Goal: Information Seeking & Learning: Compare options

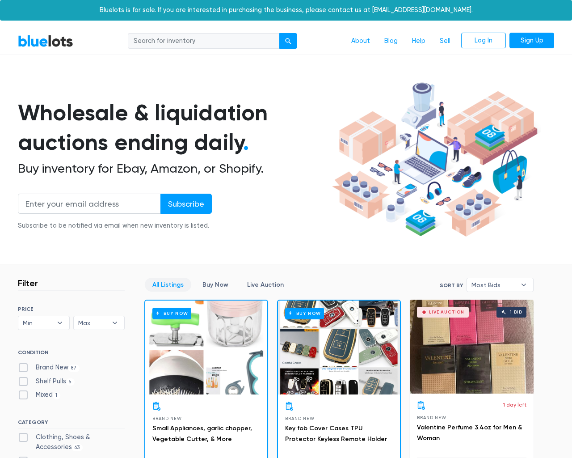
scroll to position [3815, 0]
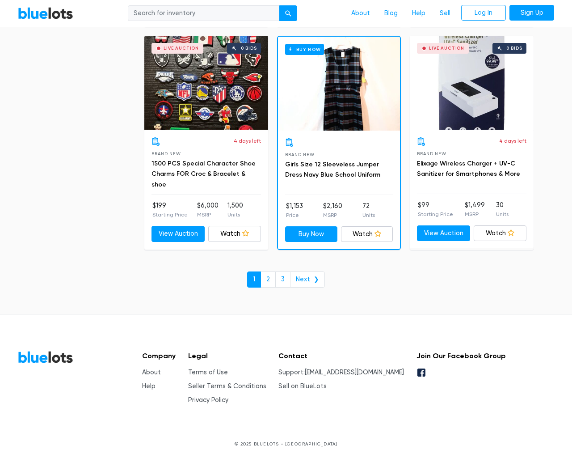
type input "the"
type input "[EMAIL_ADDRESS][DOMAIN_NAME]"
type input "e"
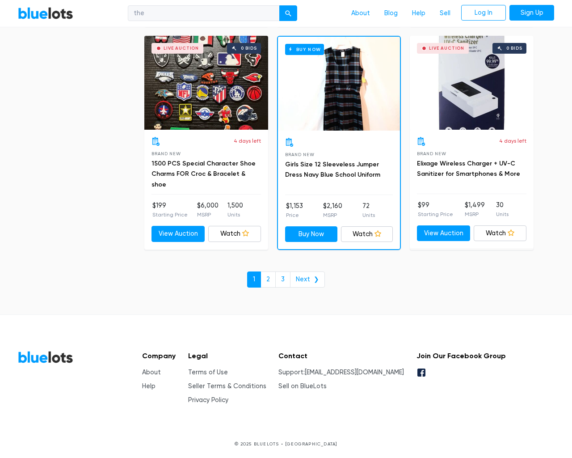
checkbox New"] "false"
type input "e"
checkbox Pulls"] "false"
checkbox input "false"
checkbox Accessories"] "false"
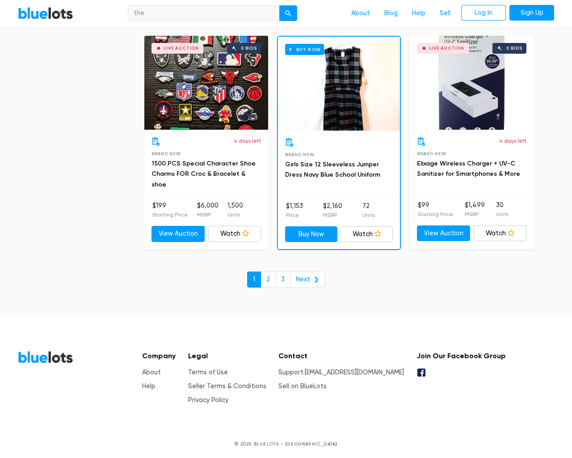
checkbox Beauty"] "false"
checkbox input "false"
checkbox Merchandise"] "false"
checkbox Garden"] "false"
checkbox Industrial"] "false"
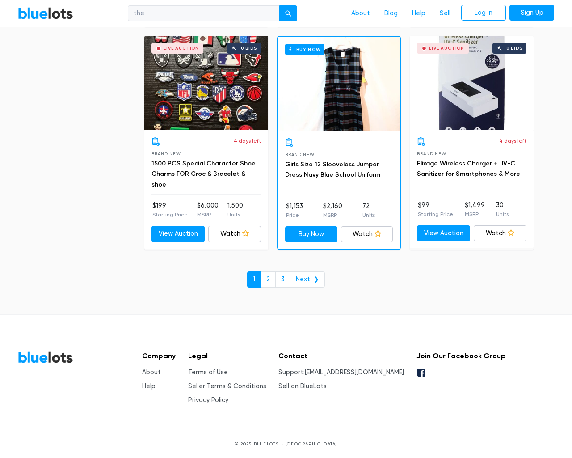
checkbox Baby"] "false"
checkbox input "false"
type input "e"
select select "10000"
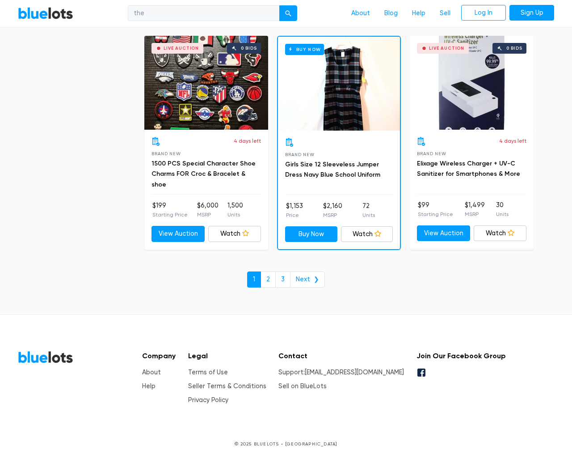
select select "50000"
select select "10000"
select select "50000"
select select "ending_soonest"
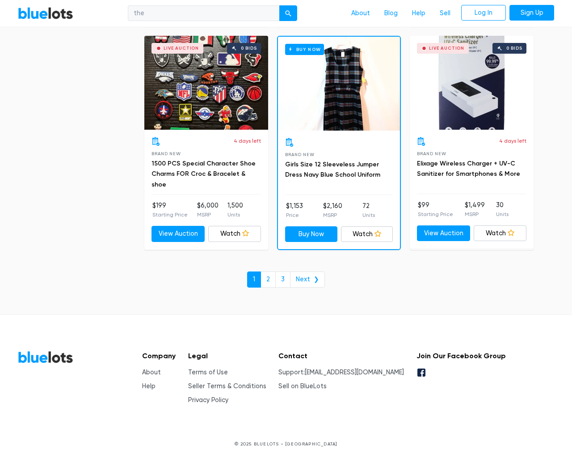
select select "50000"
select select "highest_price"
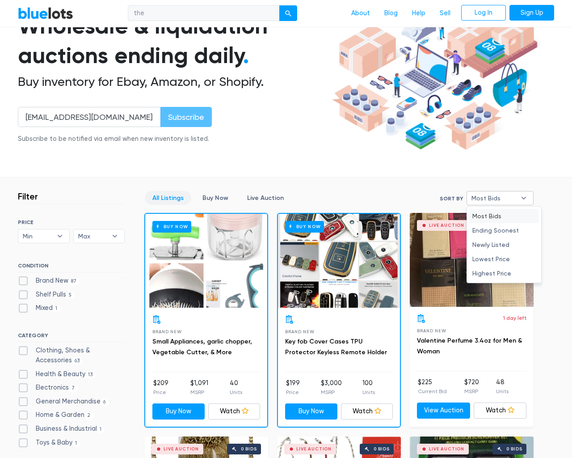
type input "e"
checkbox New"] "false"
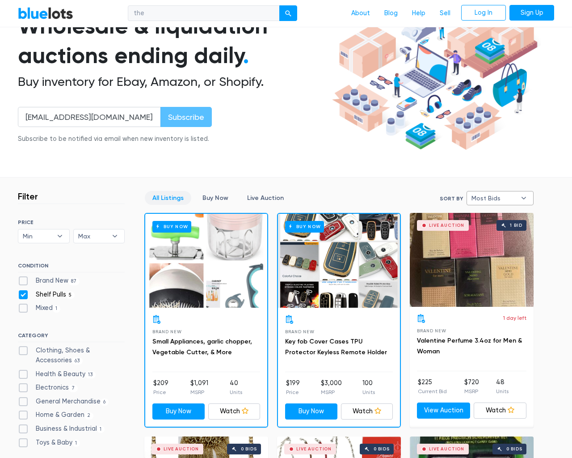
checkbox Pulls"] "false"
checkbox input "false"
checkbox Accessories"] "false"
checkbox Beauty"] "false"
checkbox input "false"
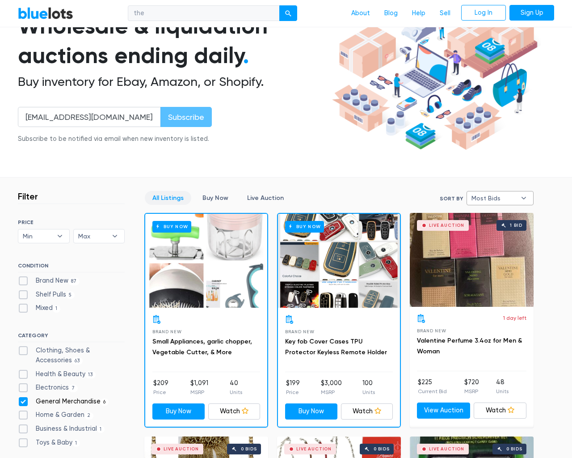
checkbox Merchandise"] "false"
checkbox Garden"] "false"
checkbox Industrial"] "false"
checkbox Baby"] "false"
checkbox input "false"
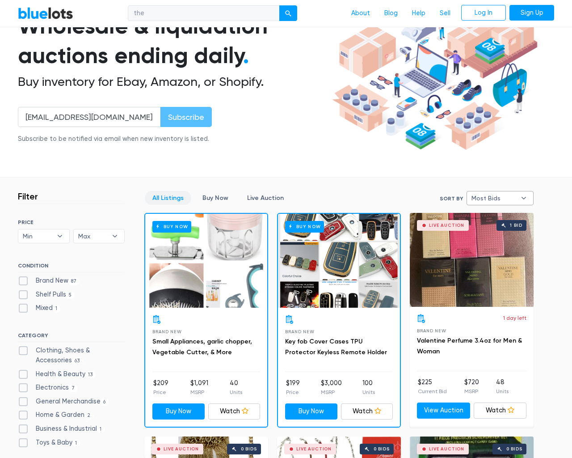
checkbox input "false"
type input "e"
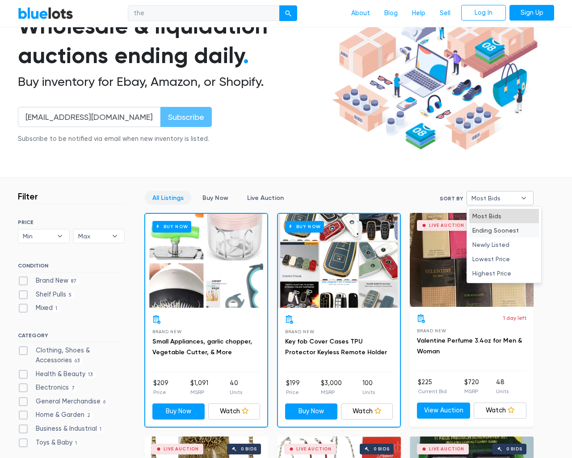
select select "most_bids"
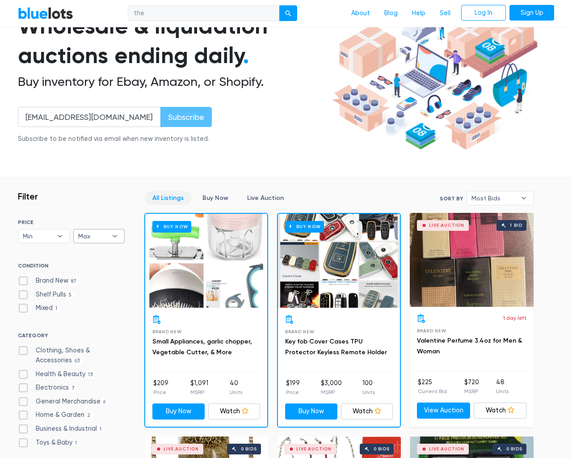
type input "e"
checkbox New"] "false"
checkbox Pulls"] "false"
checkbox input "false"
checkbox Accessories"] "false"
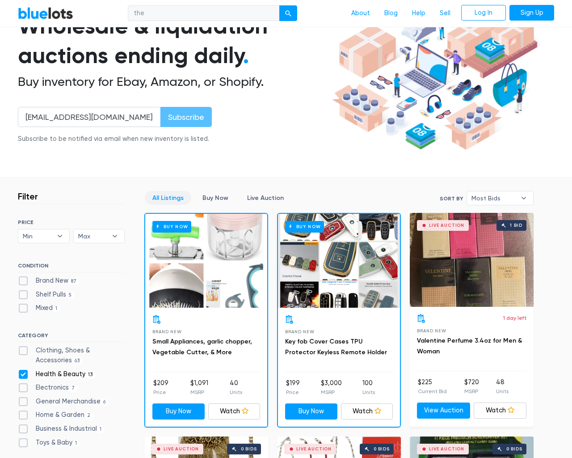
checkbox Beauty"] "false"
checkbox input "false"
checkbox Merchandise"] "false"
checkbox Garden"] "false"
checkbox Industrial"] "false"
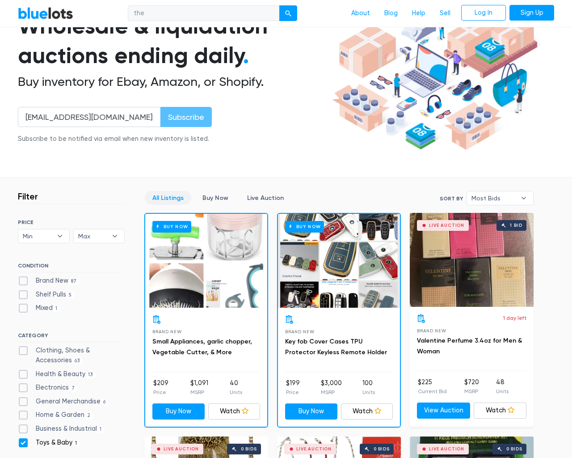
checkbox Baby"] "false"
checkbox input "false"
type input "e"
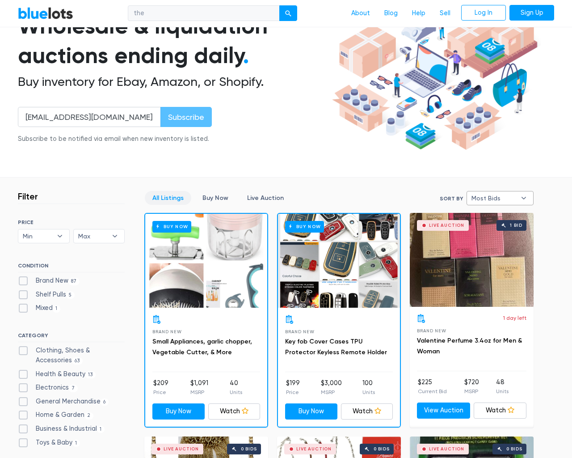
select select
select select "most_bids"
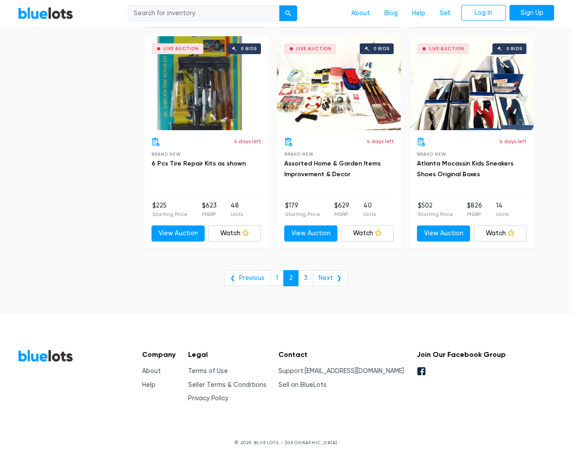
scroll to position [3606, 0]
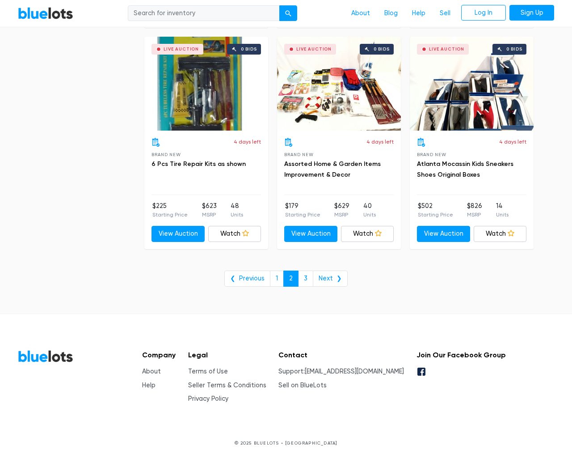
type input "the"
type input "e"
checkbox New"] "false"
checkbox Pulls"] "false"
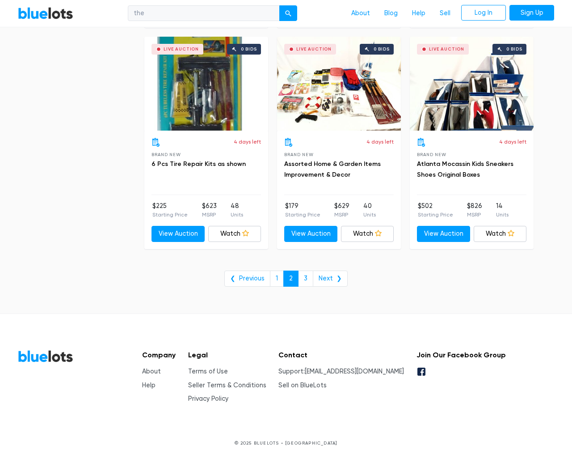
checkbox input "false"
checkbox Accessories"] "false"
checkbox Beauty"] "false"
checkbox input "false"
checkbox Merchandise"] "false"
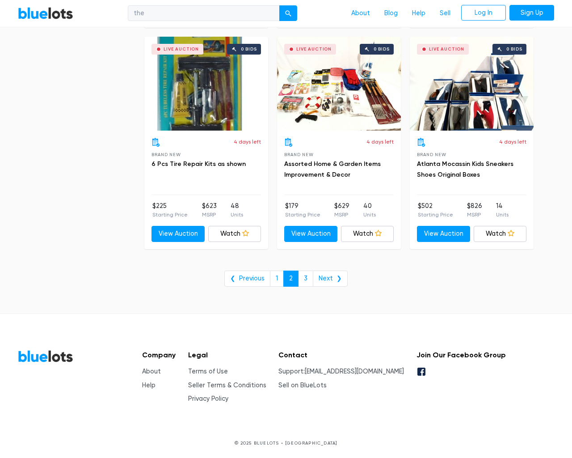
checkbox Garden"] "false"
checkbox Industrial"] "false"
checkbox Baby"] "false"
checkbox input "false"
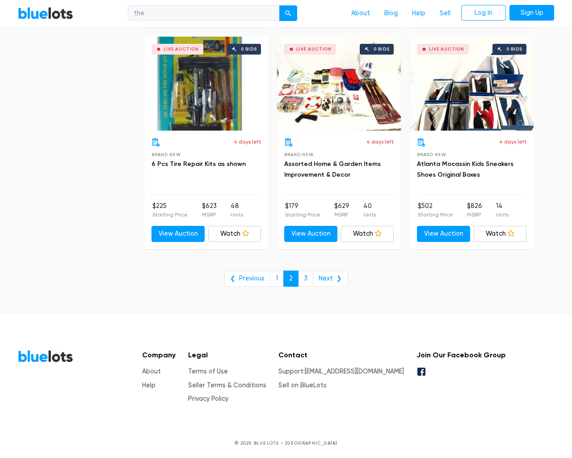
type input "e"
select select "10000"
select select "50000"
select select "ending_soonest"
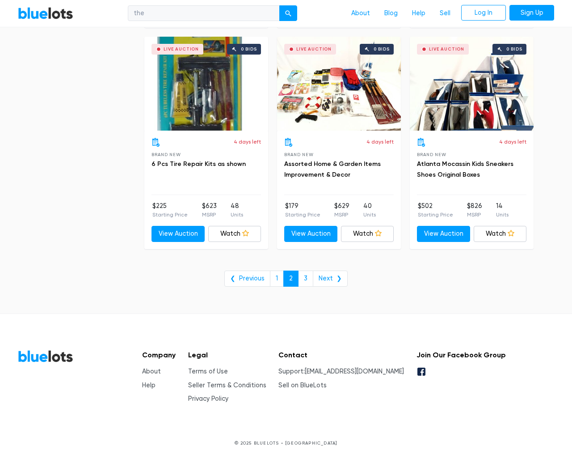
select select "50000"
select select "highest_price"
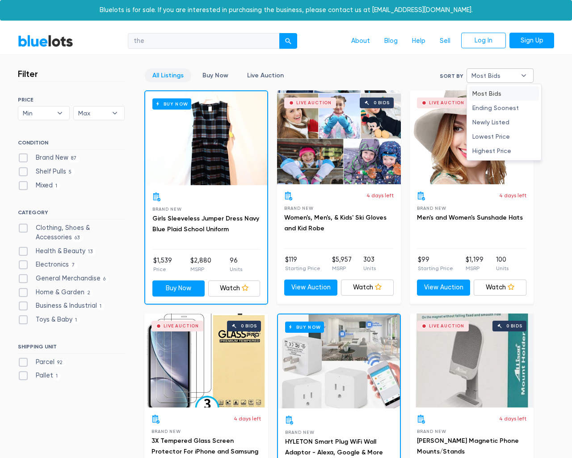
type input "e"
checkbox New"] "false"
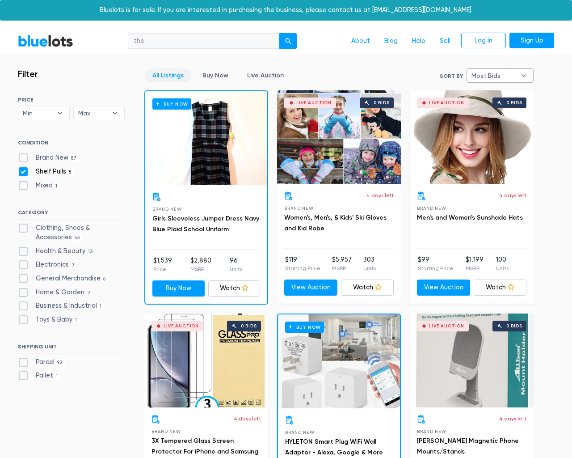
checkbox Pulls"] "false"
checkbox input "false"
checkbox Accessories"] "false"
checkbox Beauty"] "false"
checkbox input "false"
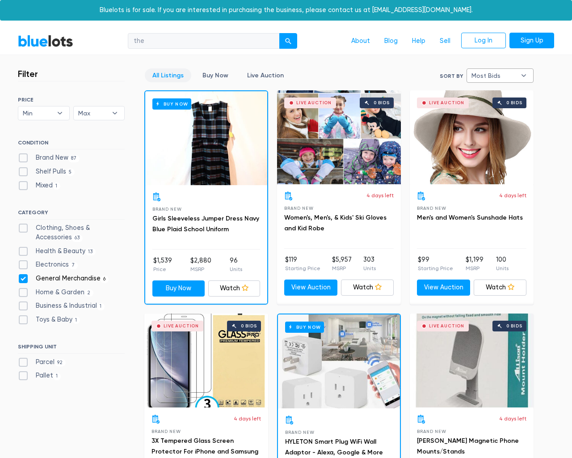
checkbox Merchandise"] "false"
checkbox Garden"] "false"
checkbox Industrial"] "false"
checkbox Baby"] "false"
checkbox input "false"
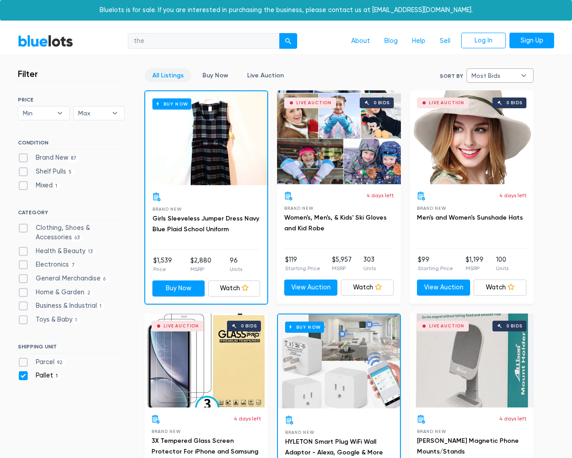
checkbox input "false"
type input "e"
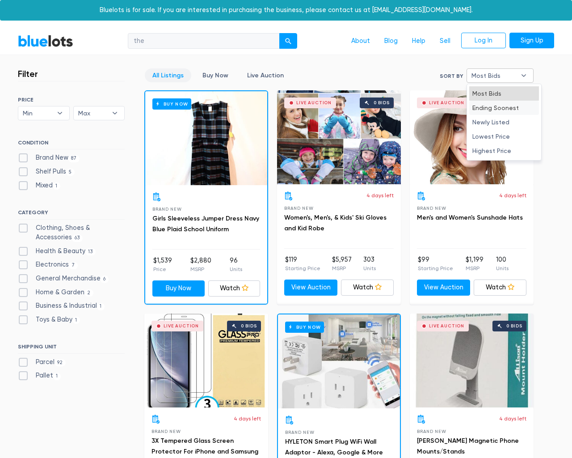
select select "most_bids"
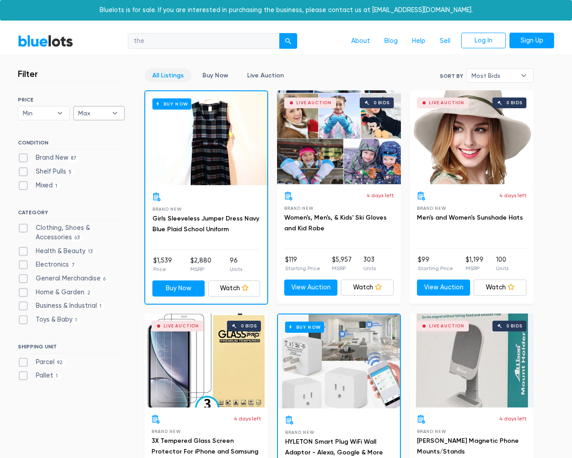
type input "e"
checkbox New"] "false"
checkbox Pulls"] "false"
checkbox input "false"
checkbox Accessories"] "false"
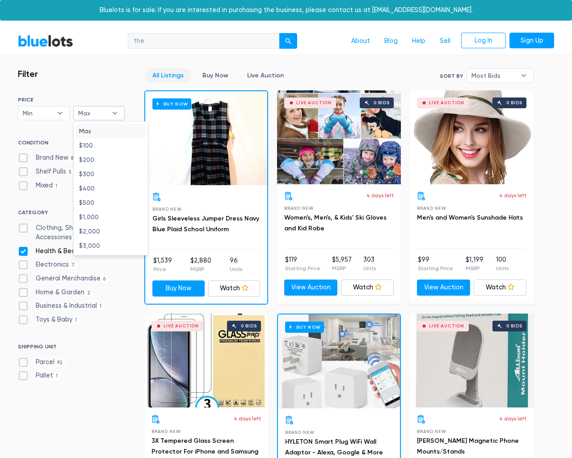
checkbox Beauty"] "false"
checkbox input "false"
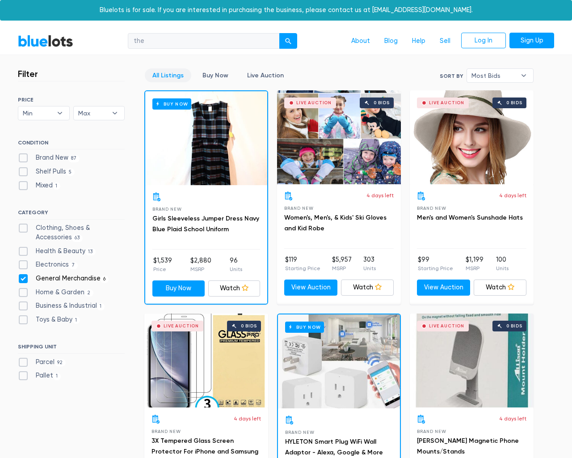
checkbox Merchandise"] "false"
checkbox Garden"] "false"
checkbox Industrial"] "false"
checkbox Baby"] "false"
checkbox input "false"
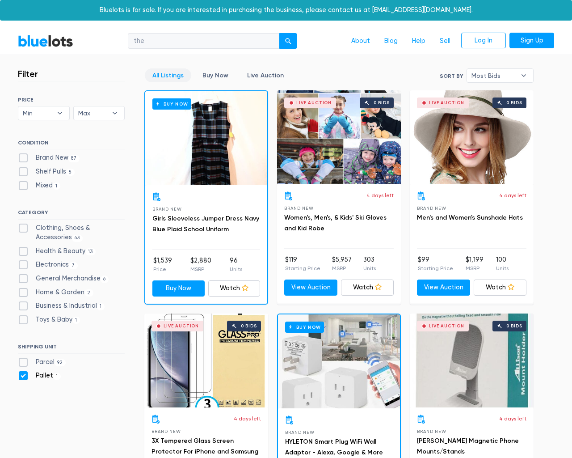
checkbox input "false"
type input "e"
select select
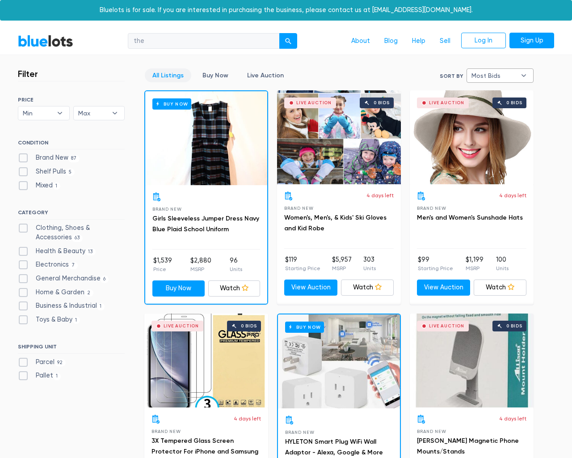
select select "most_bids"
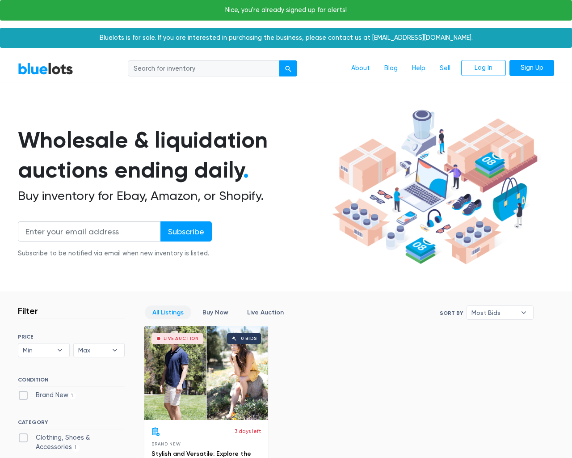
scroll to position [275, 0]
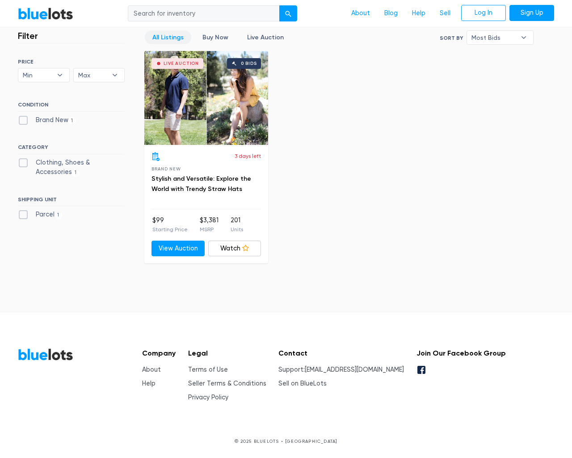
type input "the"
type input "[EMAIL_ADDRESS][DOMAIN_NAME]"
type input "e"
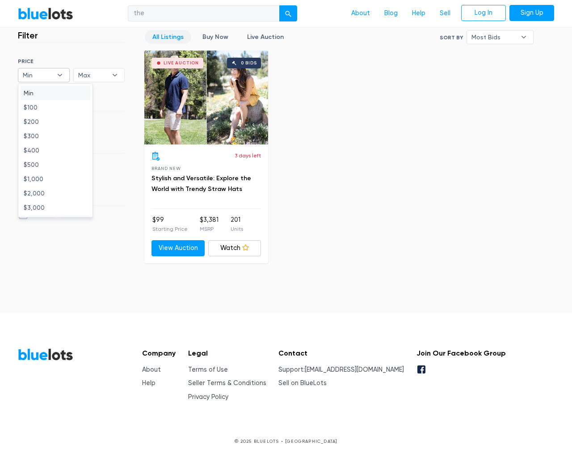
type input "e"
checkbox New"] "false"
type input "e"
checkbox Accessories"] "false"
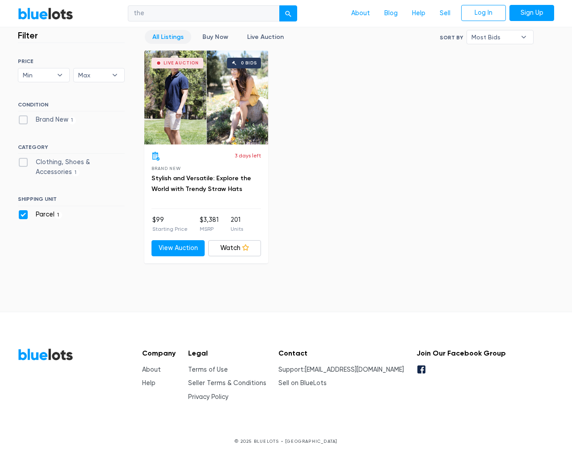
checkbox input "false"
type input "e"
select select "10000"
select select "50000"
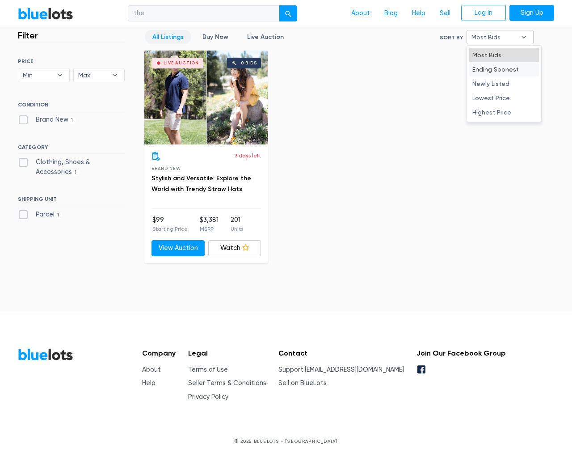
select select "50000"
select select "ending_soonest"
select select "50000"
select select "highest_price"
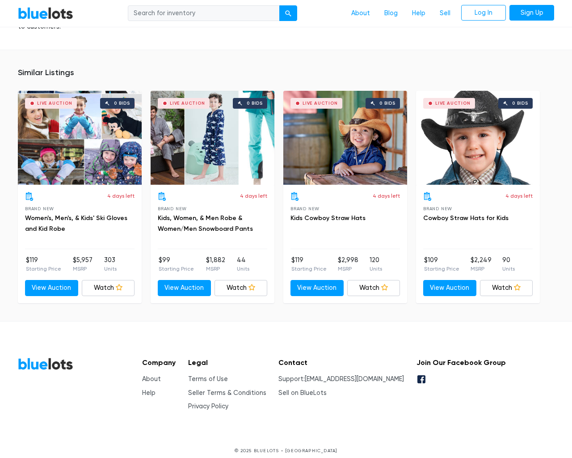
scroll to position [658, 0]
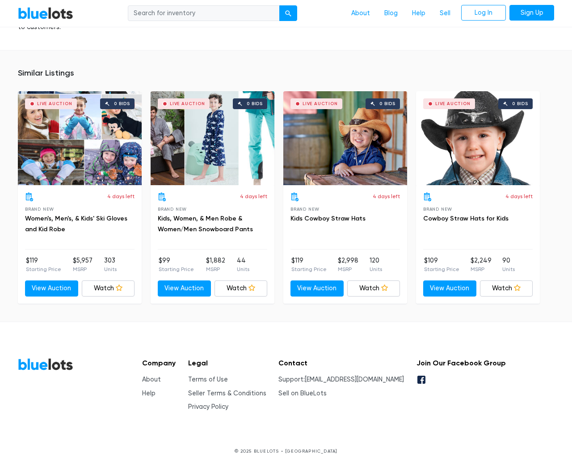
type input "the"
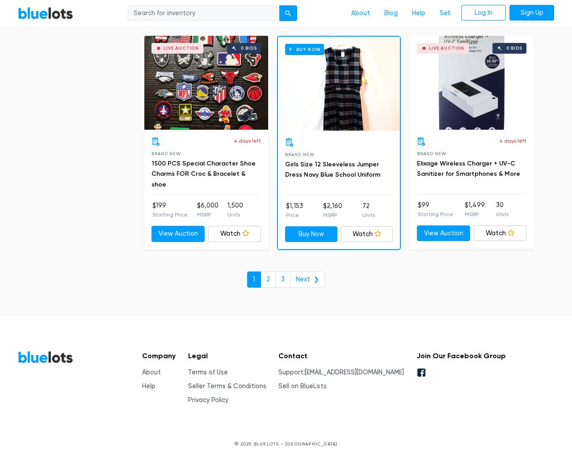
scroll to position [3815, 0]
type input "the"
type input "testing@example.com"
type input "e"
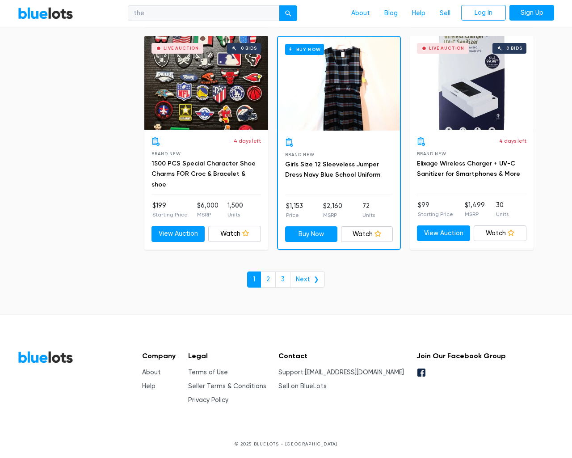
type input "e"
checkbox New"] "false"
type input "e"
checkbox Pulls"] "false"
checkbox input "false"
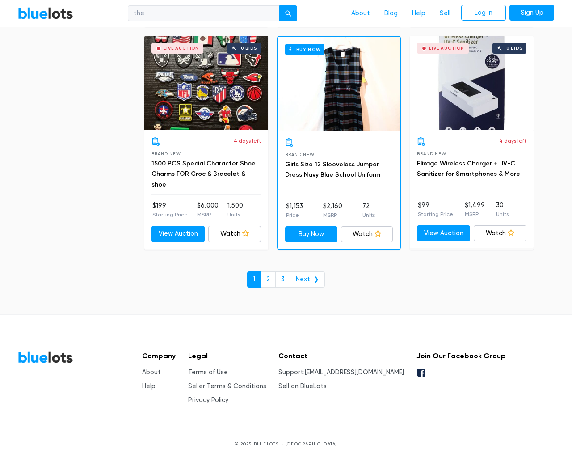
checkbox Accessories"] "false"
checkbox Beauty"] "false"
checkbox input "false"
checkbox Merchandise"] "false"
checkbox Garden"] "false"
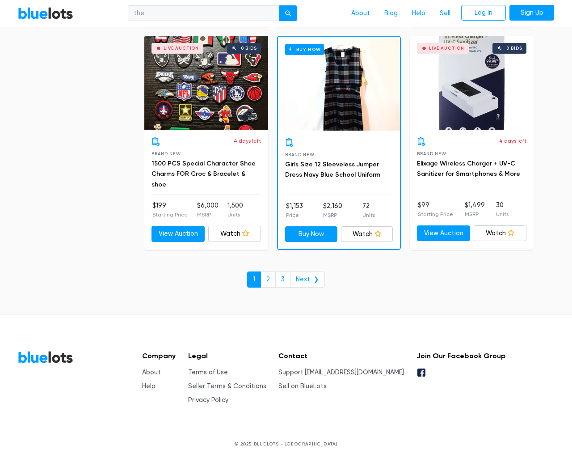
checkbox Industrial"] "false"
checkbox Baby"] "false"
checkbox input "false"
type input "e"
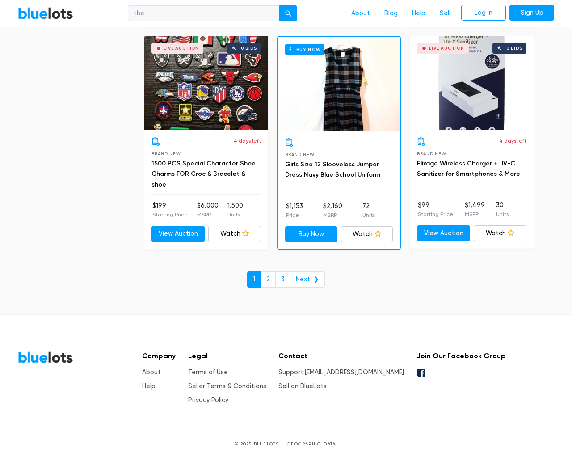
select select "10000"
select select "50000"
select select "ending_soonest"
select select "50000"
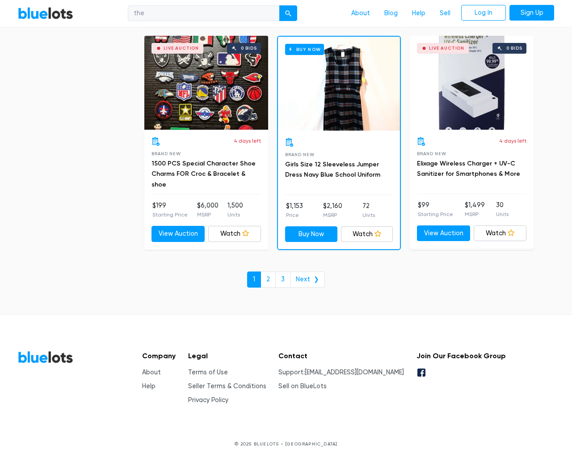
select select "highest_price"
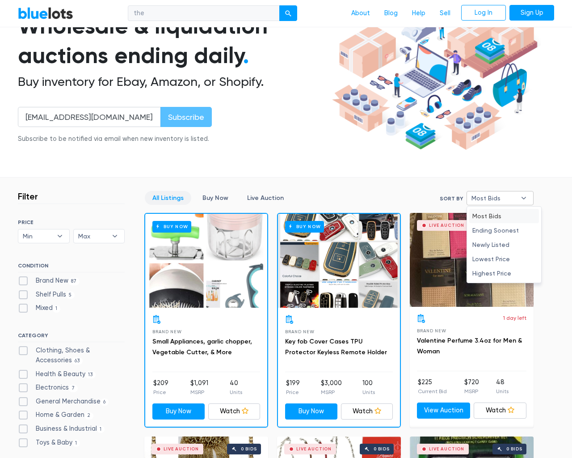
type input "e"
checkbox New"] "false"
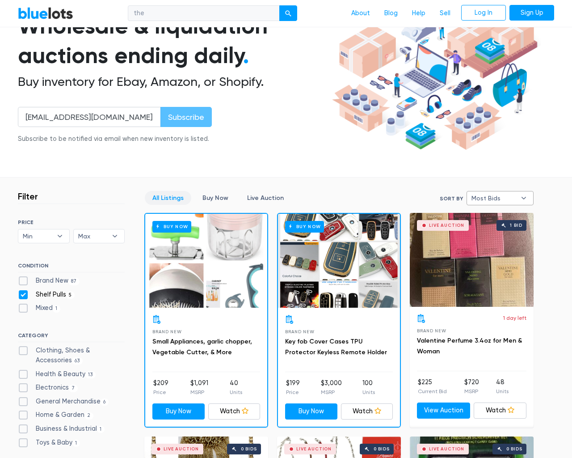
checkbox Pulls"] "false"
checkbox input "false"
checkbox Accessories"] "false"
checkbox Beauty"] "false"
checkbox input "false"
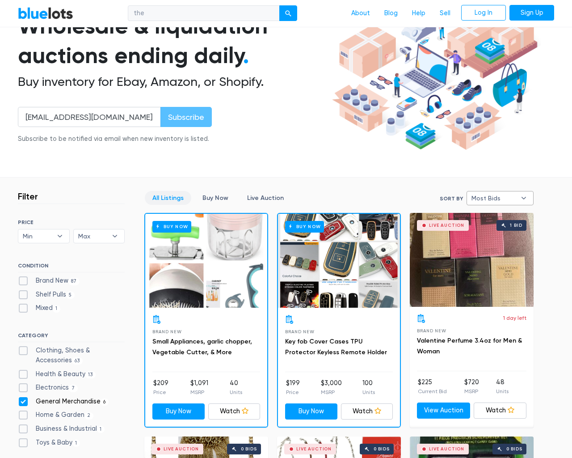
checkbox Merchandise"] "false"
checkbox Garden"] "false"
checkbox Industrial"] "false"
checkbox Baby"] "false"
checkbox input "false"
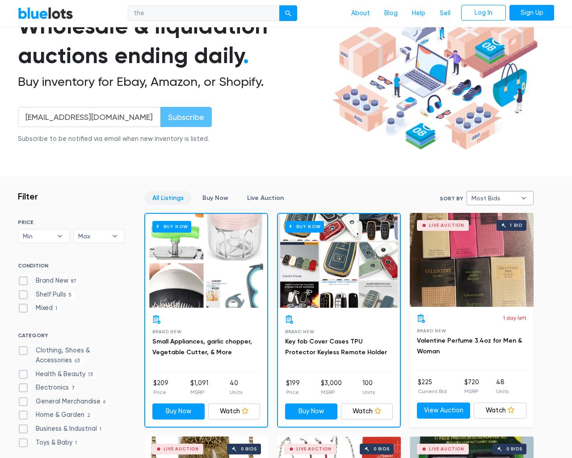
checkbox input "false"
type input "e"
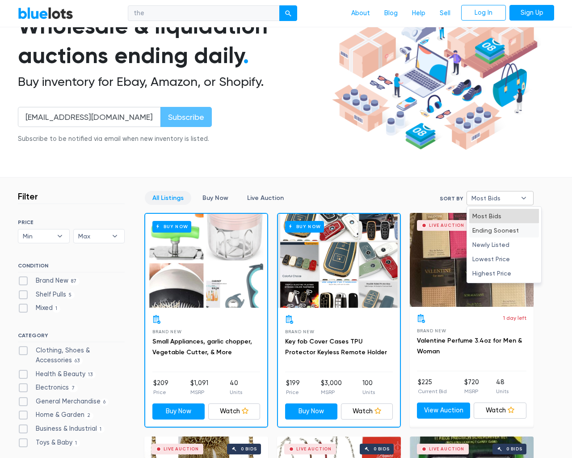
select select "most_bids"
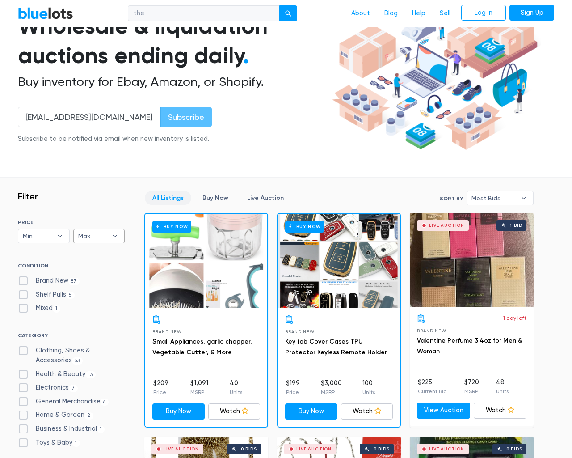
type input "e"
checkbox New"] "false"
checkbox Pulls"] "false"
checkbox input "false"
checkbox Accessories"] "false"
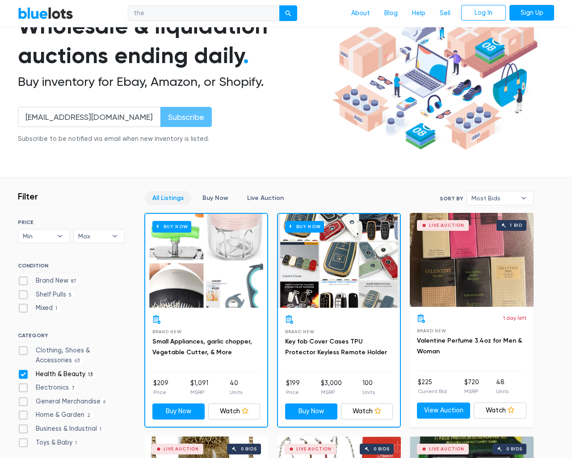
checkbox Beauty"] "false"
checkbox input "false"
checkbox Merchandise"] "false"
checkbox Garden"] "false"
checkbox Industrial"] "false"
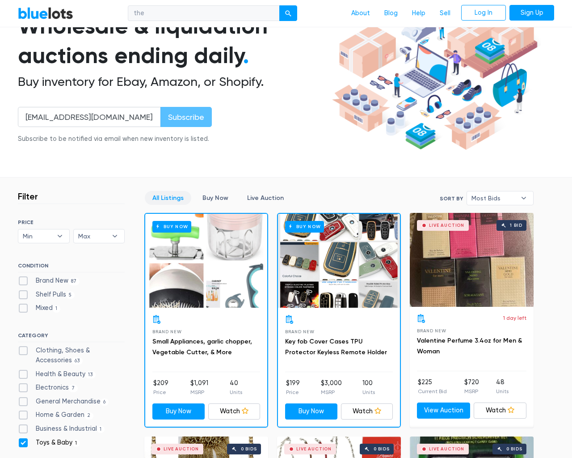
checkbox Baby"] "false"
checkbox input "false"
type input "e"
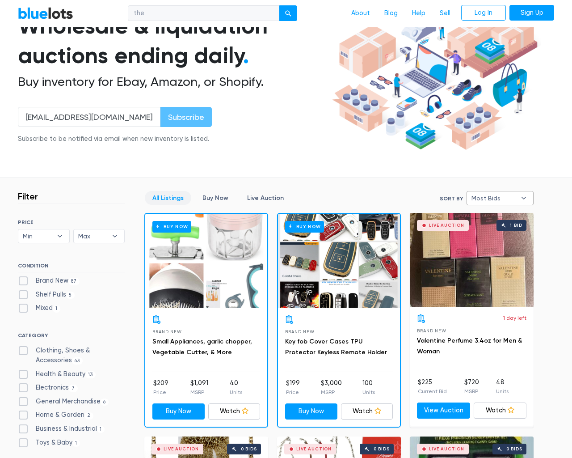
select select
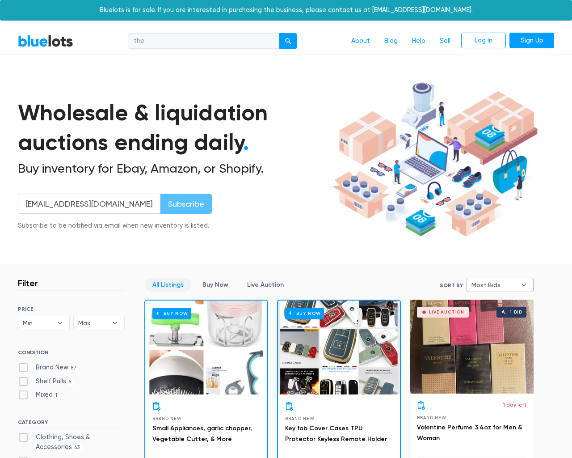
select select
select select "most_bids"
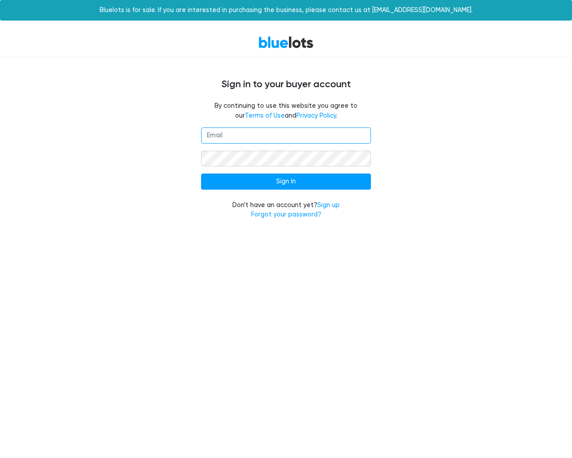
type input "[EMAIL_ADDRESS][DOMAIN_NAME]"
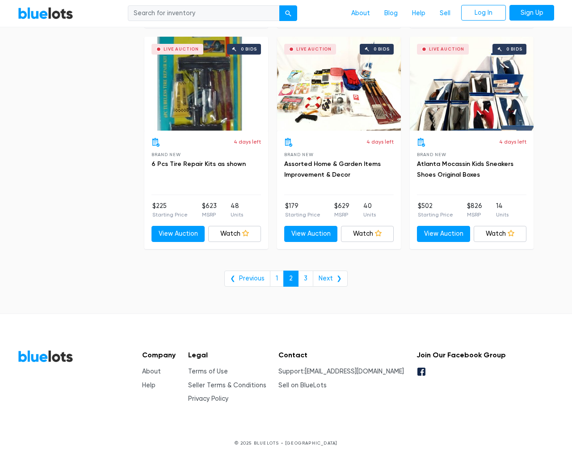
scroll to position [3606, 0]
type input "the"
type input "e"
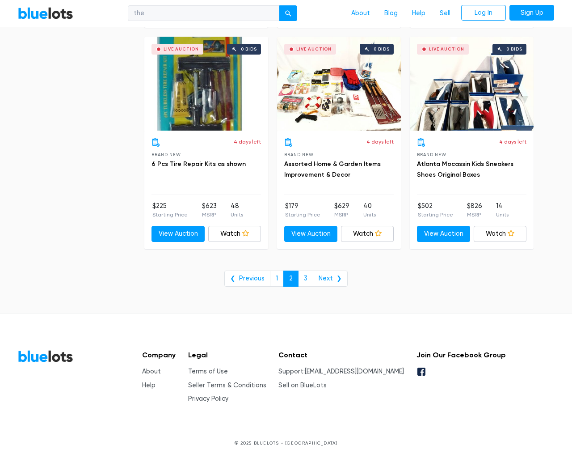
checkbox New"] "false"
type input "e"
checkbox Pulls"] "false"
checkbox input "false"
checkbox Accessories"] "false"
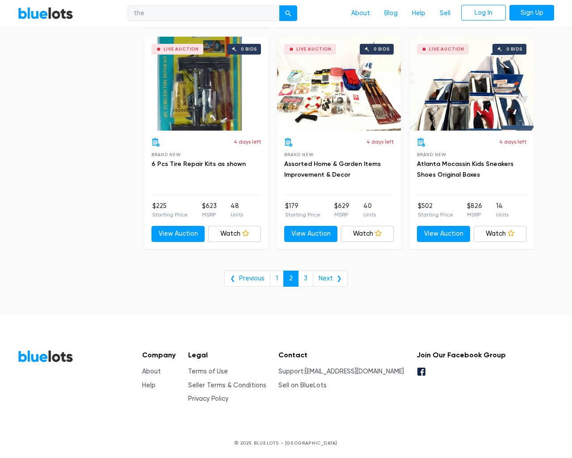
checkbox Beauty"] "false"
checkbox input "false"
checkbox Merchandise"] "false"
checkbox Garden"] "false"
checkbox Industrial"] "false"
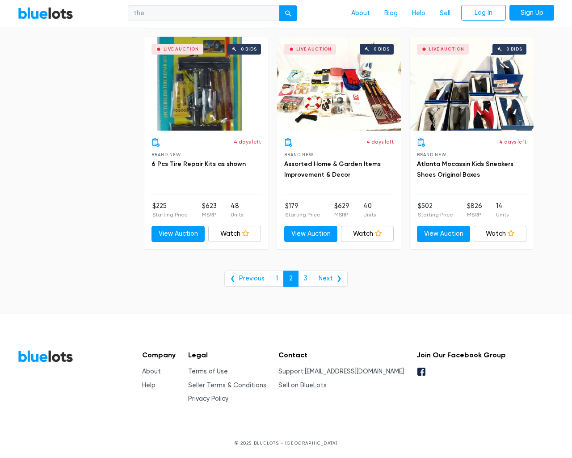
checkbox Baby"] "false"
checkbox input "false"
type input "e"
select select "10000"
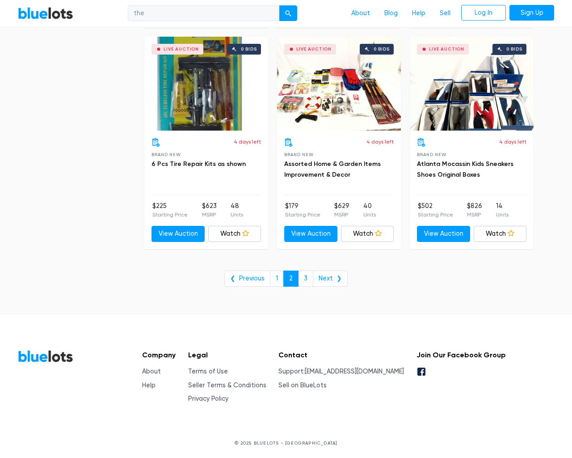
select select "50000"
select select "ending_soonest"
select select "50000"
select select "highest_price"
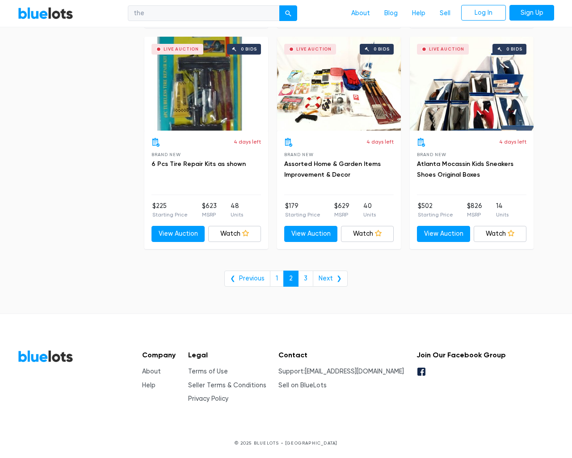
scroll to position [0, 0]
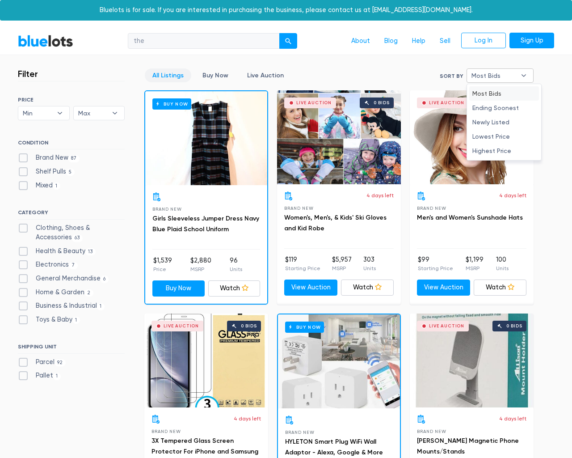
type input "e"
checkbox New"] "false"
checkbox Pulls"] "false"
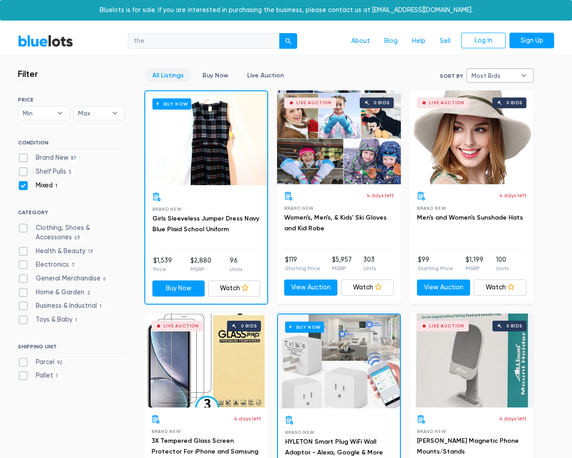
checkbox input "false"
checkbox Accessories"] "false"
checkbox Beauty"] "false"
checkbox input "false"
checkbox Merchandise"] "false"
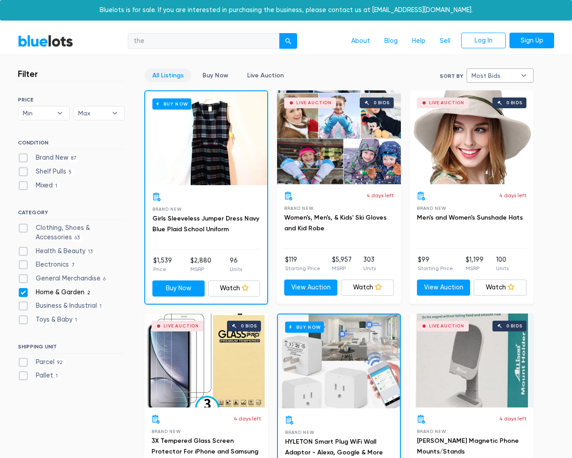
checkbox Garden"] "false"
checkbox Industrial"] "false"
checkbox Baby"] "false"
checkbox input "false"
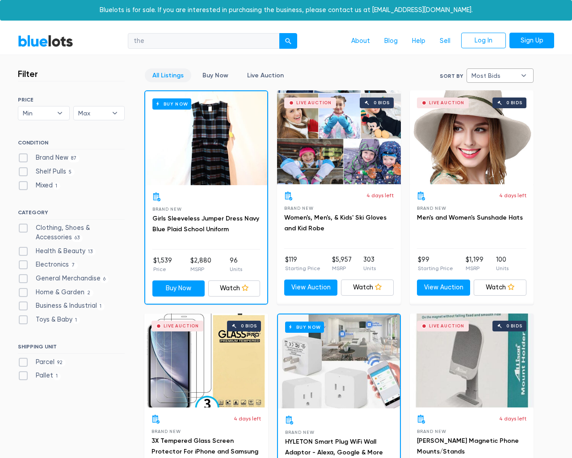
type input "e"
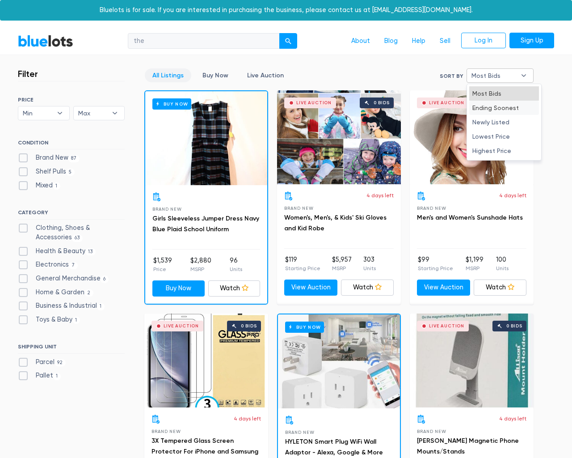
select select "most_bids"
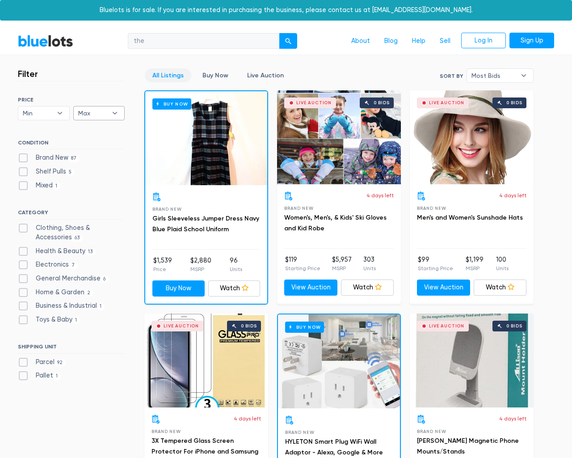
type input "e"
checkbox New"] "false"
checkbox Pulls"] "false"
checkbox input "false"
checkbox Accessories"] "false"
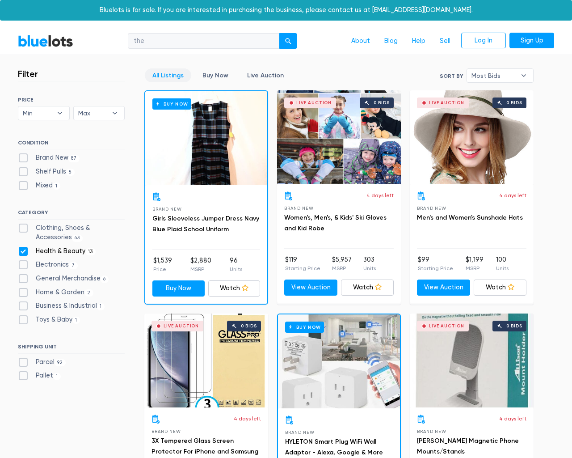
checkbox Beauty"] "false"
checkbox input "false"
checkbox Merchandise"] "false"
checkbox Garden"] "false"
checkbox Industrial"] "false"
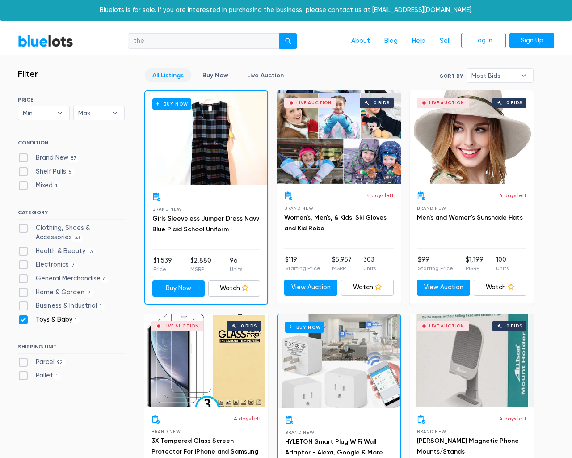
checkbox Baby"] "false"
checkbox input "false"
type input "e"
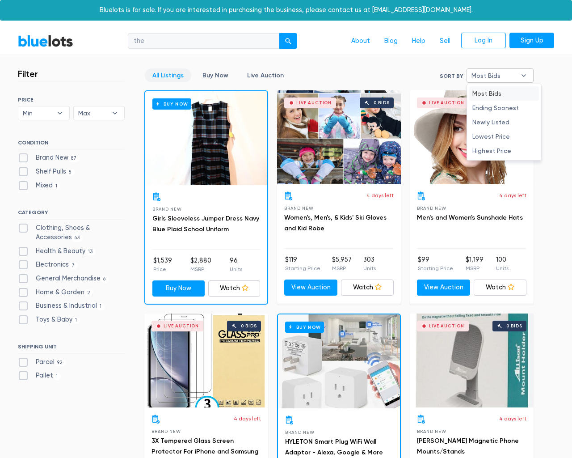
type input "e"
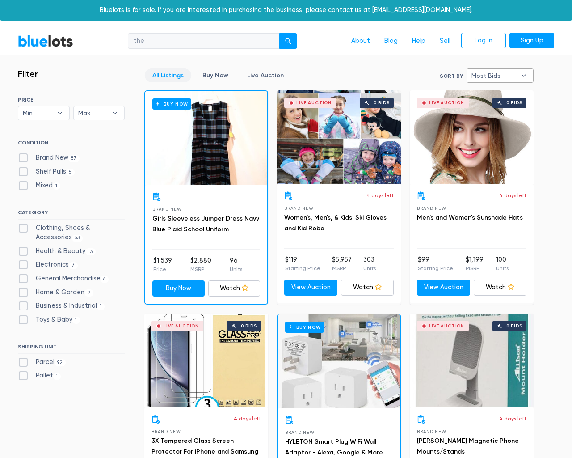
select select
select select "most_bids"
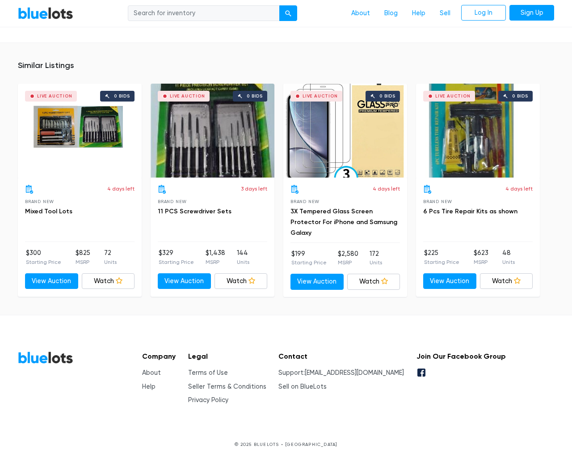
scroll to position [587, 0]
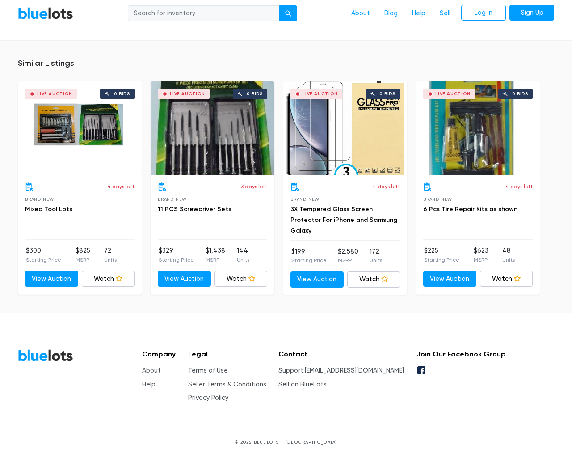
type input "the"
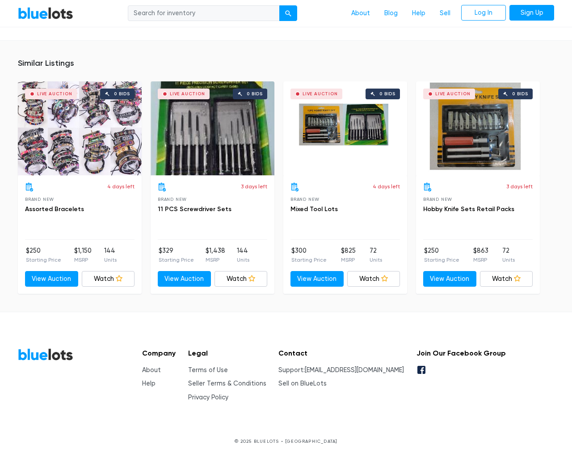
scroll to position [587, 0]
type input "the"
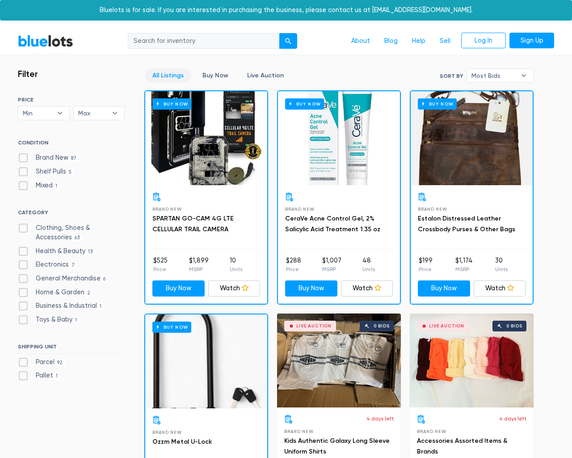
scroll to position [502, 0]
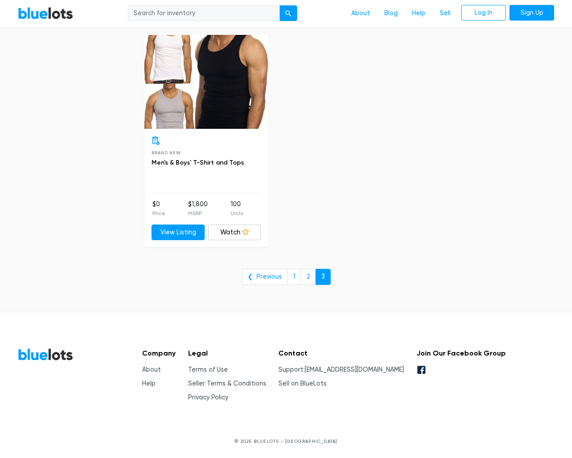
type input "the"
type input "e"
checkbox New"] "false"
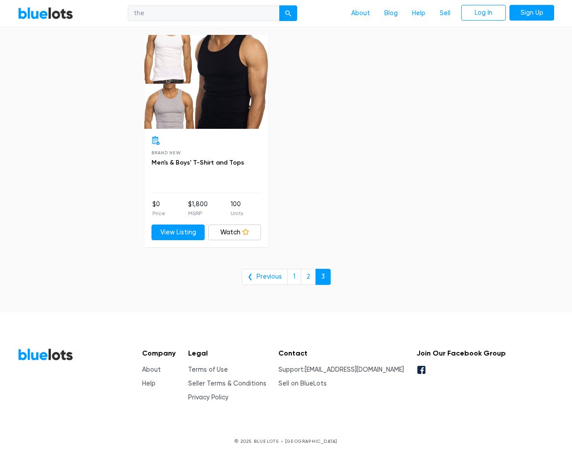
type input "e"
checkbox Pulls"] "false"
checkbox input "false"
checkbox Accessories"] "false"
checkbox Beauty"] "false"
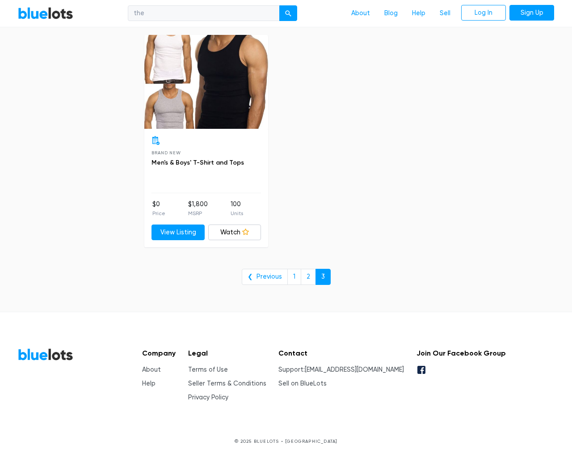
checkbox input "false"
checkbox Merchandise"] "false"
checkbox Garden"] "false"
checkbox Industrial"] "false"
checkbox Baby"] "false"
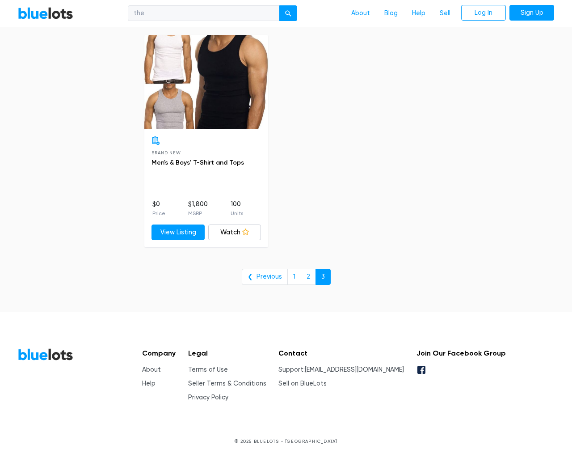
checkbox input "false"
type input "e"
select select "10000"
select select "50000"
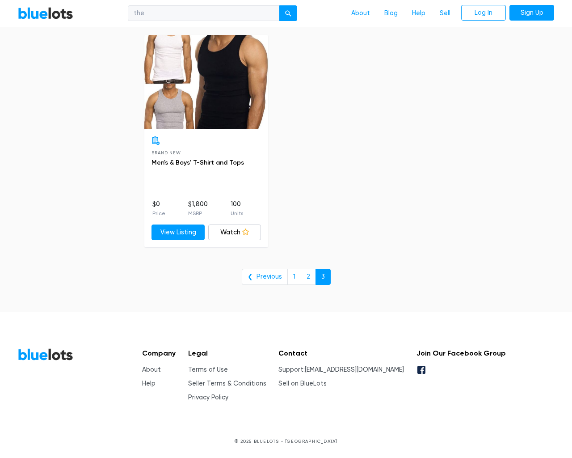
select select "50000"
select select "ending_soonest"
select select "50000"
select select "highest_price"
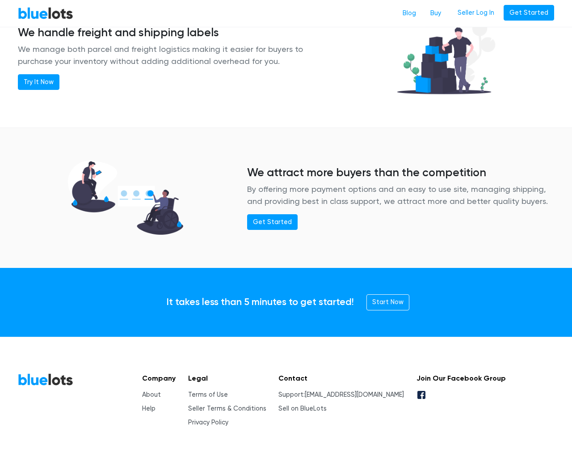
scroll to position [1087, 0]
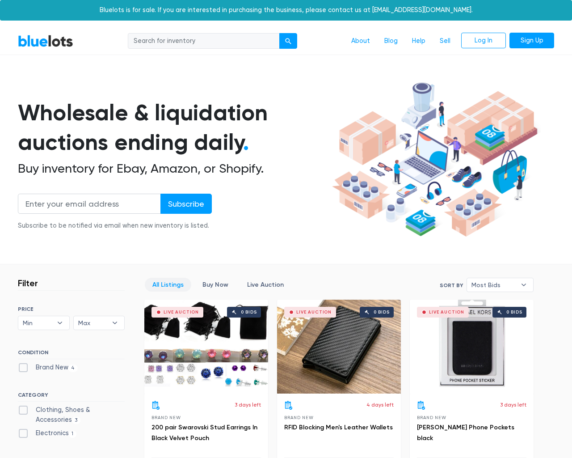
scroll to position [470, 0]
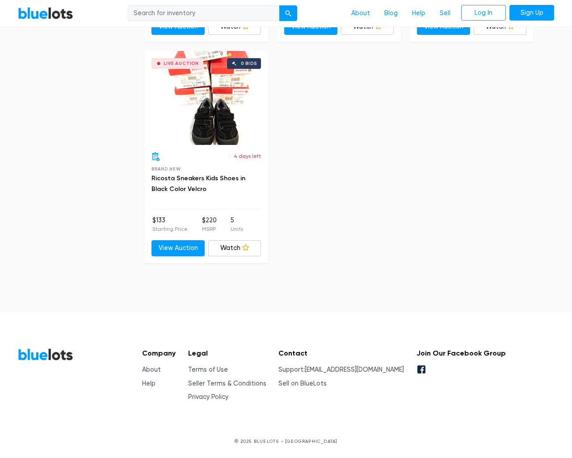
type input "the"
type input "testing@example.com"
type input "e"
checkbox New"] "false"
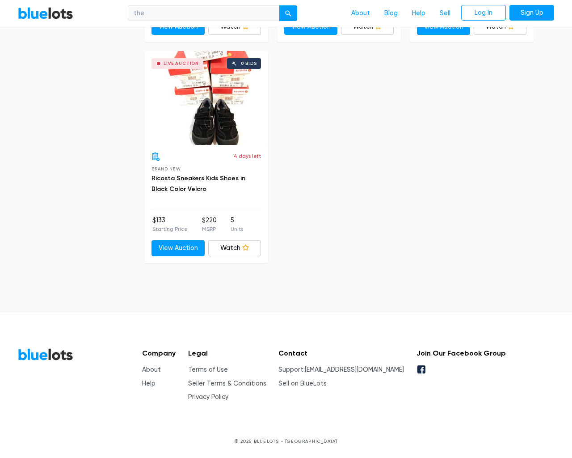
checkbox Accessories"] "false"
checkbox input "false"
type input "e"
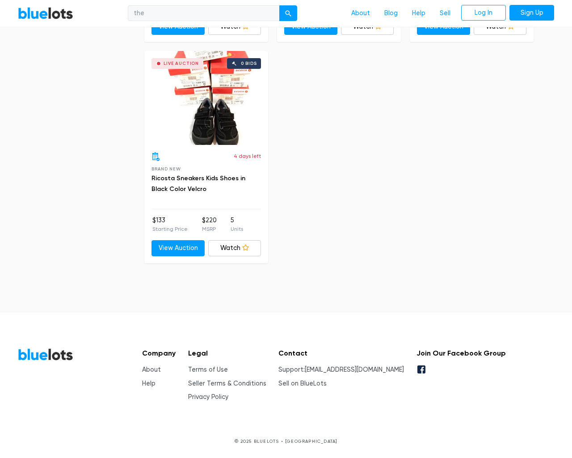
select select "10000"
select select "50000"
select select "ending_soonest"
select select "50000"
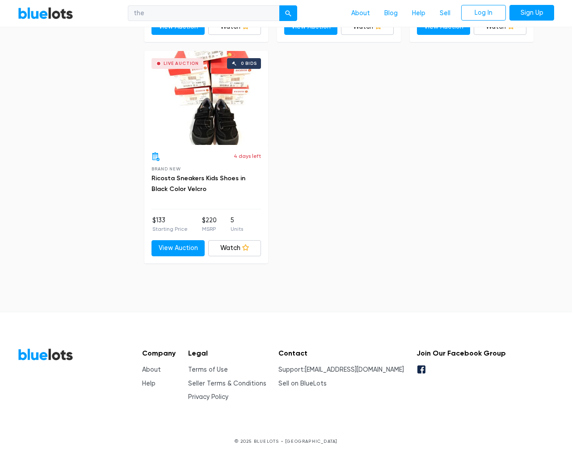
scroll to position [87, 0]
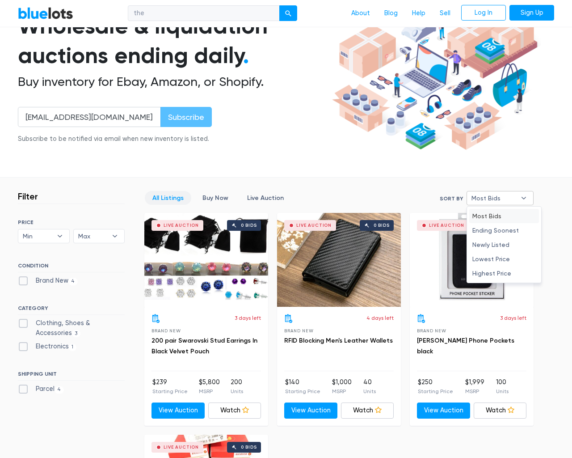
select select "ending_soonest"
type input "e"
checkbox New"] "false"
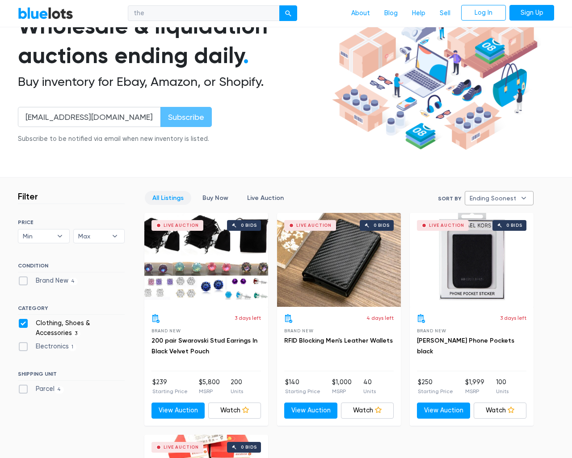
checkbox Accessories"] "false"
checkbox input "false"
type input "e"
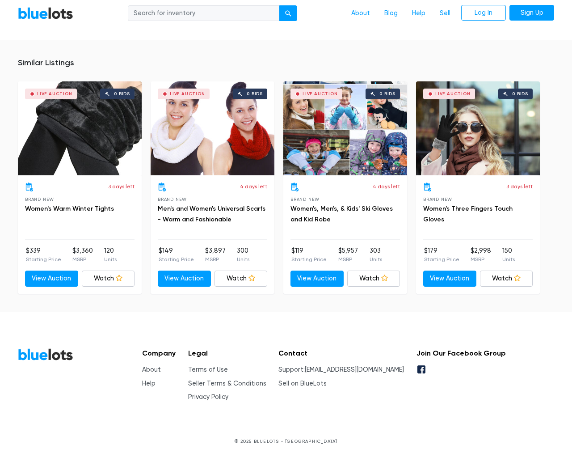
scroll to position [597, 0]
type input "the"
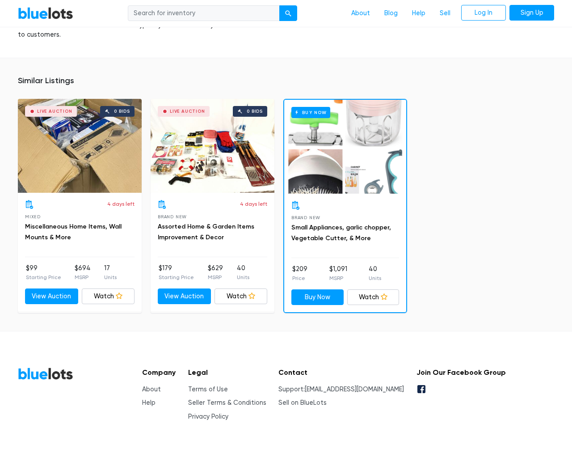
scroll to position [800, 0]
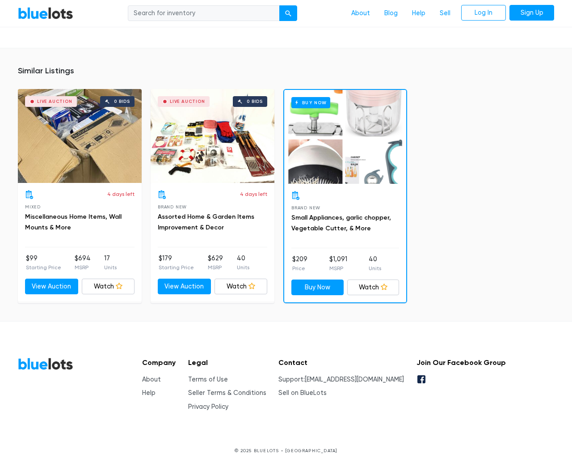
type input "the"
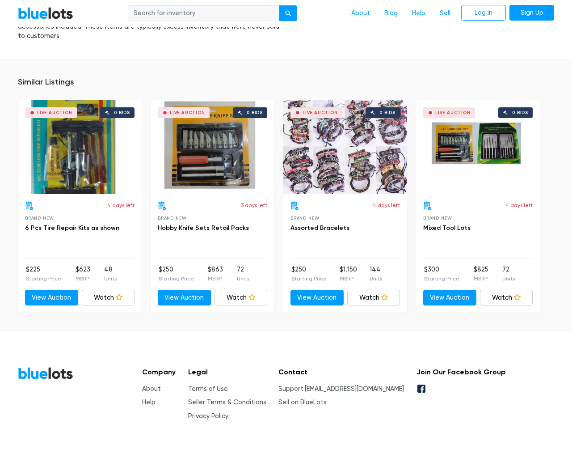
scroll to position [557, 0]
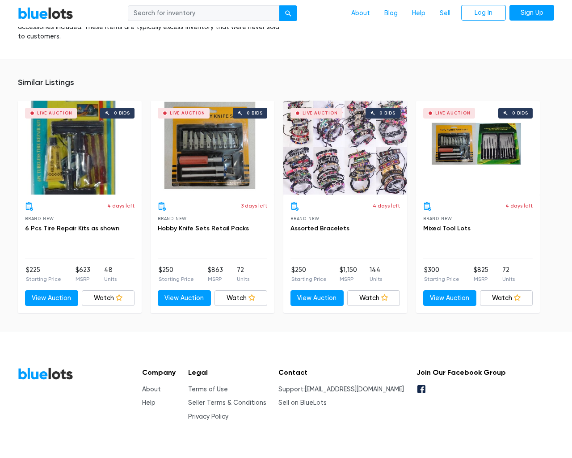
type input "the"
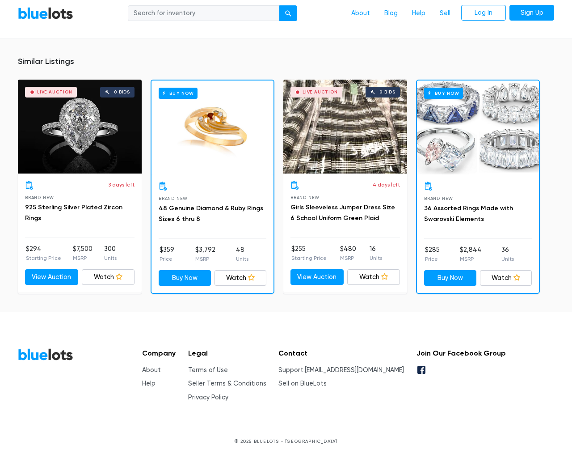
scroll to position [682, 0]
type input "the"
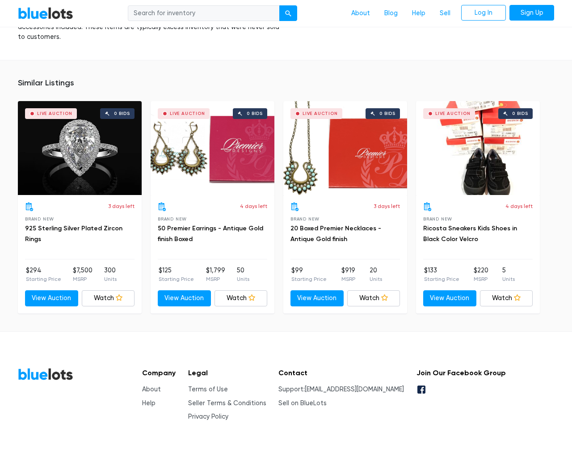
scroll to position [636, 0]
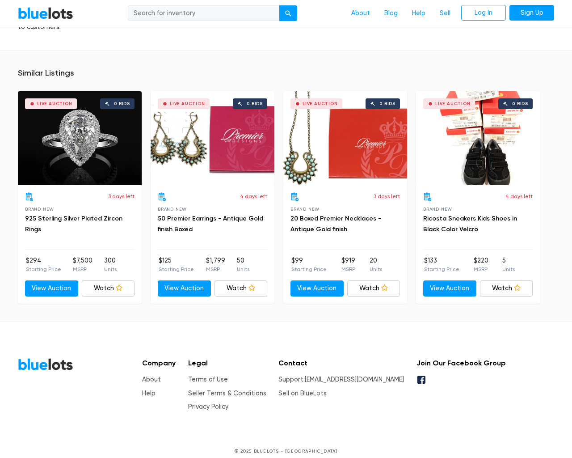
type input "the"
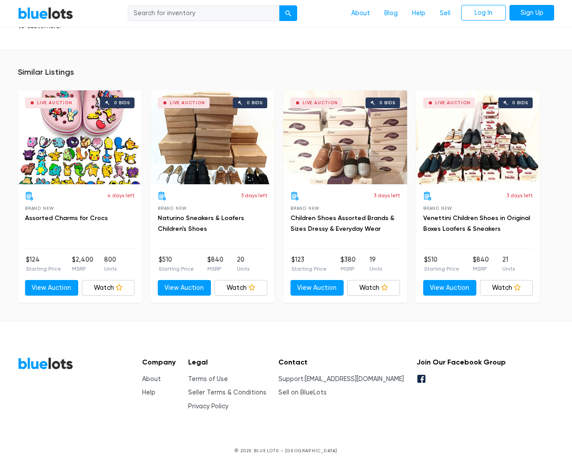
scroll to position [597, 0]
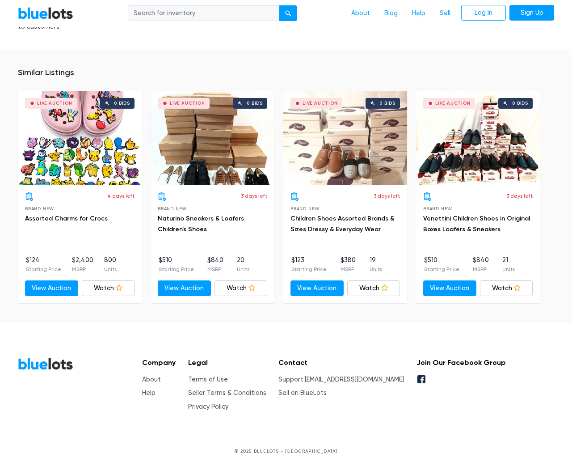
type input "the"
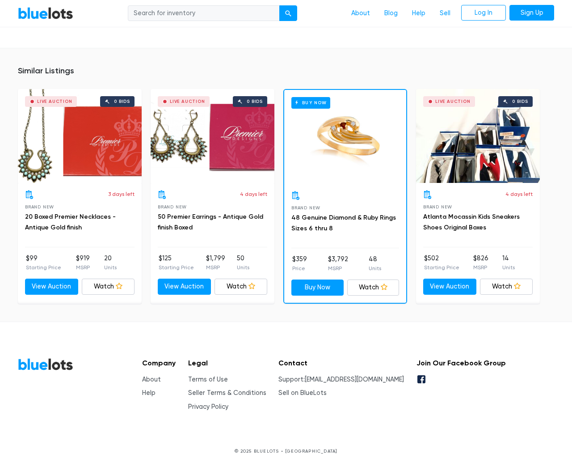
scroll to position [587, 0]
type input "the"
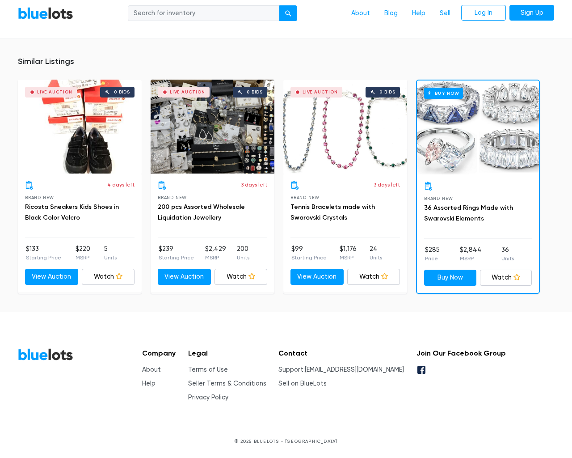
scroll to position [618, 0]
type input "the"
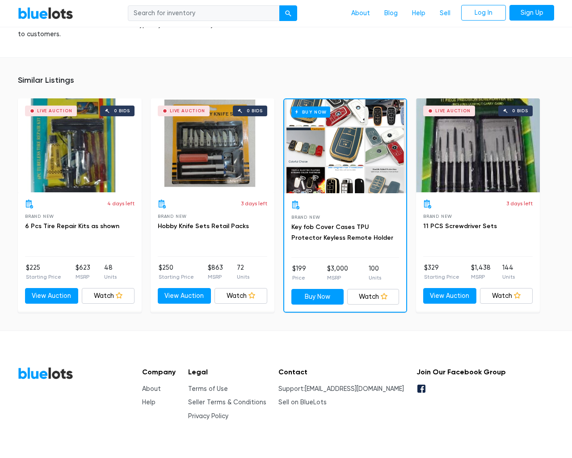
scroll to position [558, 0]
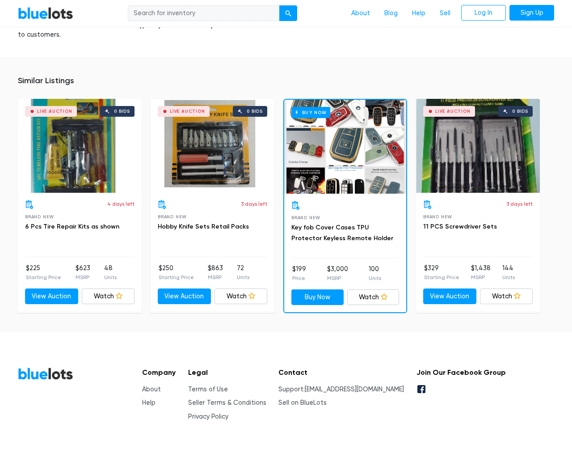
type input "the"
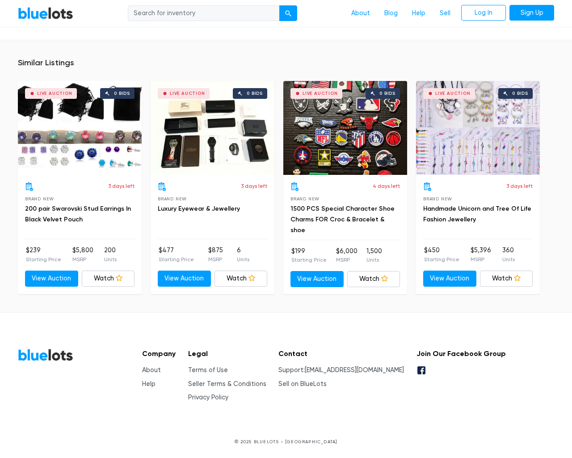
scroll to position [689, 0]
type input "the"
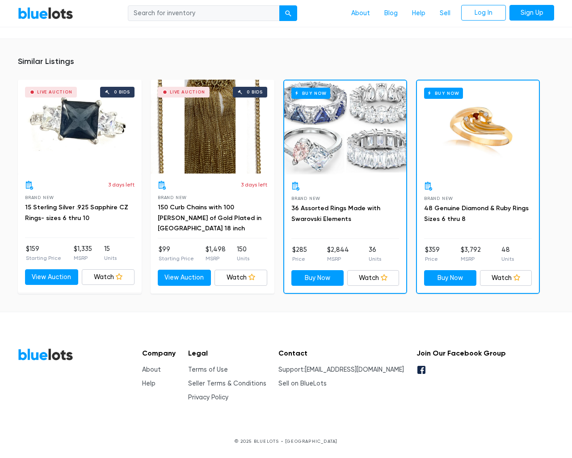
scroll to position [607, 0]
type input "the"
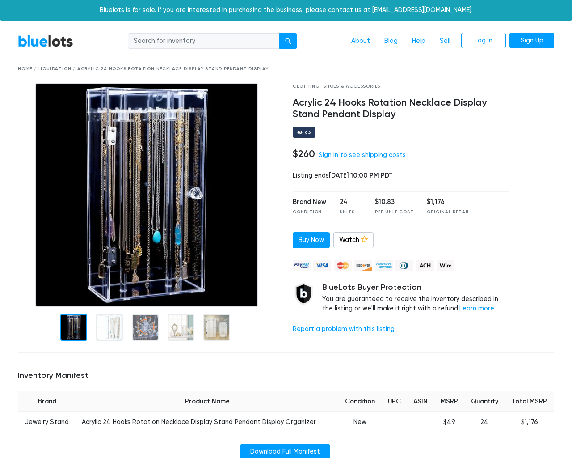
scroll to position [636, 0]
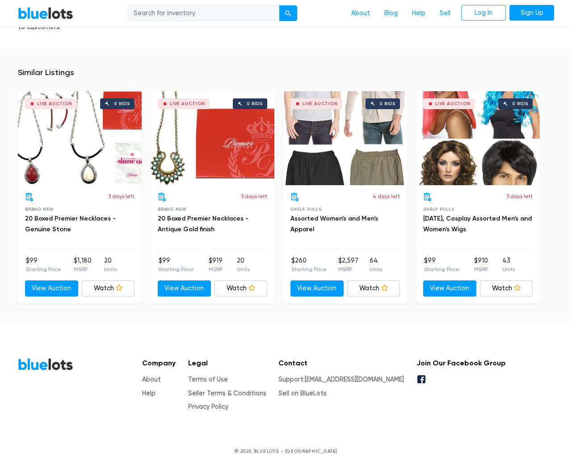
type input "the"
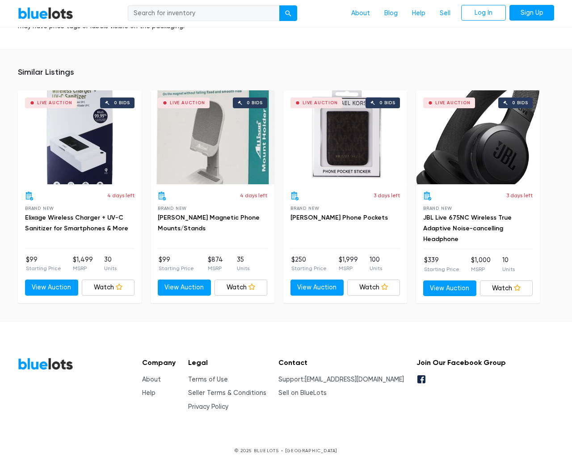
scroll to position [637, 0]
type input "the"
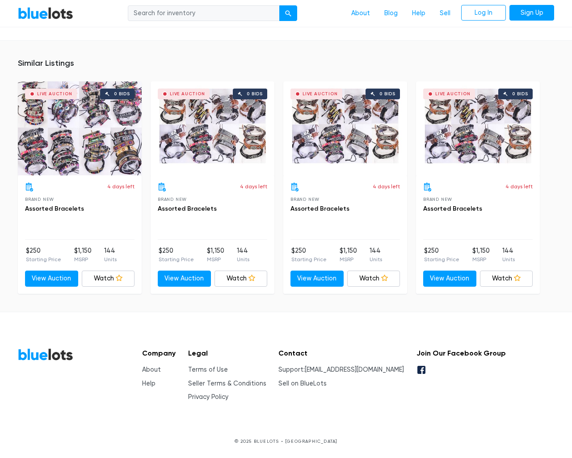
scroll to position [586, 0]
type input "the"
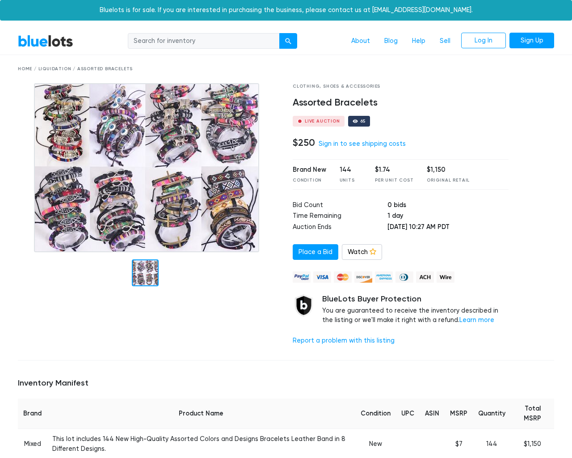
scroll to position [586, 0]
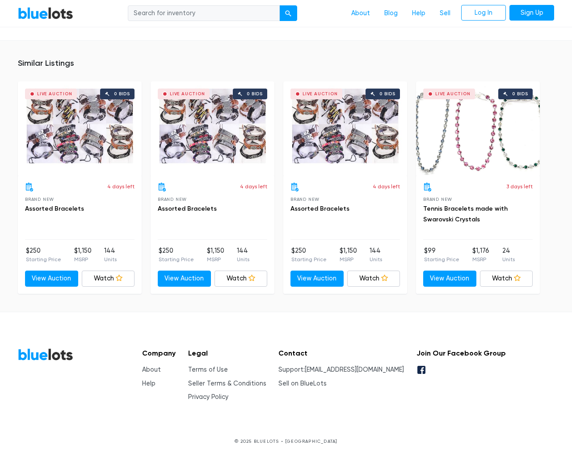
type input "the"
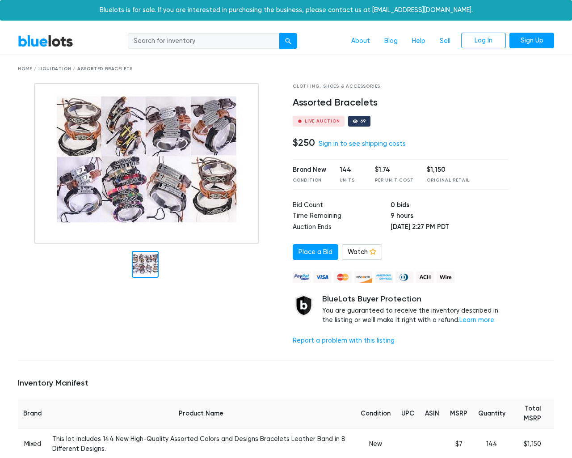
scroll to position [586, 0]
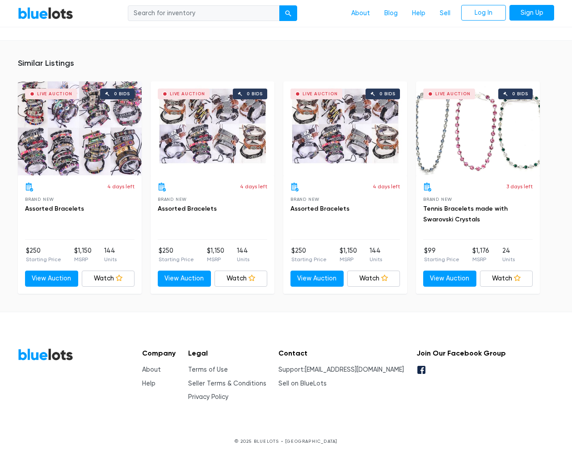
type input "the"
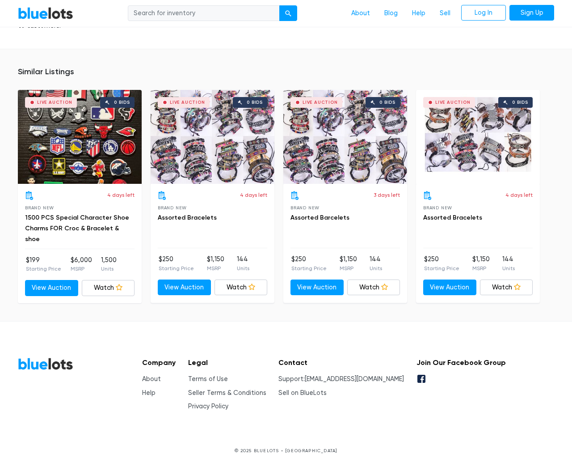
scroll to position [576, 0]
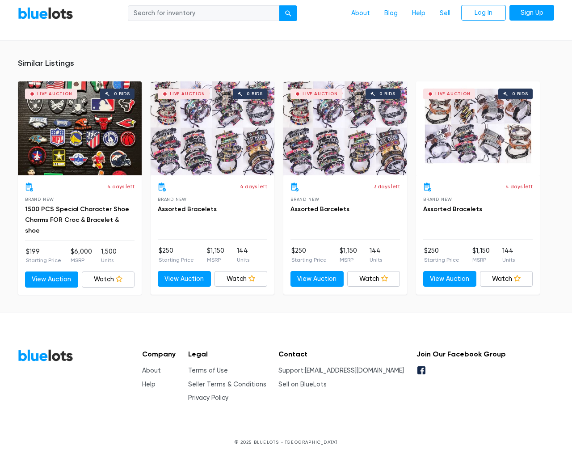
type input "the"
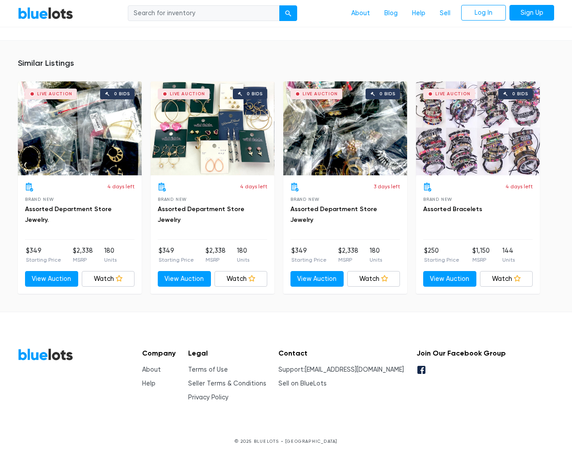
scroll to position [605, 0]
type input "the"
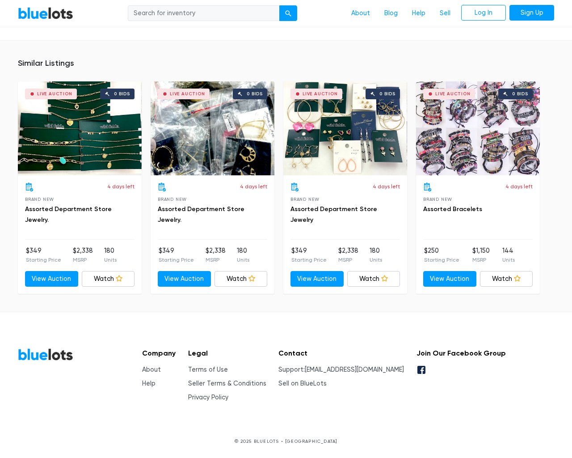
scroll to position [605, 0]
type input "the"
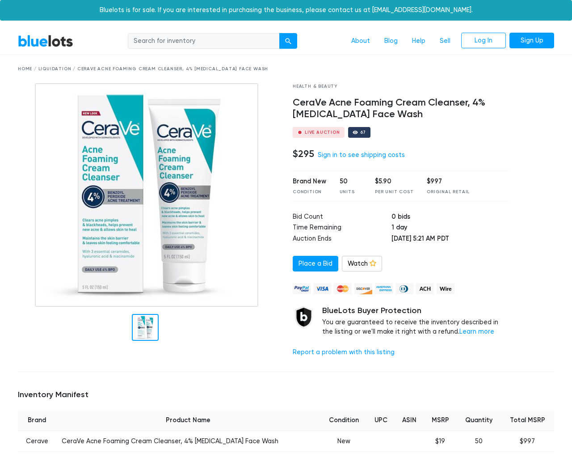
scroll to position [589, 0]
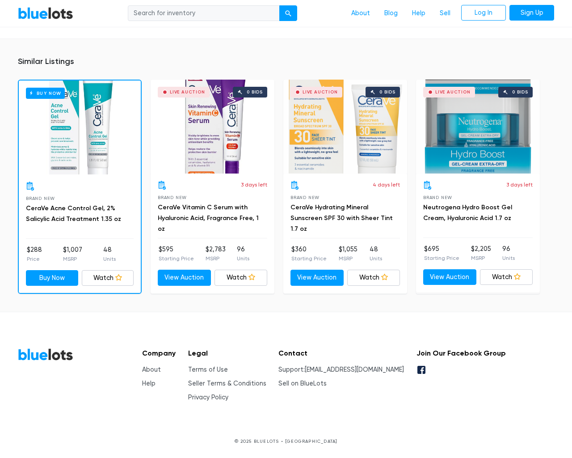
type input "the"
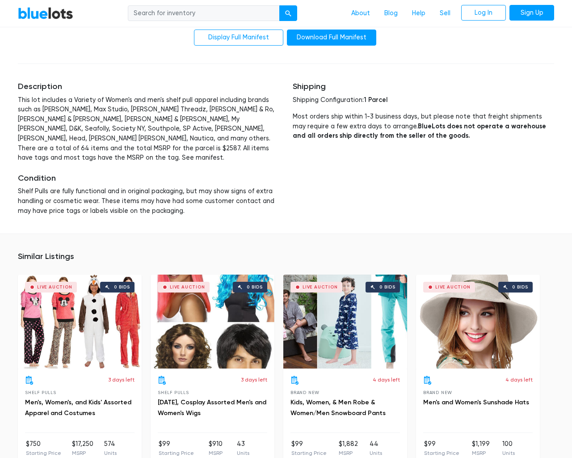
scroll to position [1883, 0]
type input "the"
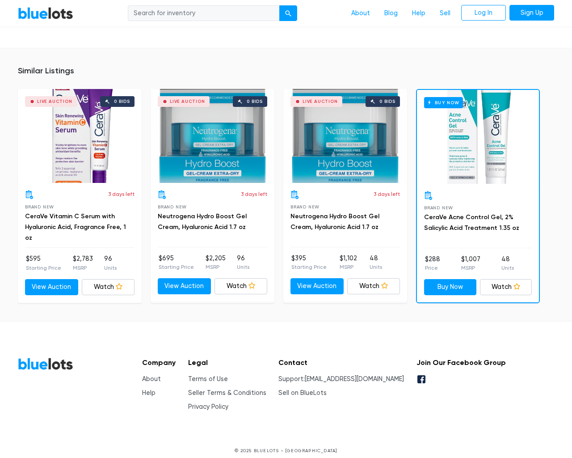
scroll to position [608, 0]
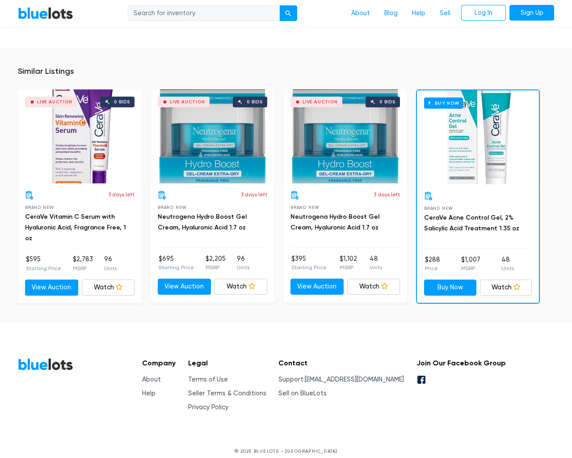
type input "the"
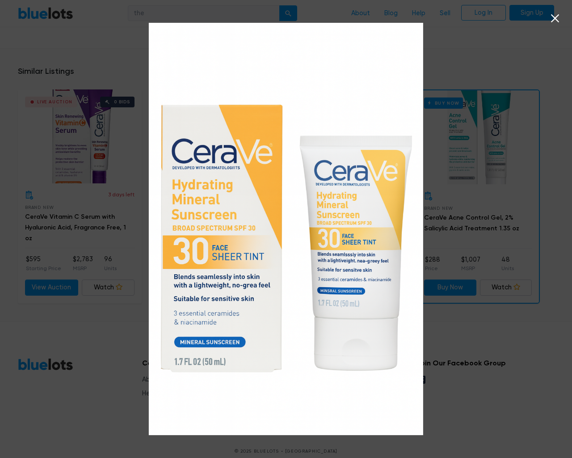
scroll to position [609, 0]
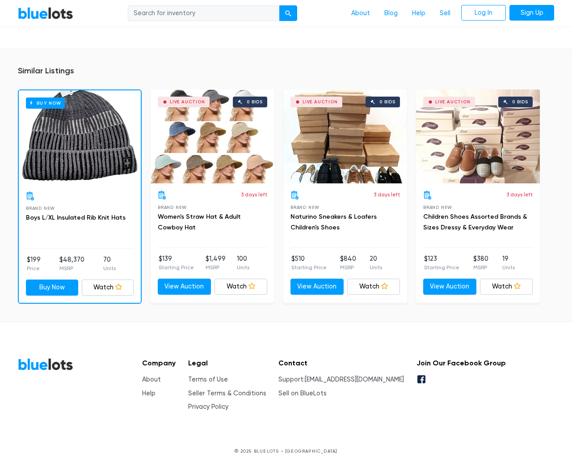
scroll to position [655, 0]
type input "the"
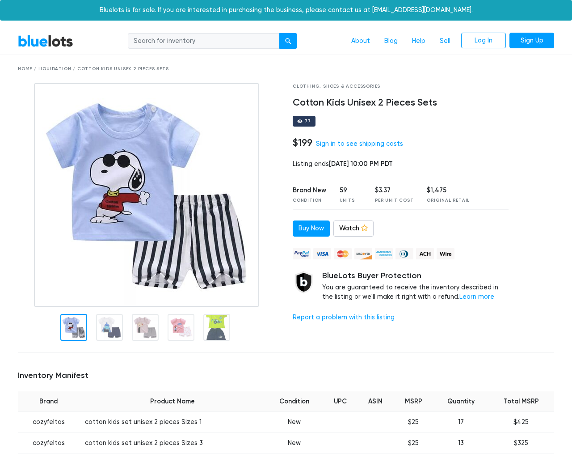
scroll to position [642, 0]
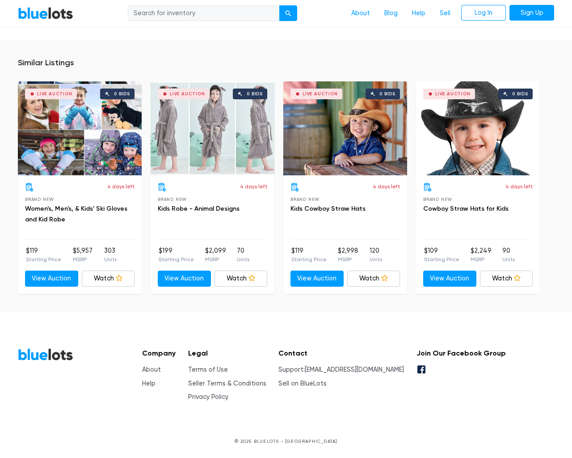
type input "the"
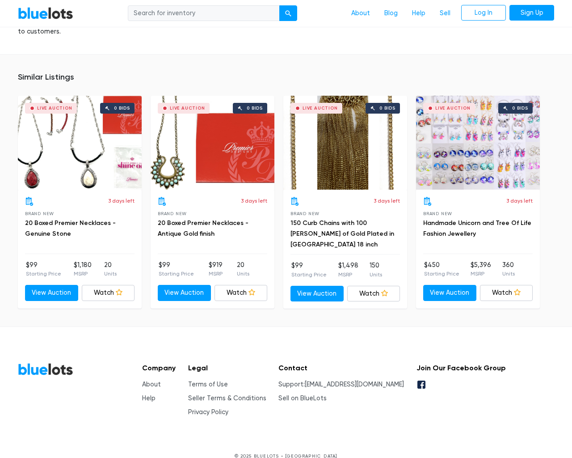
scroll to position [636, 0]
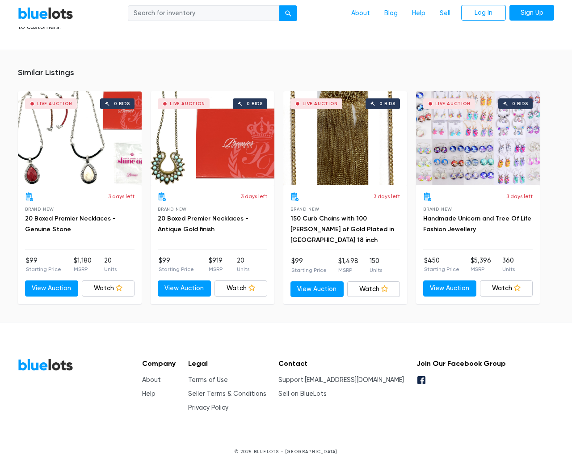
type input "the"
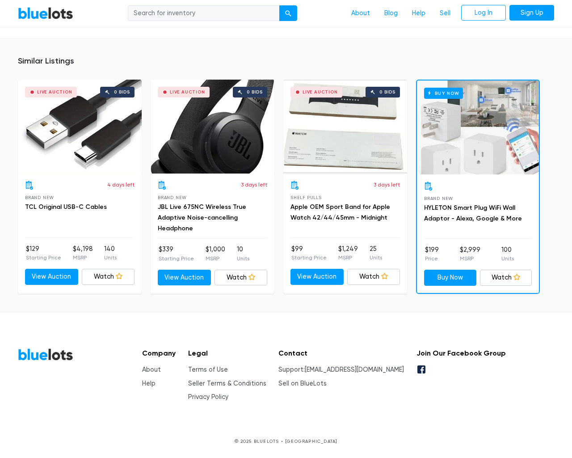
scroll to position [599, 0]
type input "the"
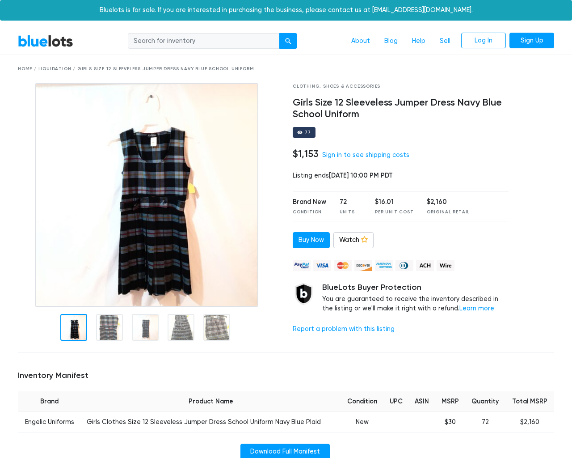
scroll to position [561, 0]
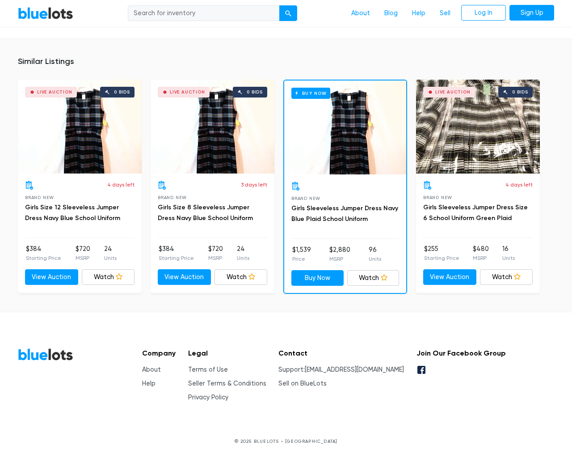
type input "the"
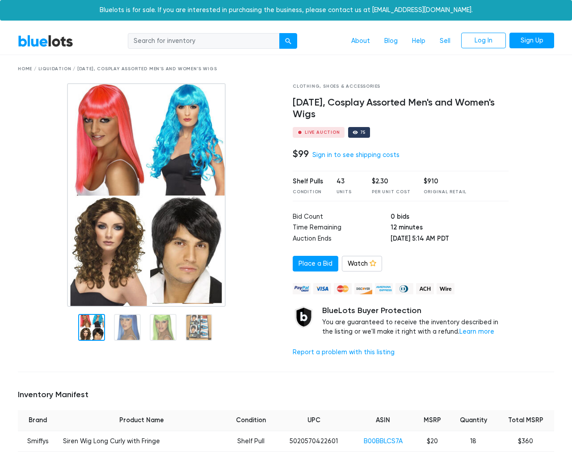
scroll to position [684, 0]
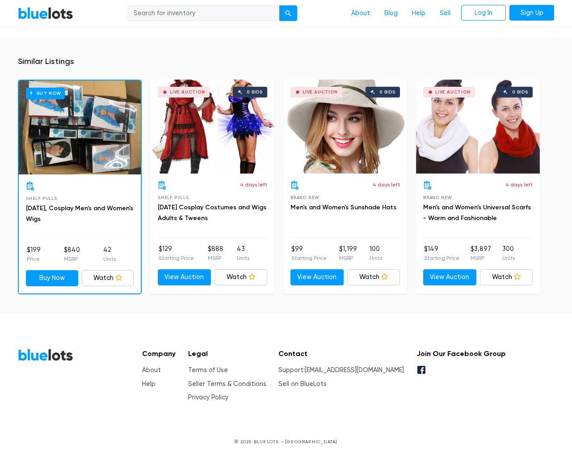
type input "the"
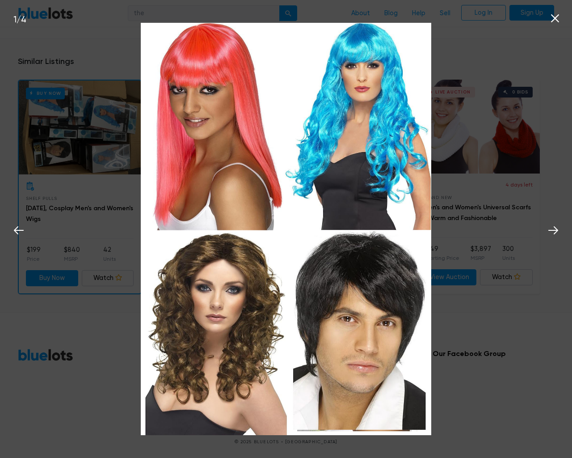
scroll to position [684, 0]
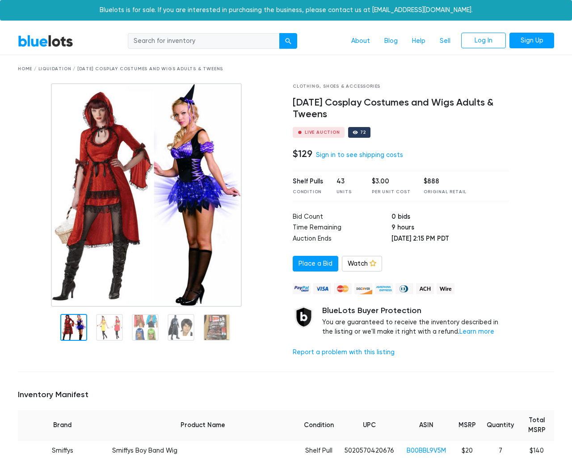
scroll to position [878, 0]
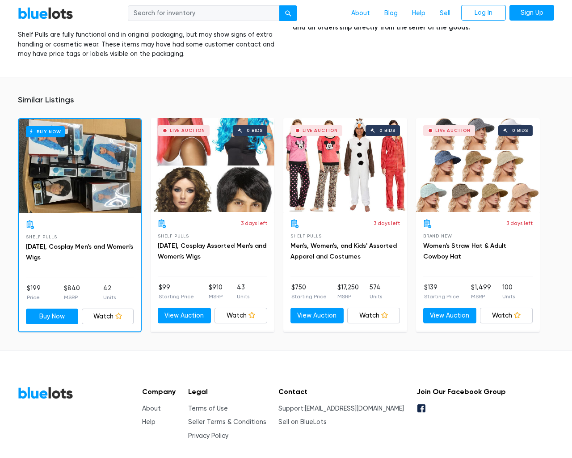
type input "the"
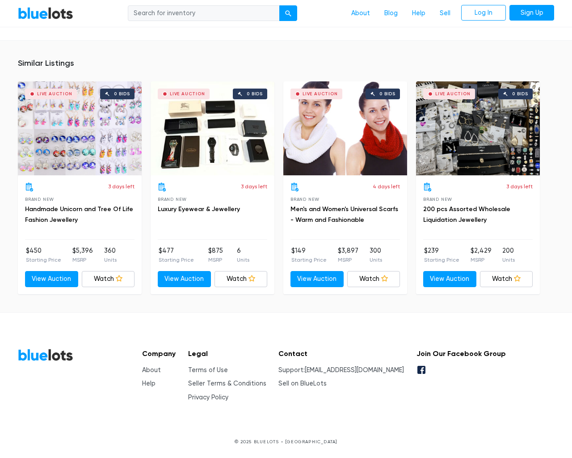
scroll to position [578, 0]
type input "the"
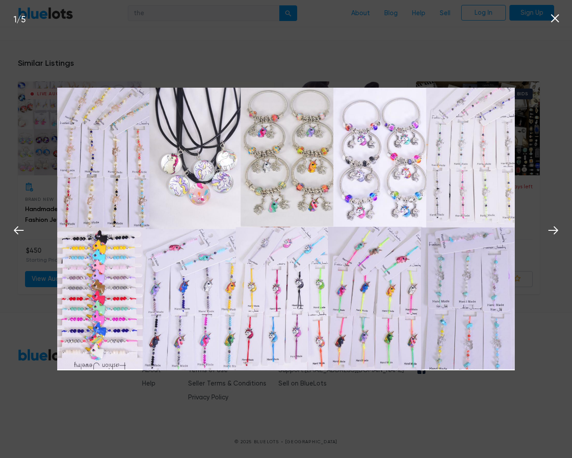
scroll to position [578, 0]
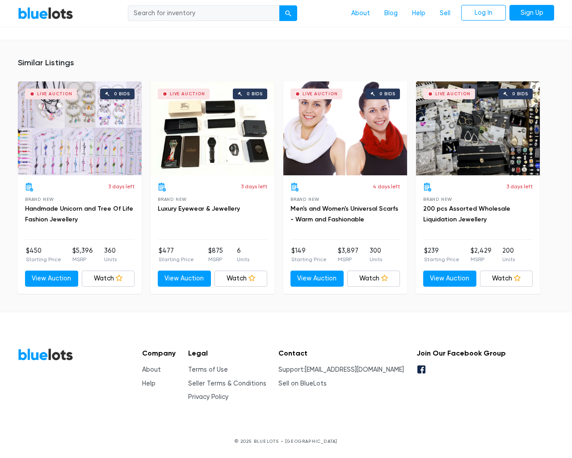
scroll to position [597, 0]
type input "the"
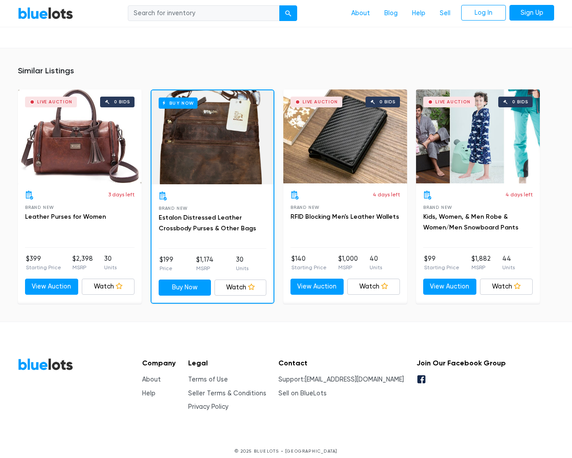
scroll to position [590, 0]
type input "the"
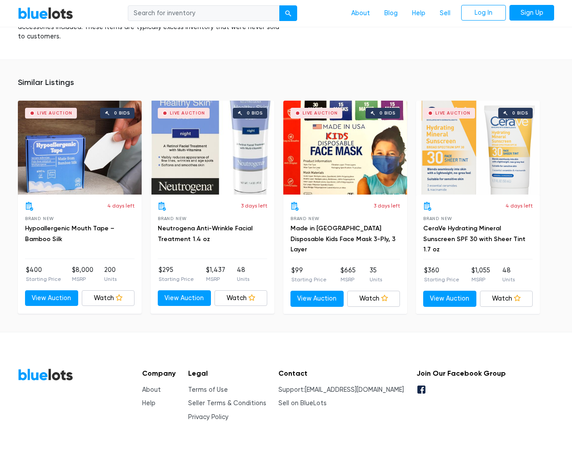
scroll to position [586, 0]
type input "the"
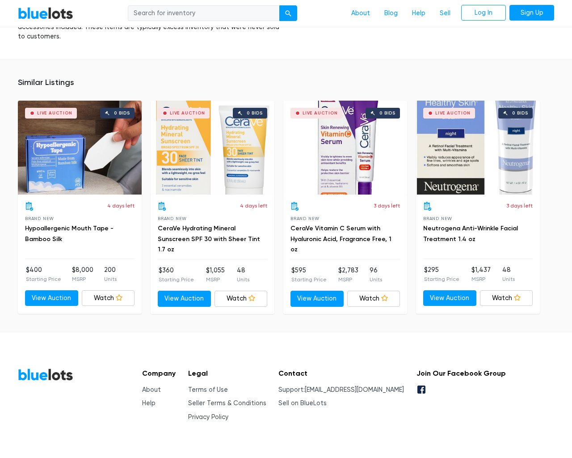
scroll to position [586, 0]
type input "the"
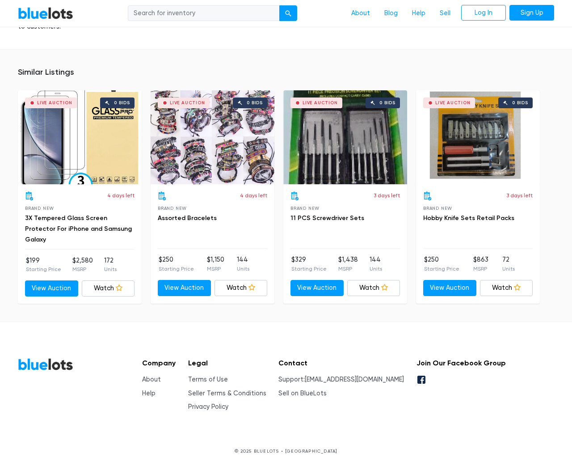
scroll to position [617, 0]
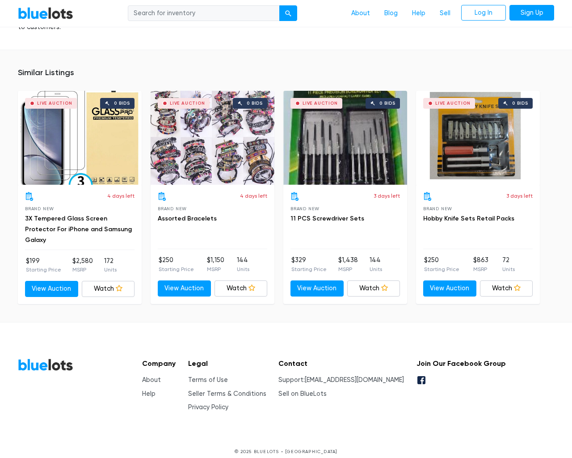
type input "the"
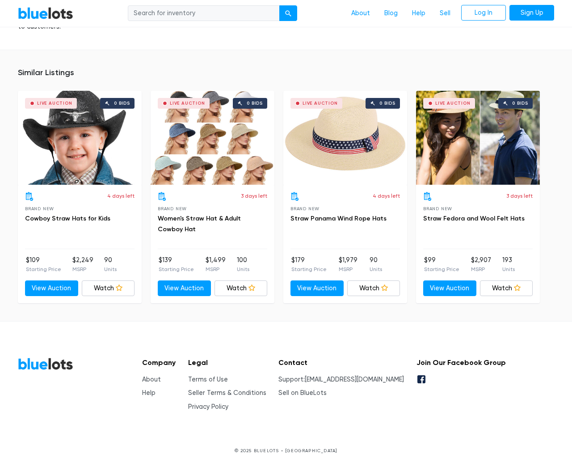
scroll to position [658, 0]
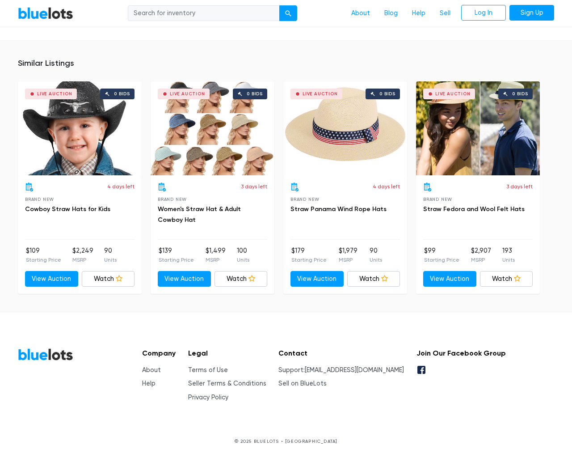
type input "the"
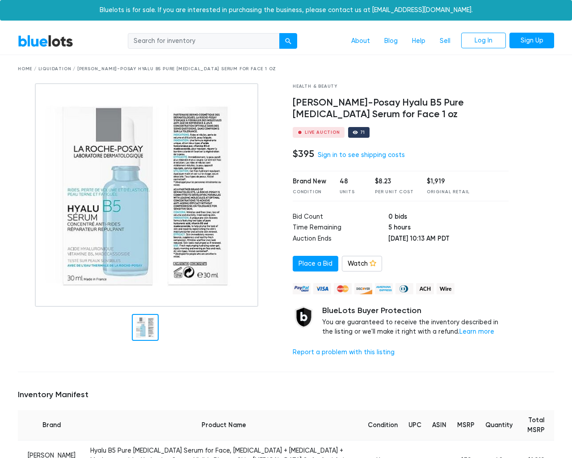
scroll to position [617, 0]
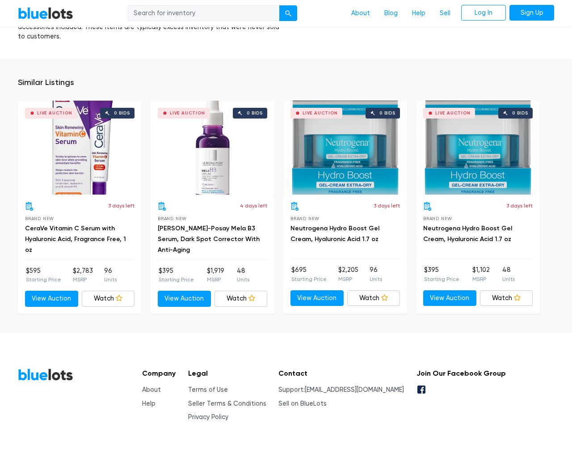
type input "the"
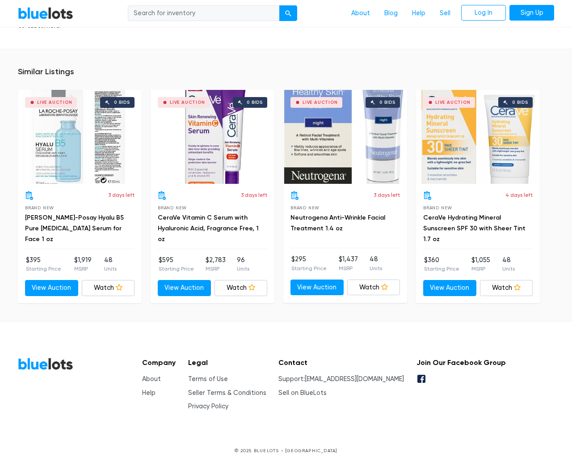
scroll to position [626, 0]
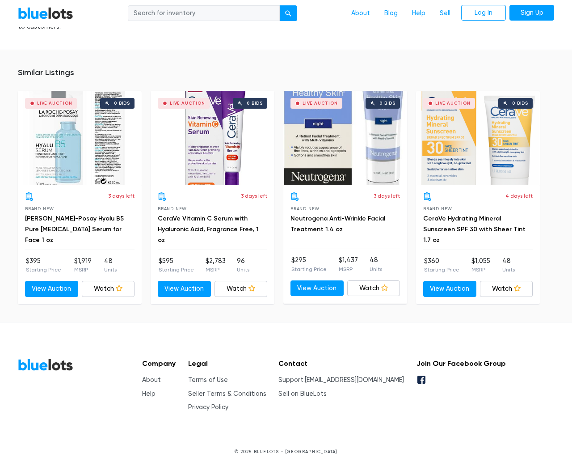
type input "the"
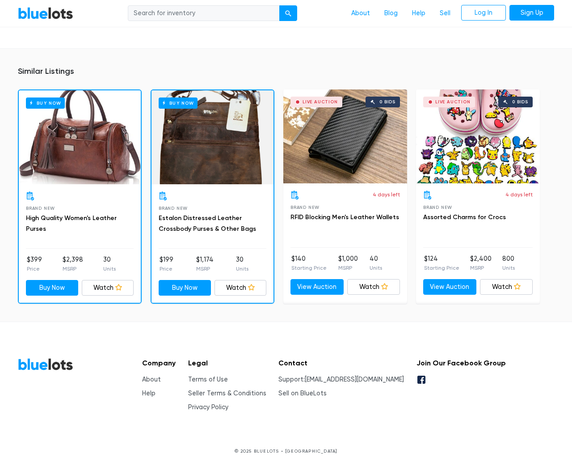
scroll to position [597, 0]
type input "the"
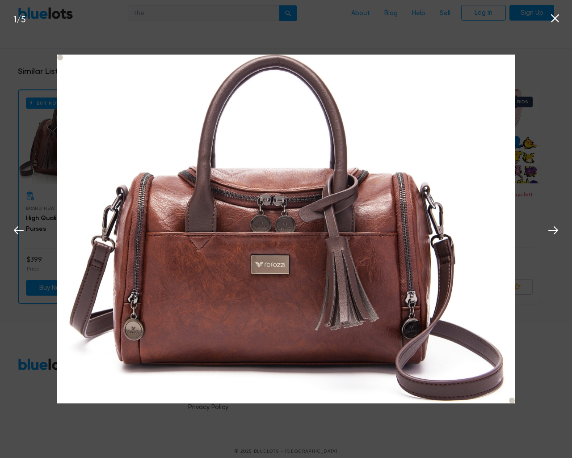
scroll to position [597, 0]
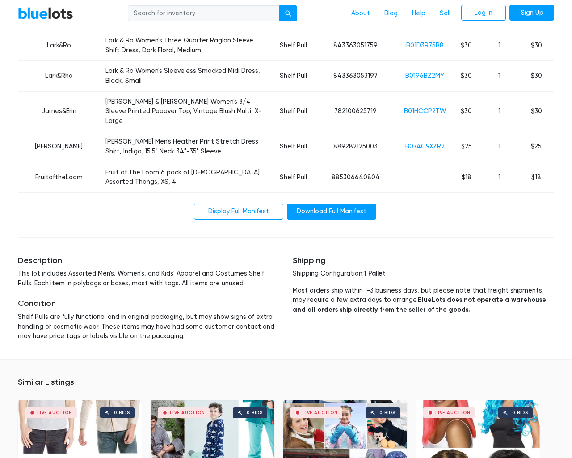
scroll to position [2413, 0]
type input "the"
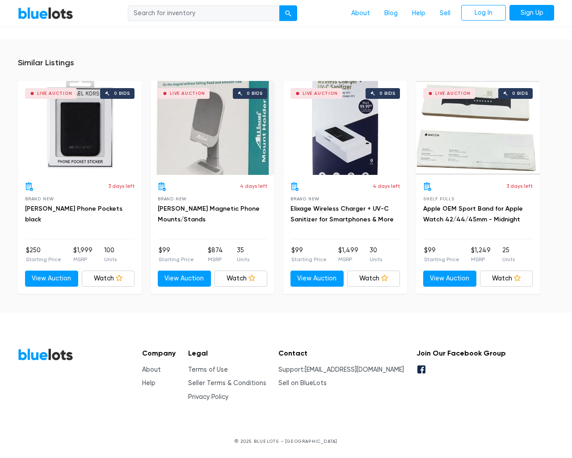
scroll to position [595, 0]
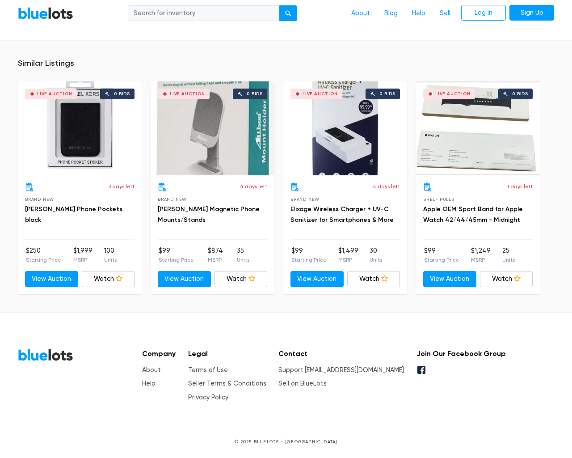
type input "the"
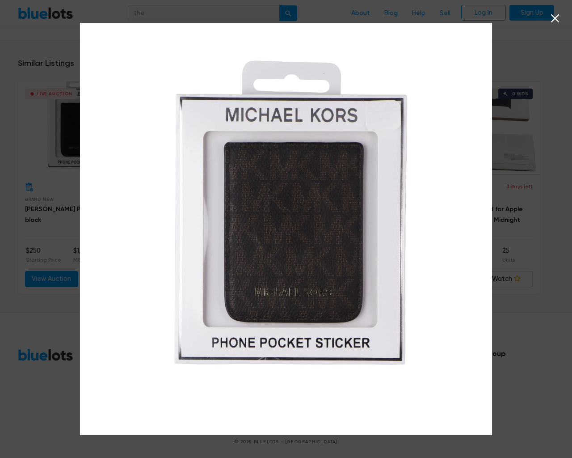
scroll to position [595, 0]
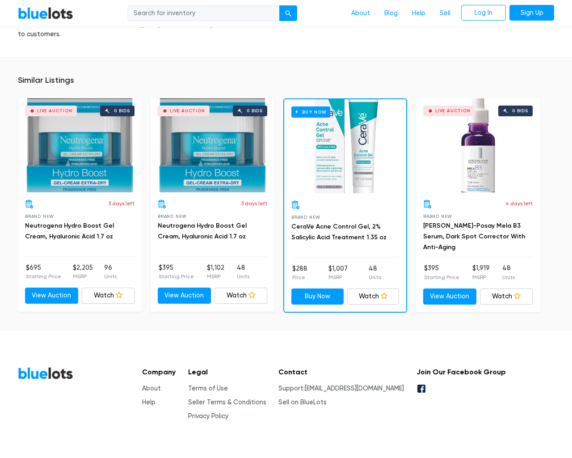
scroll to position [599, 0]
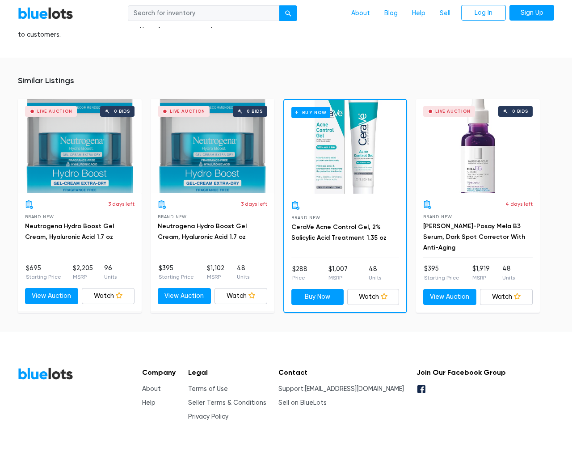
type input "the"
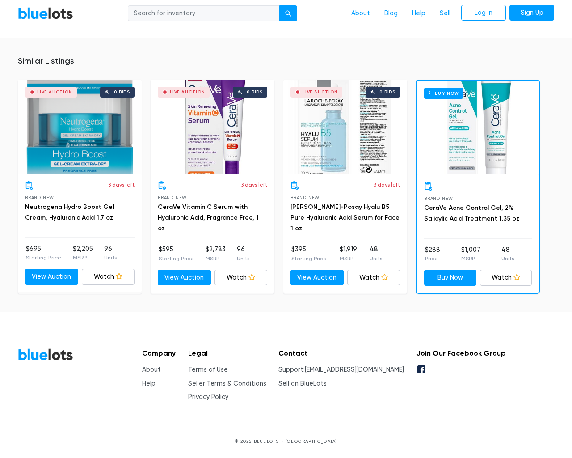
scroll to position [599, 0]
type input "the"
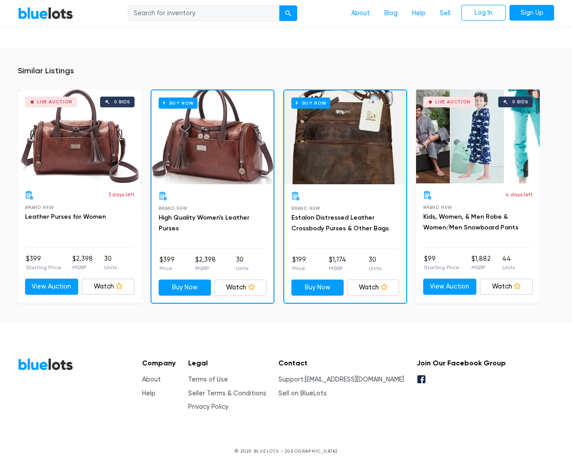
scroll to position [655, 0]
type input "the"
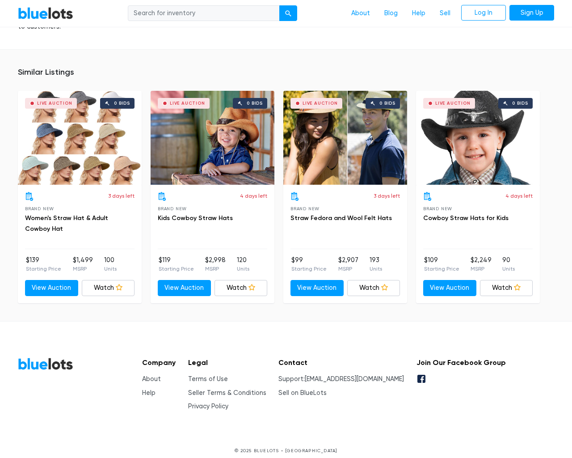
scroll to position [1237, 0]
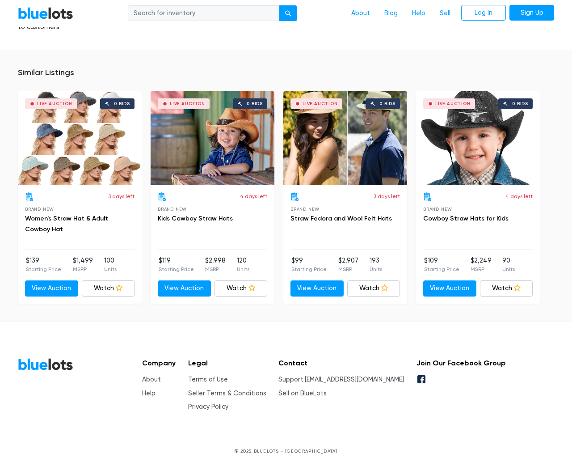
type input "the"
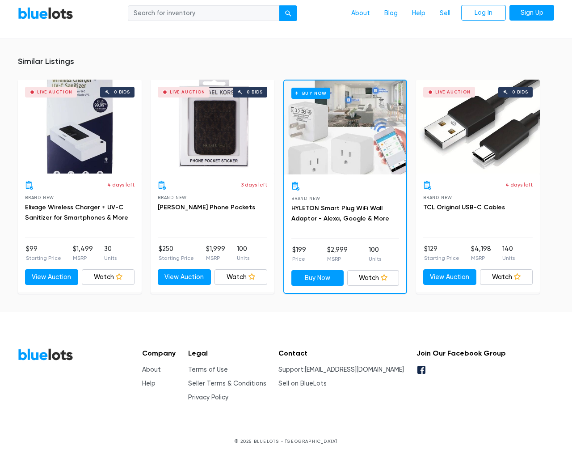
scroll to position [558, 0]
type input "the"
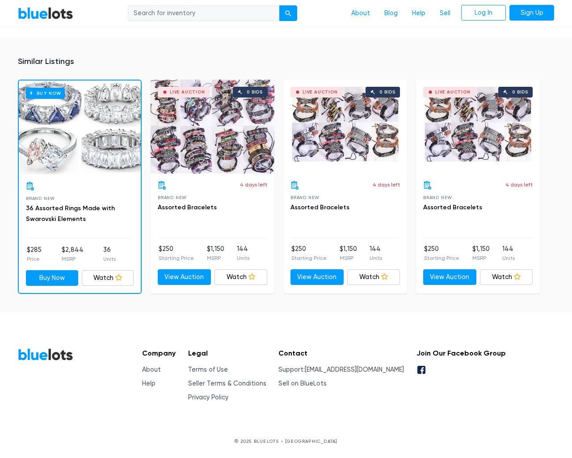
scroll to position [607, 0]
type input "the"
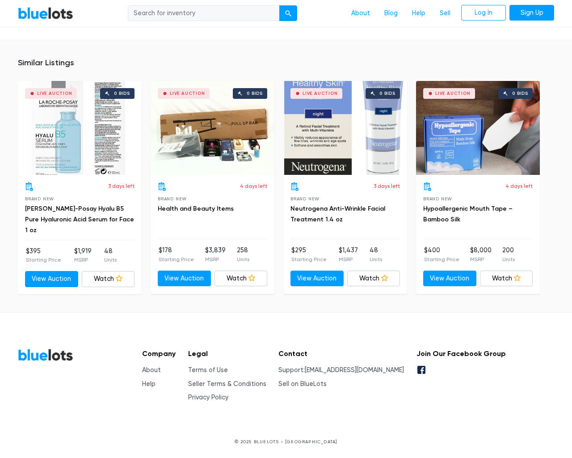
scroll to position [576, 0]
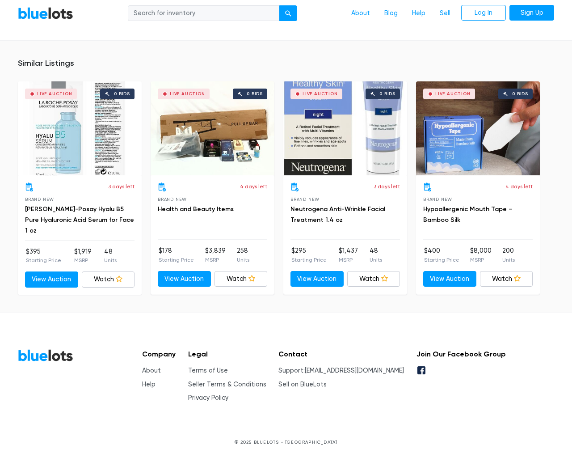
type input "the"
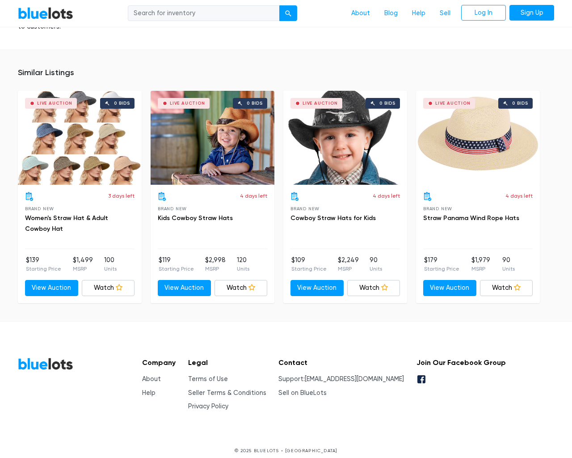
scroll to position [761, 0]
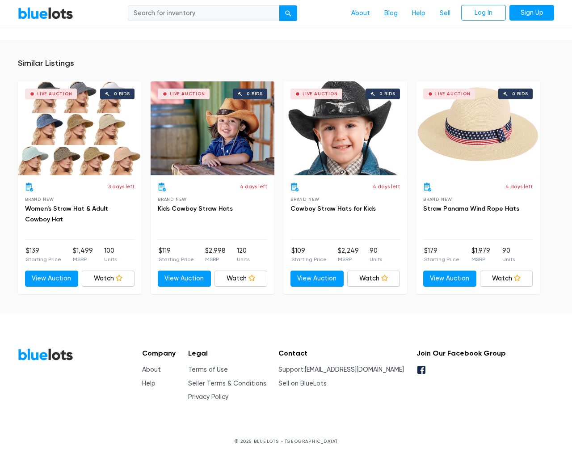
type input "the"
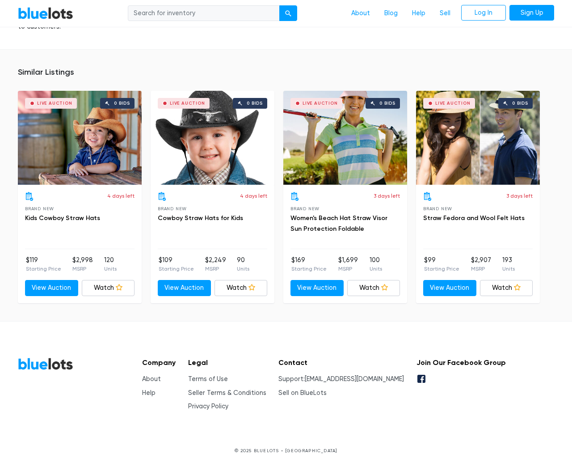
scroll to position [928, 0]
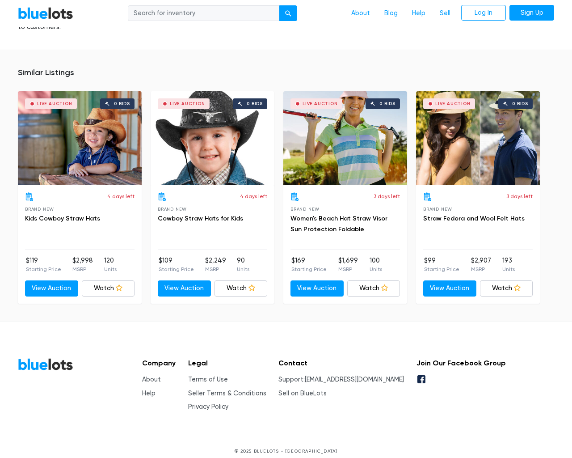
type input "the"
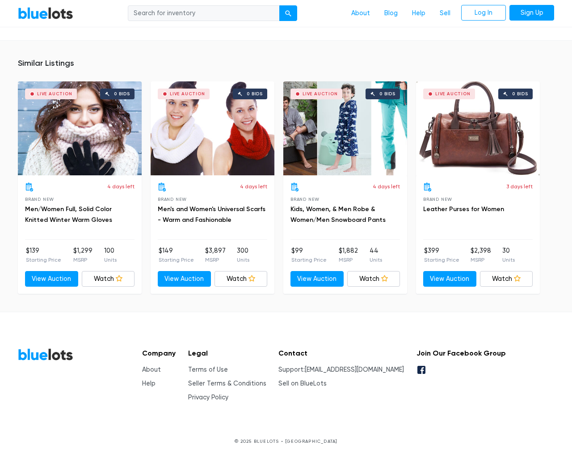
scroll to position [638, 0]
type input "the"
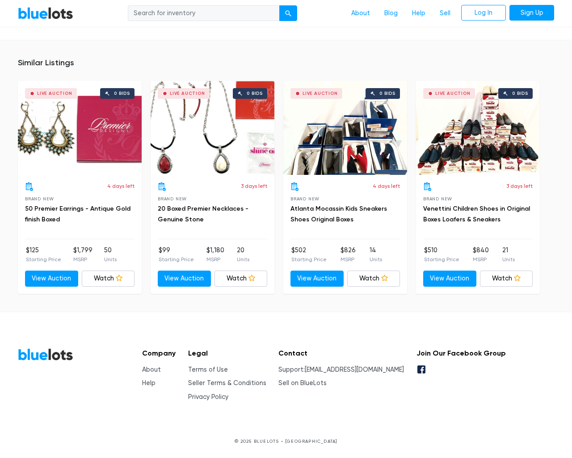
scroll to position [578, 0]
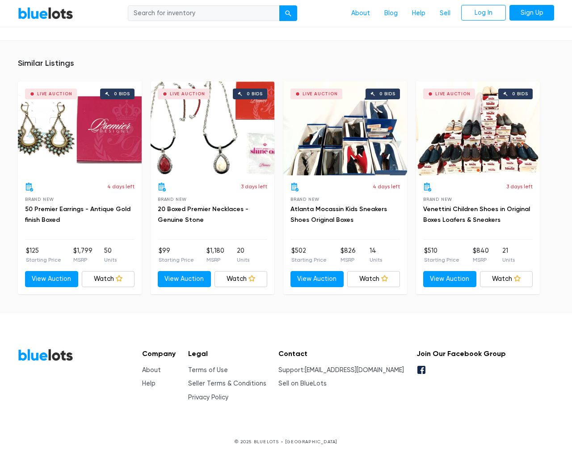
type input "the"
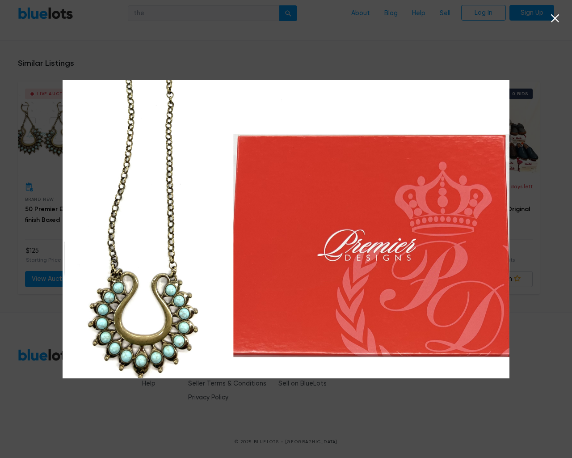
scroll to position [578, 0]
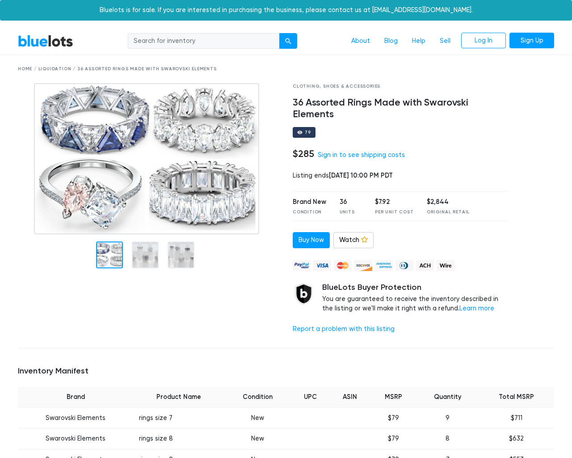
scroll to position [709, 0]
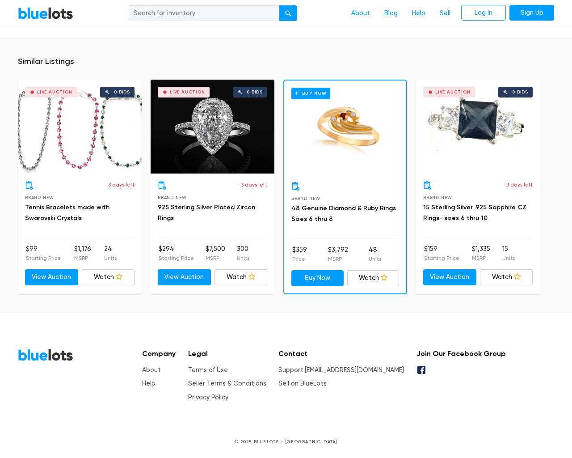
type input "the"
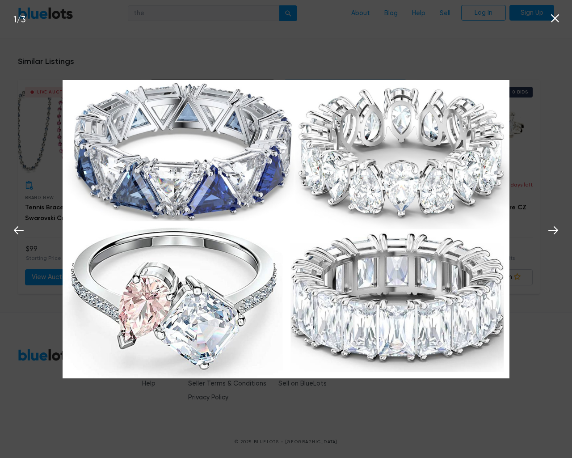
scroll to position [709, 0]
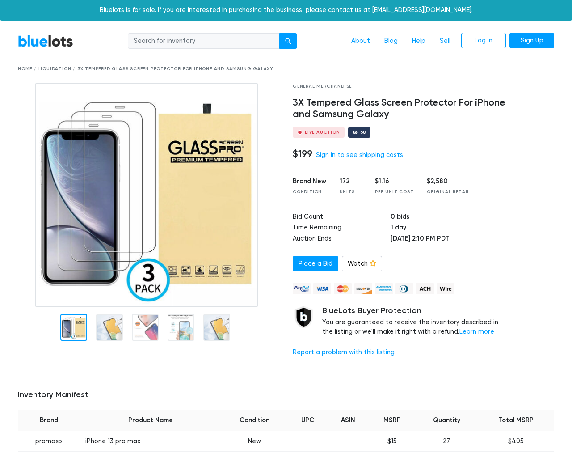
scroll to position [878, 0]
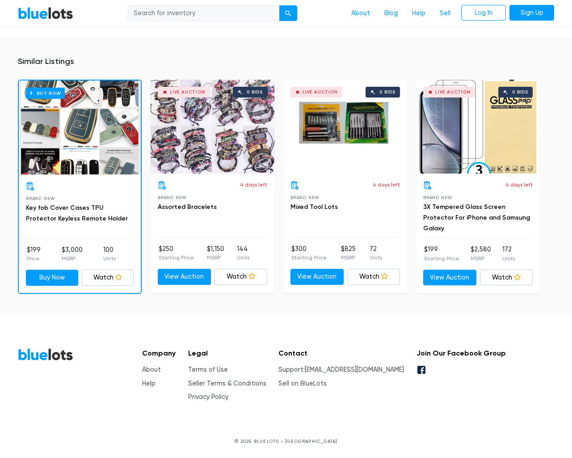
type input "the"
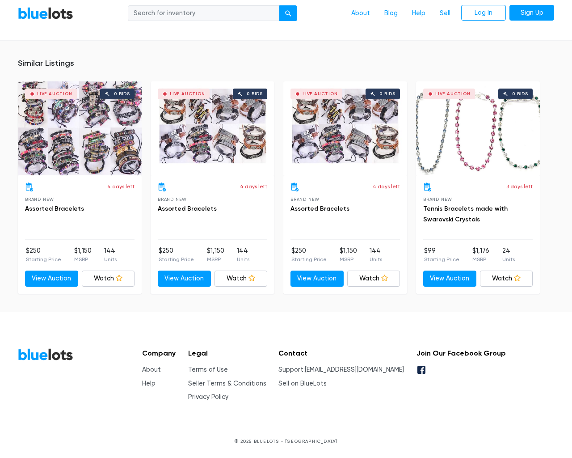
scroll to position [586, 0]
type input "the"
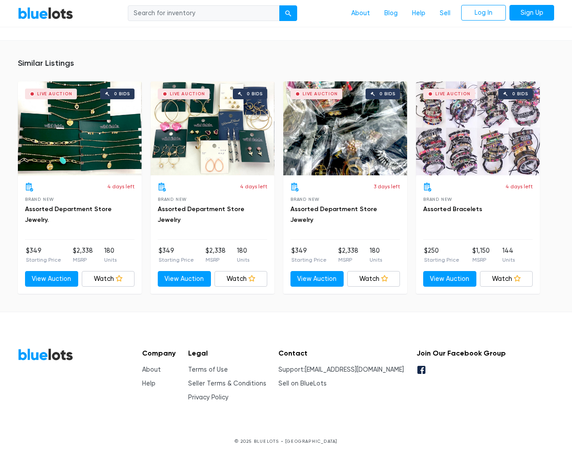
scroll to position [605, 0]
type input "the"
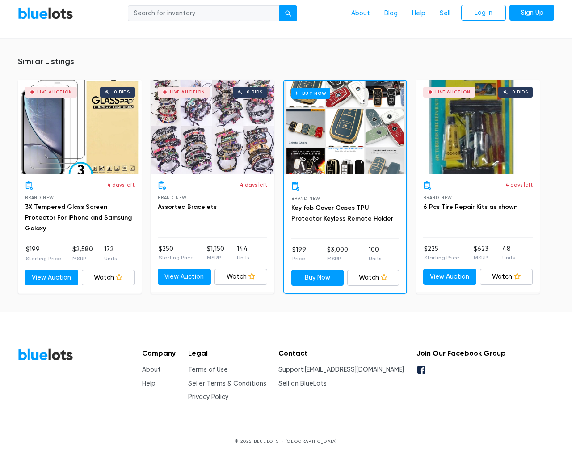
scroll to position [587, 0]
type input "the"
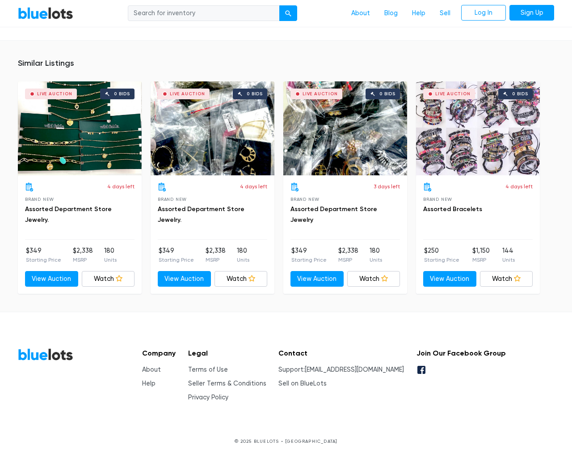
scroll to position [605, 0]
type input "the"
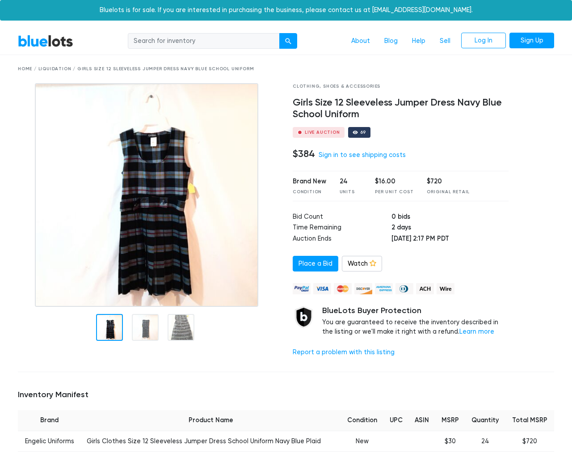
scroll to position [579, 0]
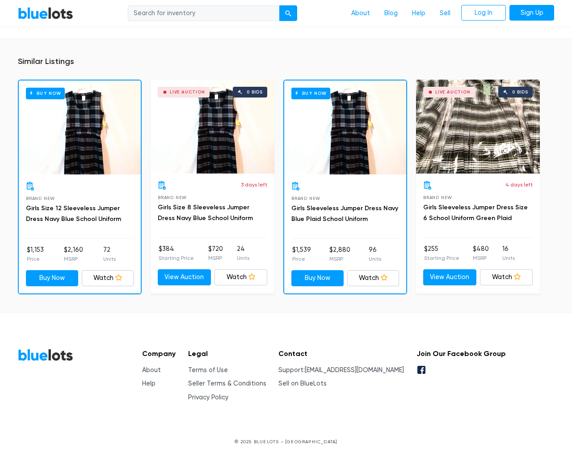
type input "the"
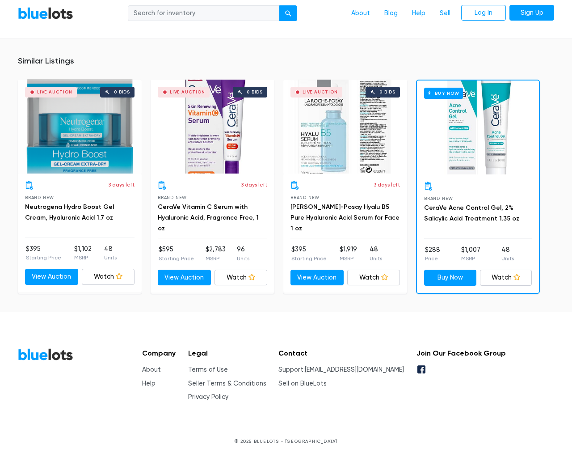
scroll to position [599, 0]
type input "the"
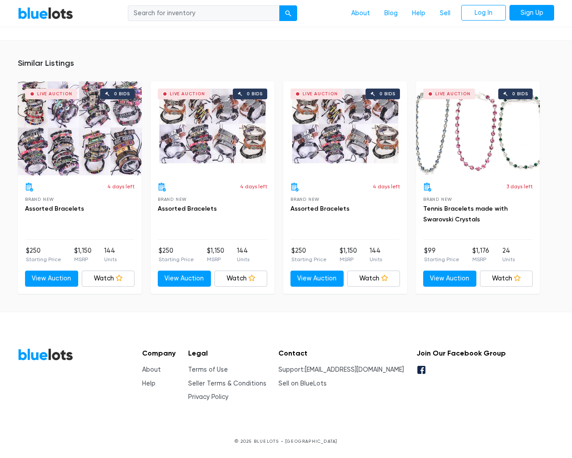
scroll to position [586, 0]
type input "the"
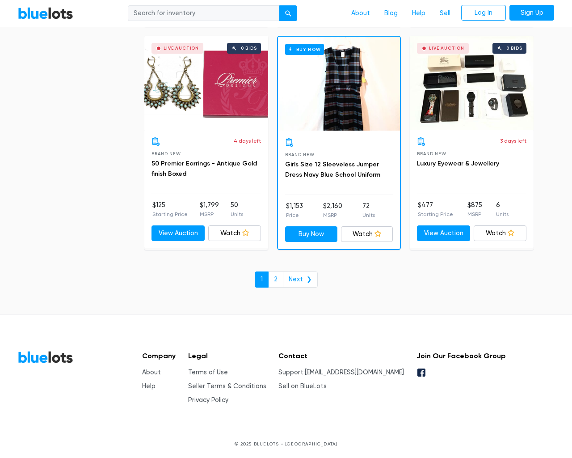
scroll to position [3815, 0]
type input "the"
type input "[EMAIL_ADDRESS][DOMAIN_NAME]"
type input "e"
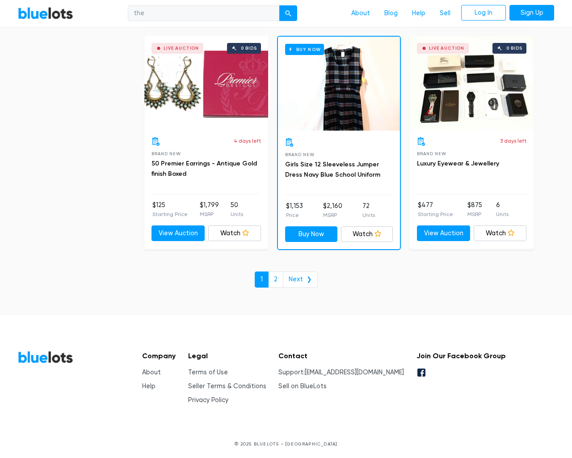
checkbox New"] "false"
checkbox Pulls"] "false"
checkbox input "false"
checkbox Accessories"] "false"
checkbox Beauty"] "false"
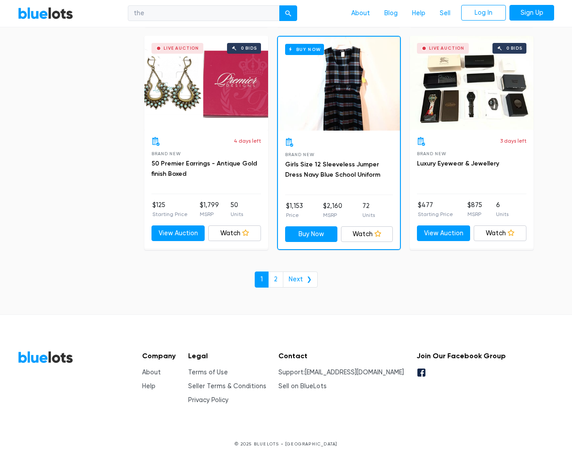
checkbox input "false"
checkbox Merchandise"] "false"
checkbox Garden"] "false"
checkbox Industrial"] "false"
checkbox Baby"] "false"
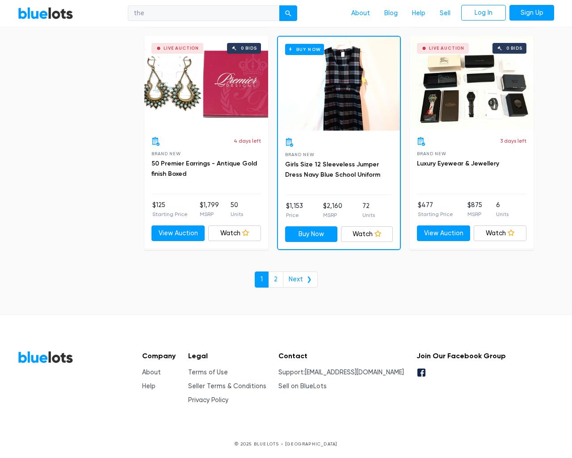
checkbox input "false"
type input "e"
select select "10000"
select select "50000"
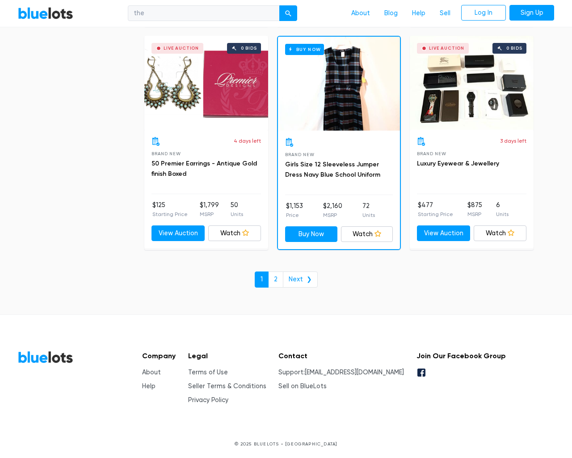
select select "50000"
select select "ending_soonest"
select select "50000"
select select "highest_price"
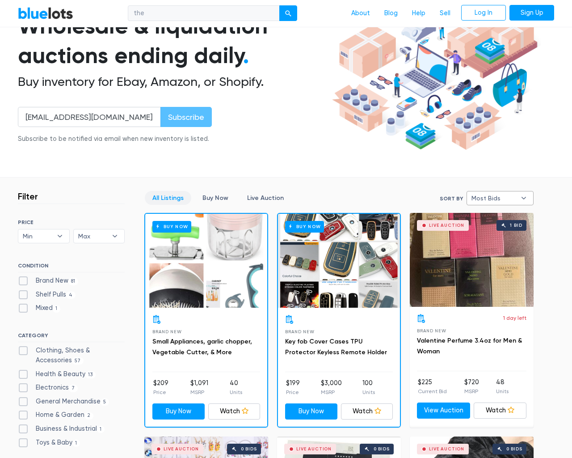
type input "e"
checkbox New"] "false"
checkbox Pulls"] "false"
checkbox input "false"
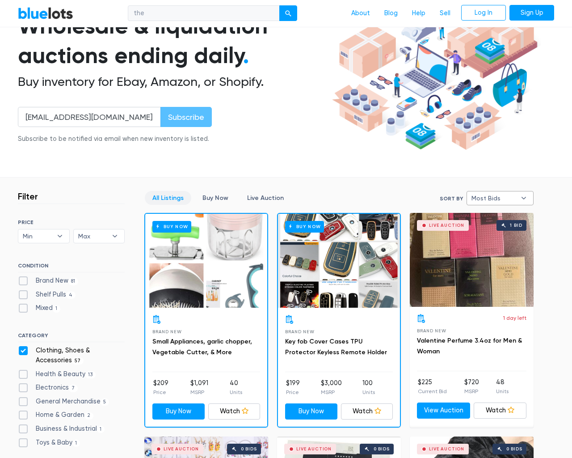
checkbox Accessories"] "false"
checkbox Beauty"] "false"
checkbox input "false"
checkbox Merchandise"] "false"
checkbox Garden"] "false"
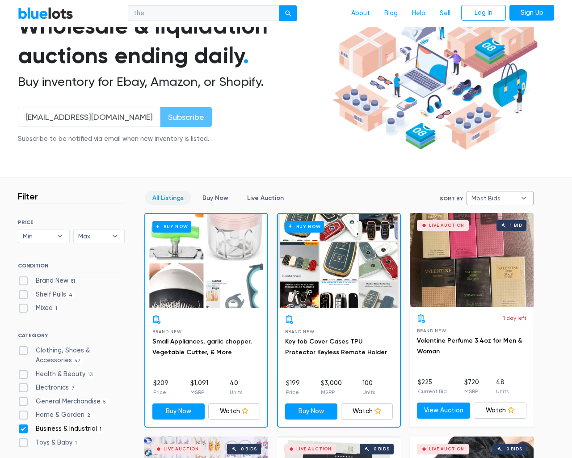
checkbox Industrial"] "false"
checkbox Baby"] "false"
checkbox input "false"
type input "e"
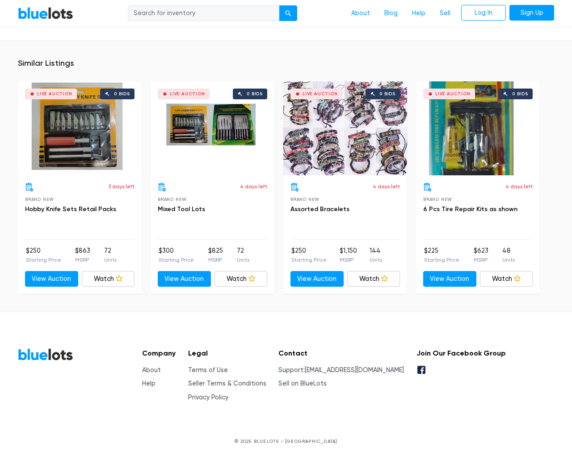
scroll to position [587, 0]
type input "the"
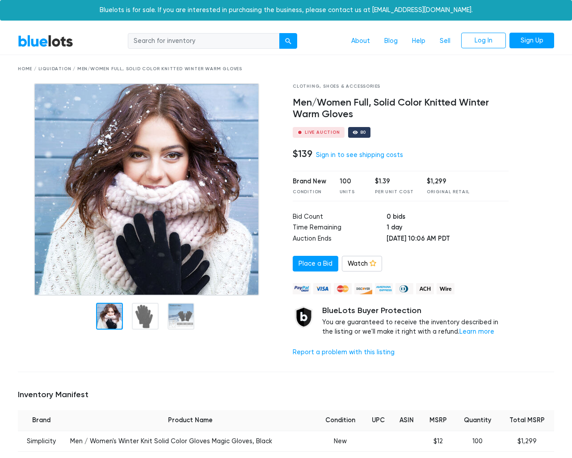
scroll to position [597, 0]
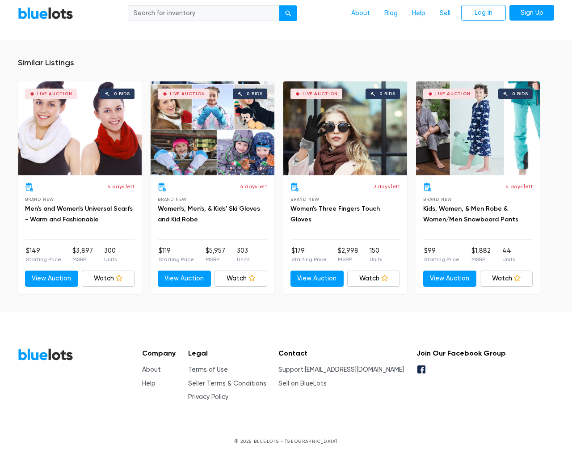
type input "the"
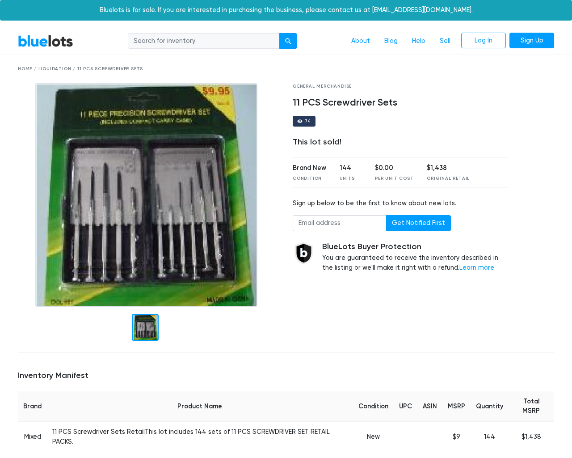
scroll to position [523, 0]
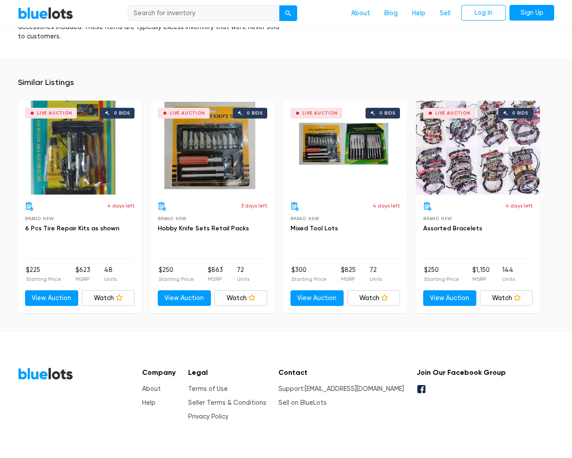
type input "the"
type input "[EMAIL_ADDRESS][DOMAIN_NAME]"
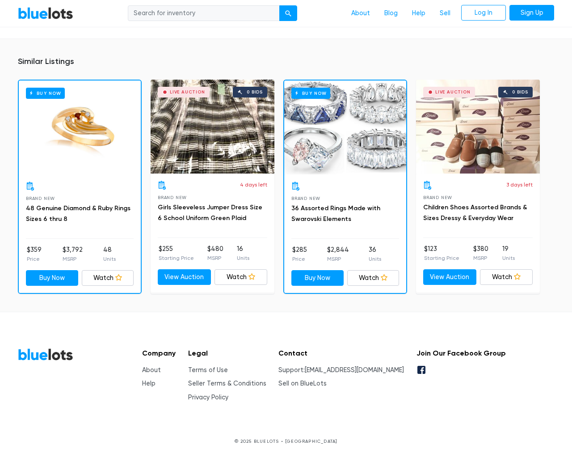
scroll to position [682, 0]
type input "the"
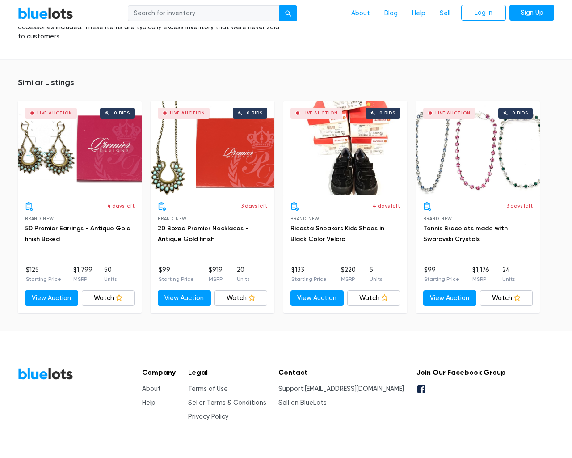
scroll to position [540, 0]
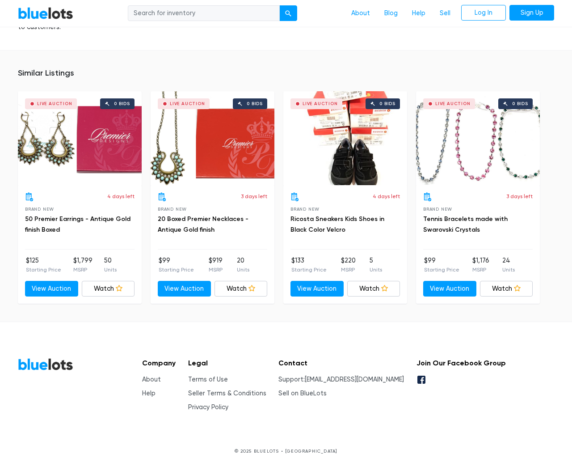
type input "the"
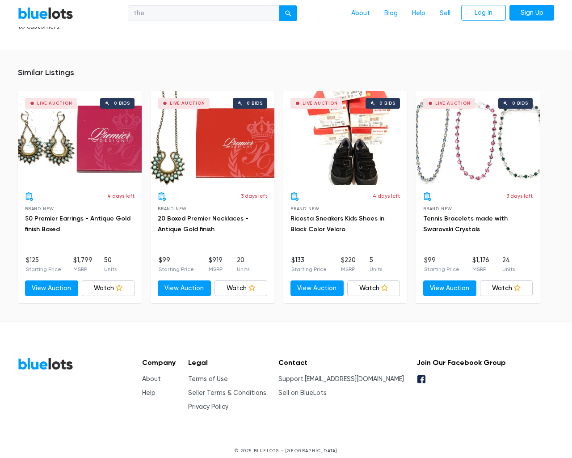
type input "[EMAIL_ADDRESS][DOMAIN_NAME]"
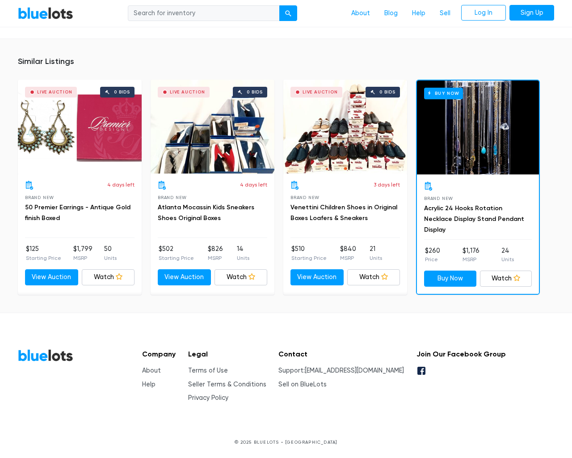
scroll to position [579, 0]
type input "the"
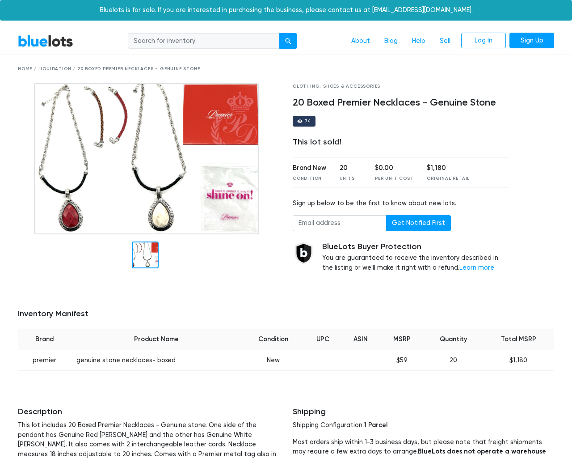
scroll to position [491, 0]
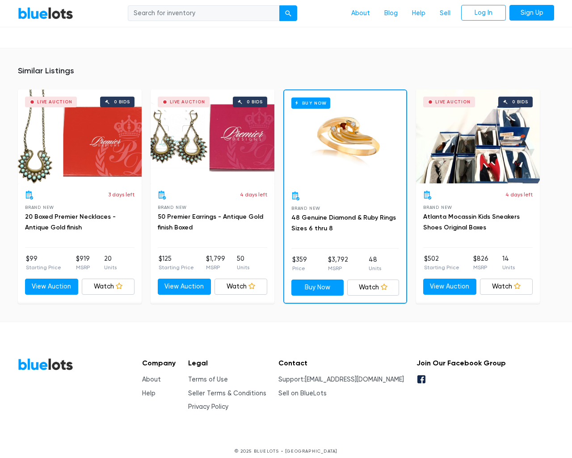
type input "the"
type input "[EMAIL_ADDRESS][DOMAIN_NAME]"
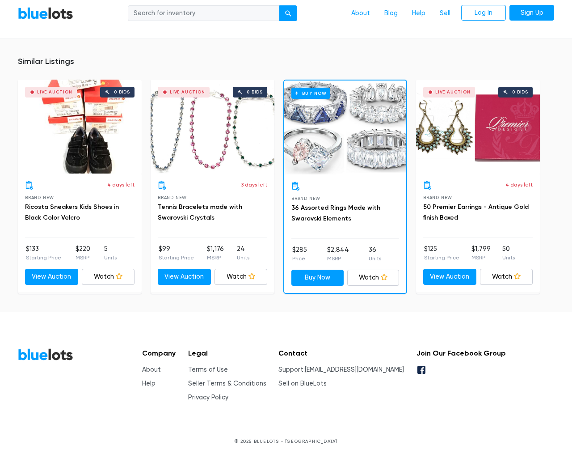
scroll to position [618, 0]
type input "the"
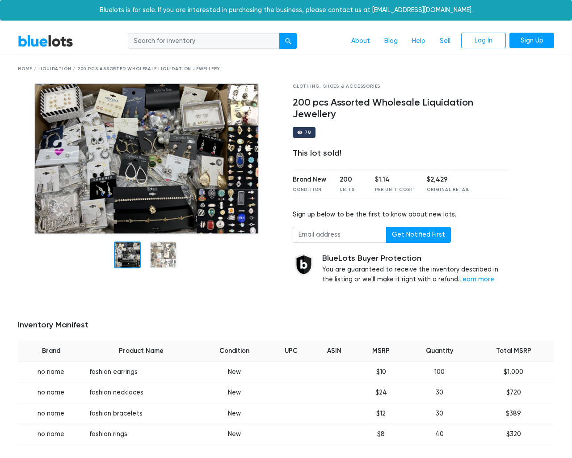
scroll to position [593, 0]
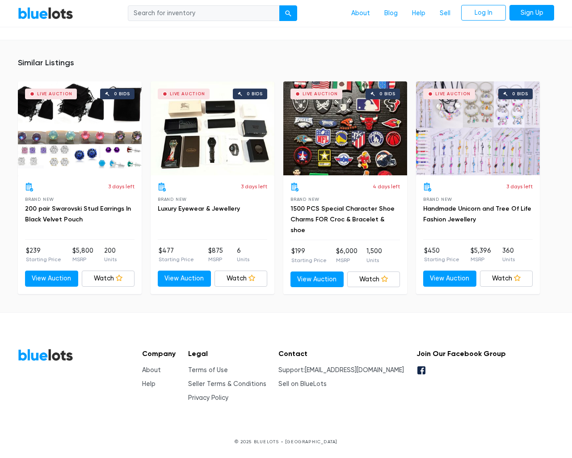
type input "the"
type input "testing@example.com"
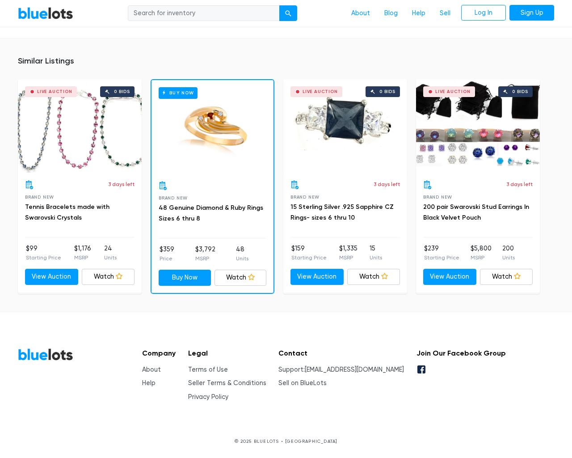
scroll to position [709, 0]
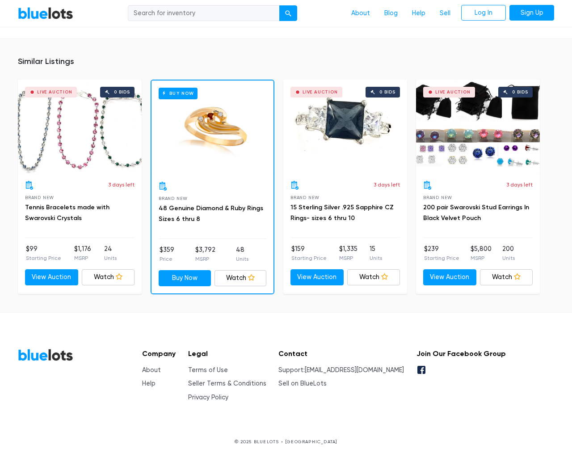
type input "the"
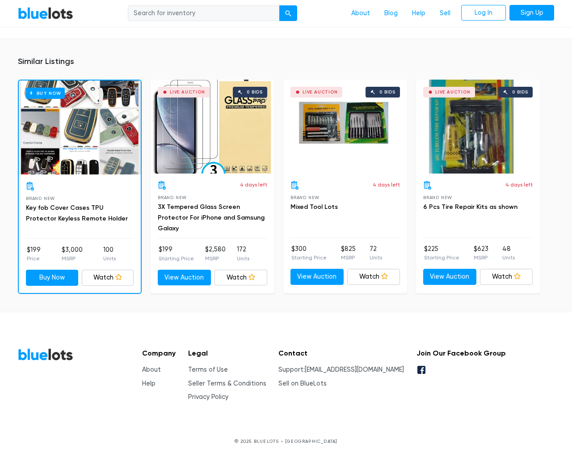
scroll to position [878, 0]
type input "the"
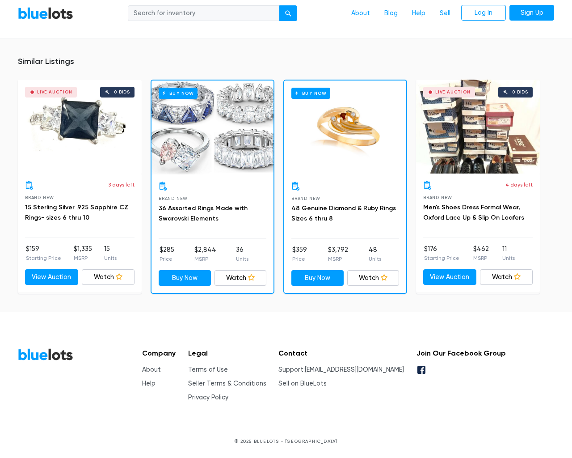
scroll to position [573, 0]
type input "the"
type input "[EMAIL_ADDRESS][DOMAIN_NAME]"
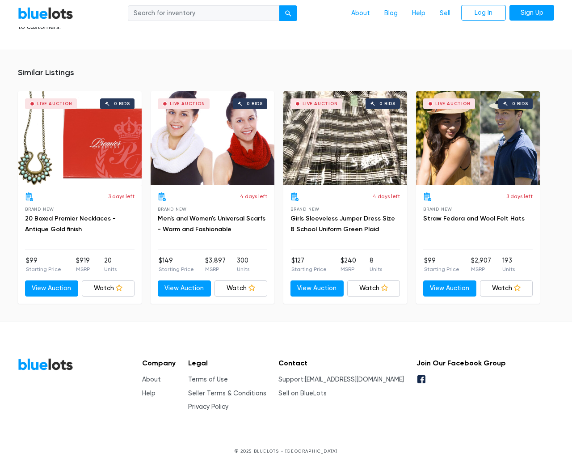
scroll to position [636, 0]
type input "the"
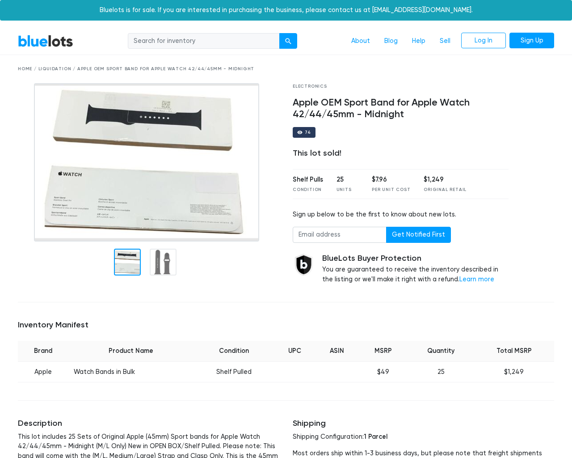
scroll to position [542, 0]
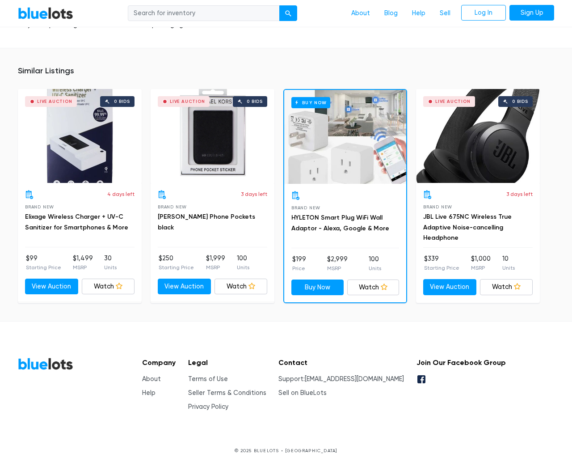
type input "the"
type input "testing@example.com"
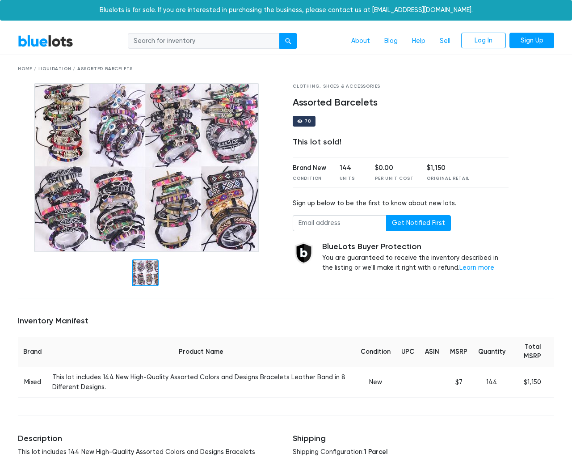
scroll to position [497, 0]
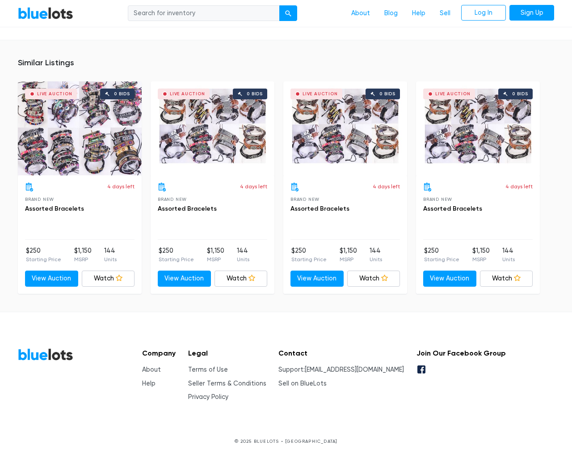
type input "the"
type input "testing@example.com"
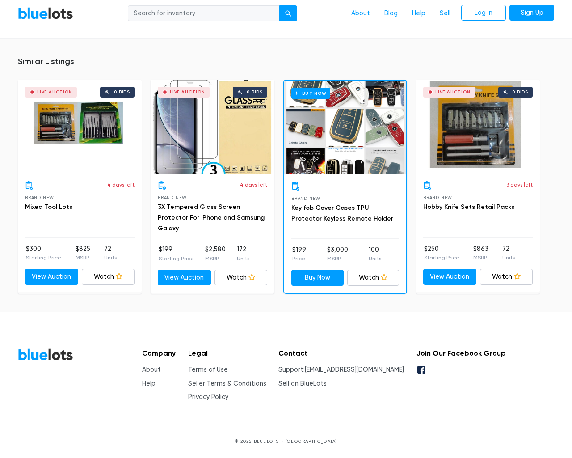
scroll to position [587, 0]
type input "the"
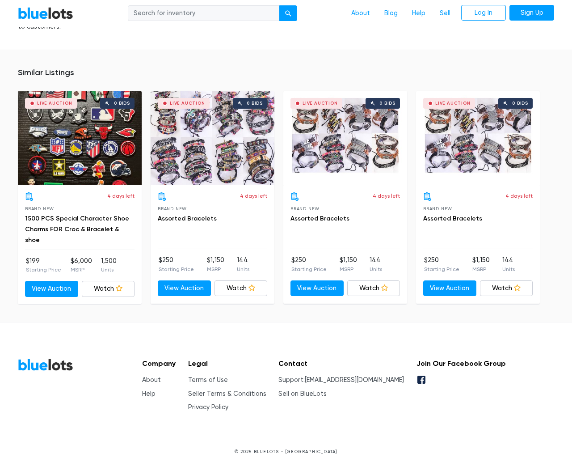
scroll to position [576, 0]
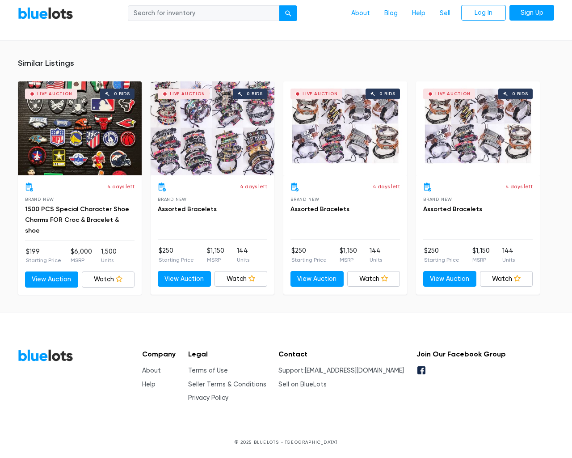
type input "the"
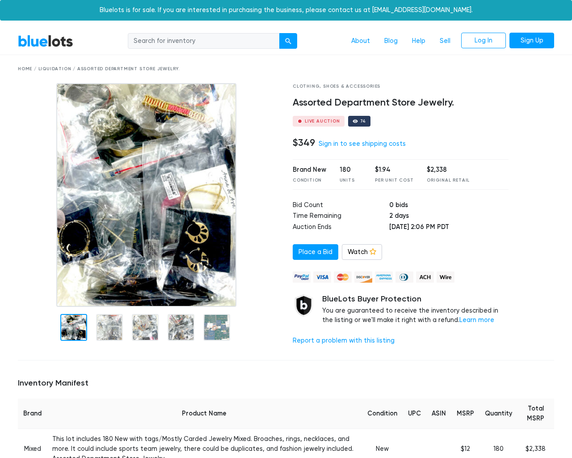
scroll to position [605, 0]
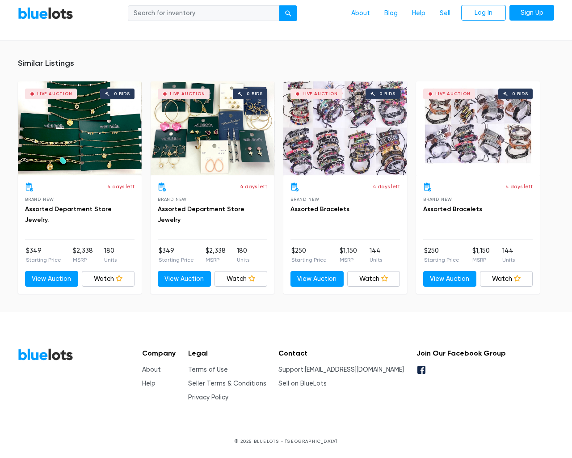
type input "the"
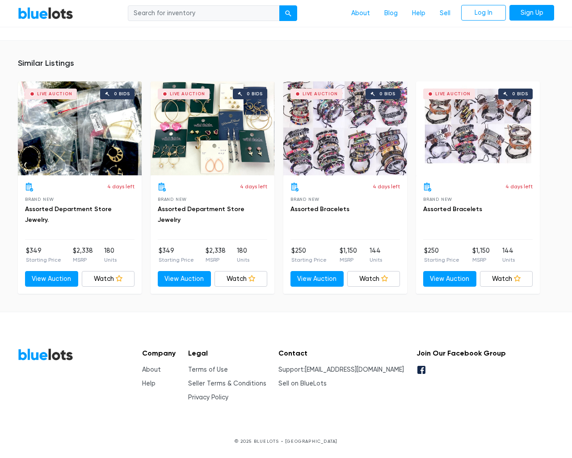
scroll to position [605, 0]
type input "the"
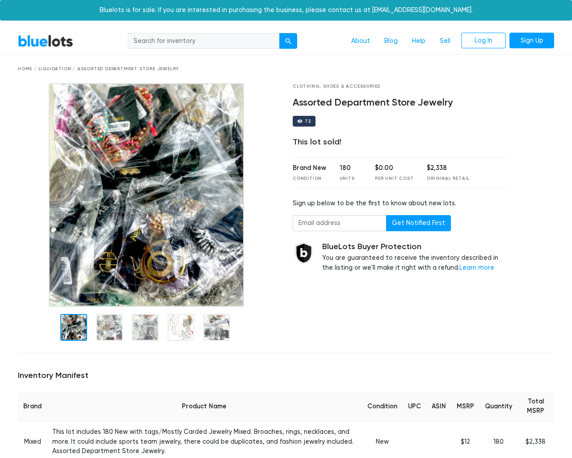
scroll to position [571, 0]
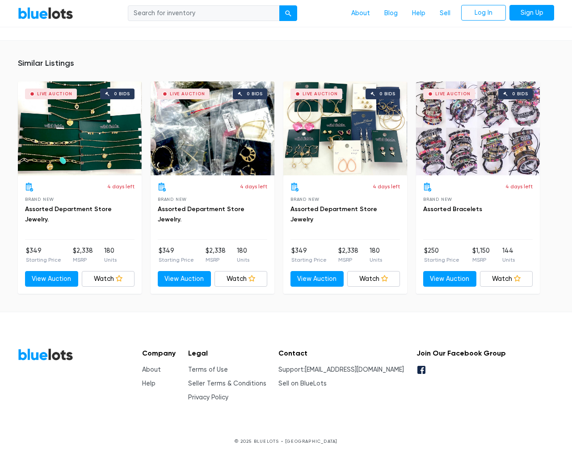
type input "the"
type input "[EMAIL_ADDRESS][DOMAIN_NAME]"
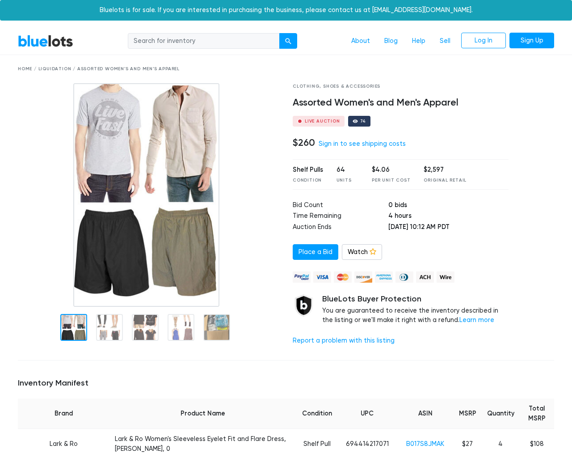
scroll to position [1885, 0]
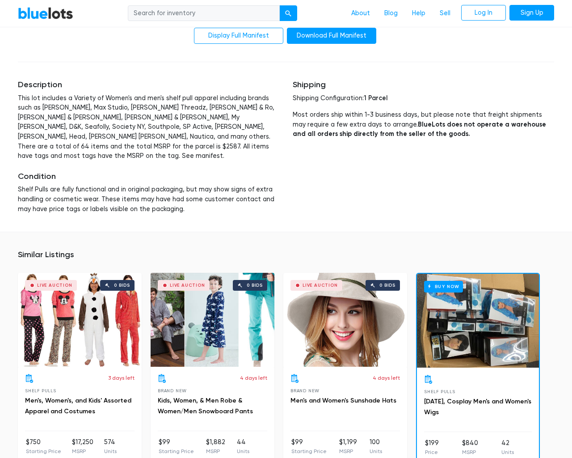
type input "the"
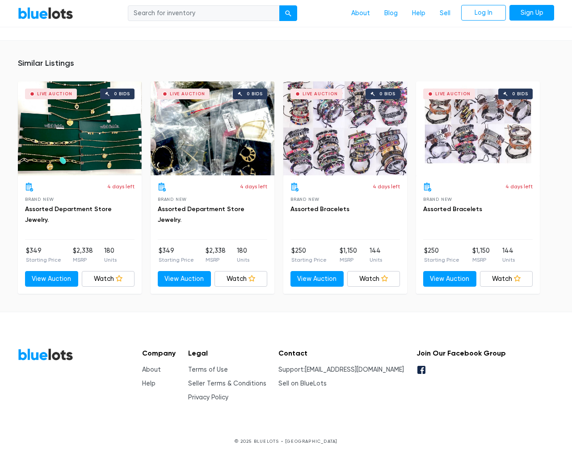
scroll to position [605, 0]
type input "the"
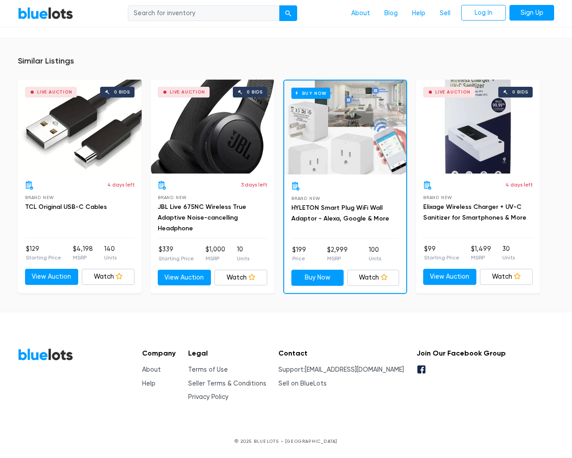
scroll to position [599, 0]
type input "the"
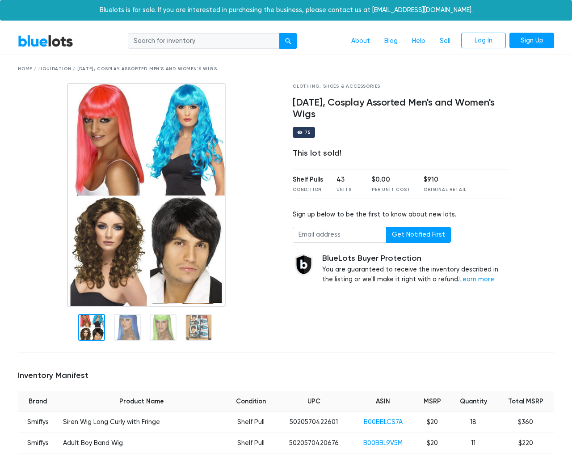
scroll to position [638, 0]
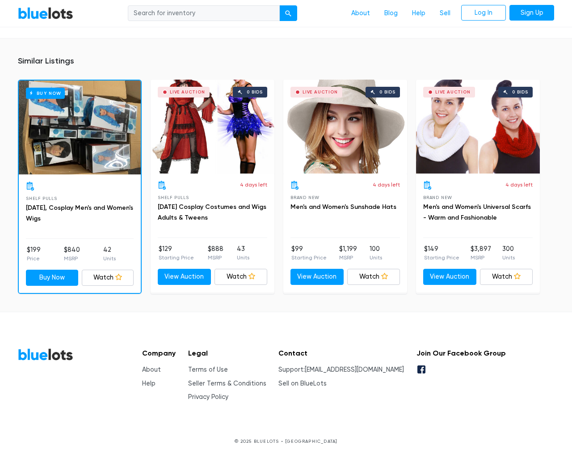
type input "the"
type input "testing@example.com"
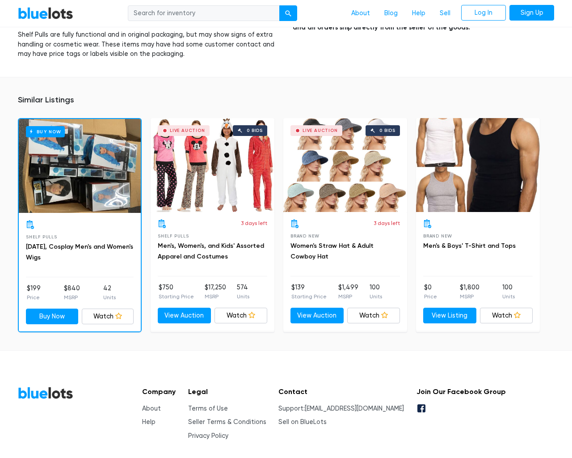
scroll to position [878, 0]
type input "the"
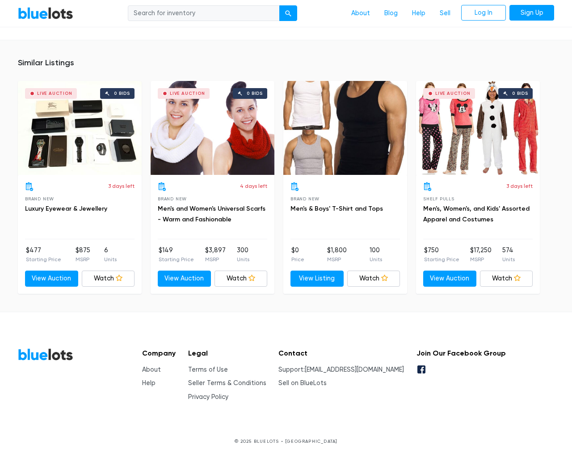
scroll to position [578, 0]
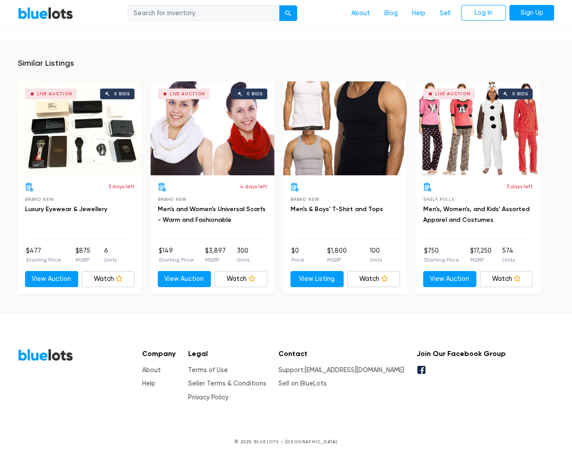
type input "the"
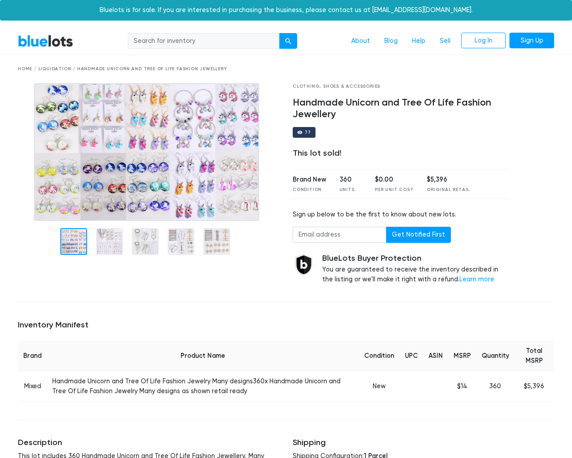
scroll to position [501, 0]
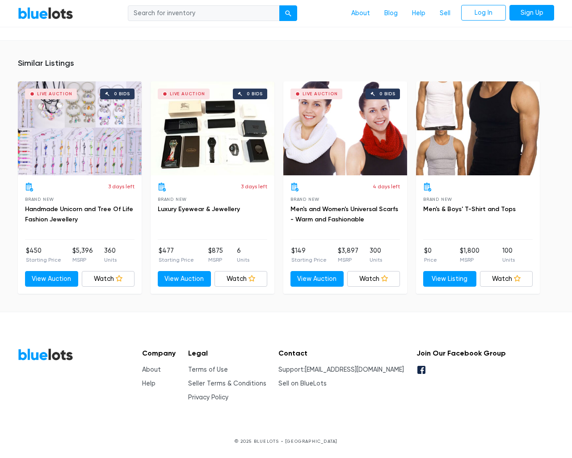
type input "the"
type input "[EMAIL_ADDRESS][DOMAIN_NAME]"
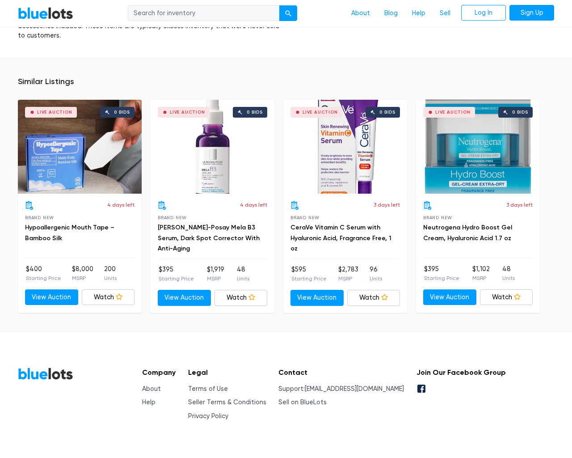
scroll to position [586, 0]
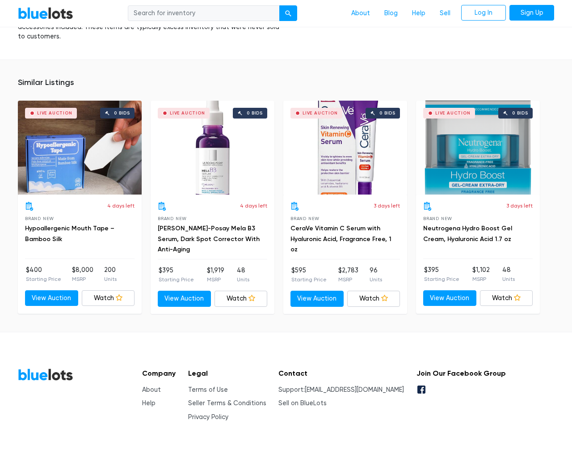
type input "the"
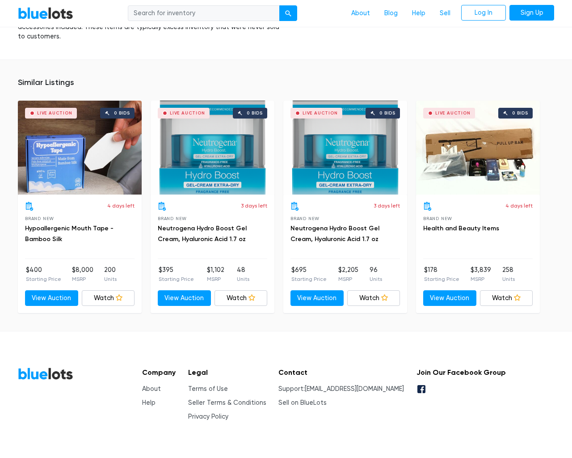
scroll to position [586, 0]
type input "the"
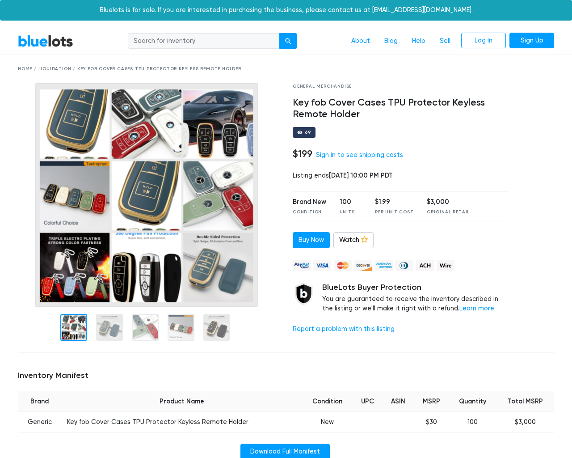
scroll to position [619, 0]
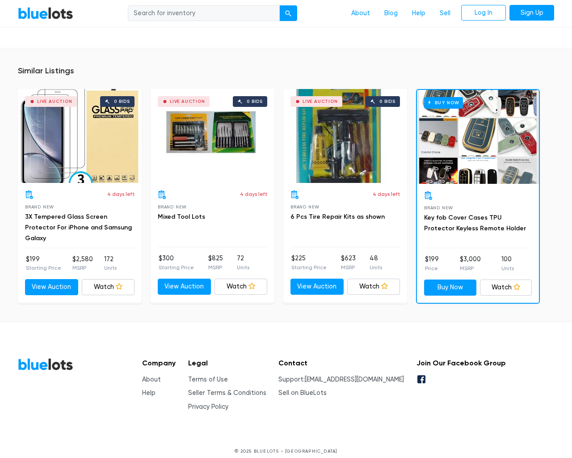
type input "the"
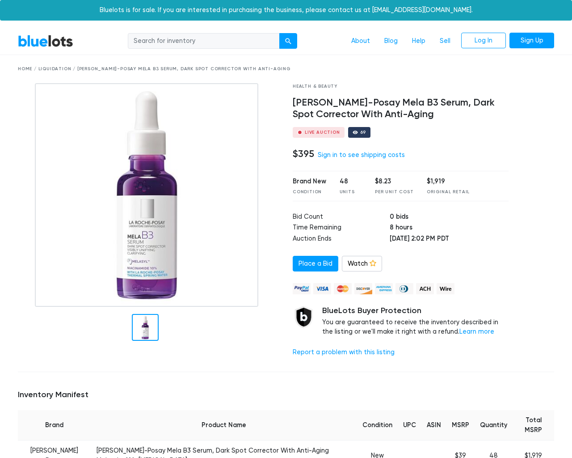
scroll to position [626, 0]
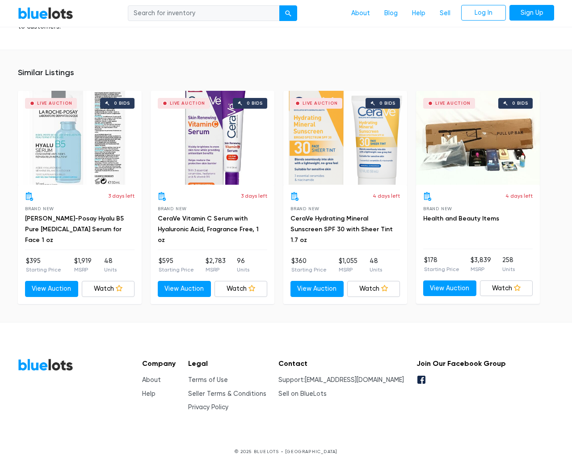
type input "the"
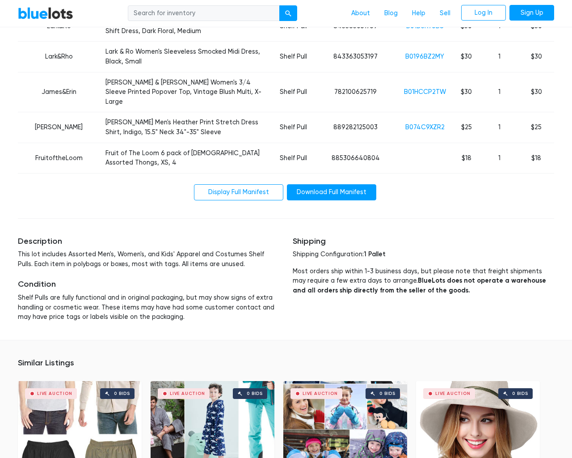
scroll to position [2413, 0]
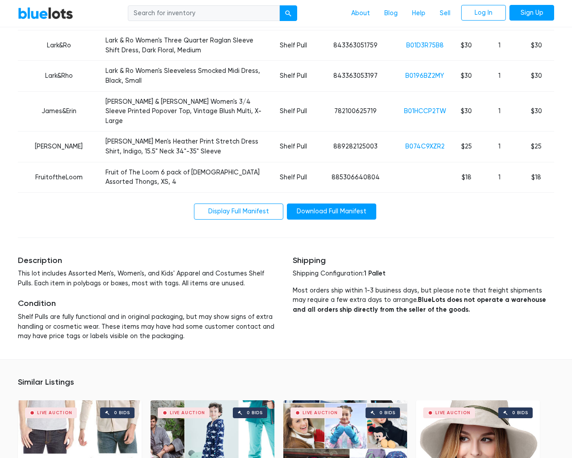
type input "the"
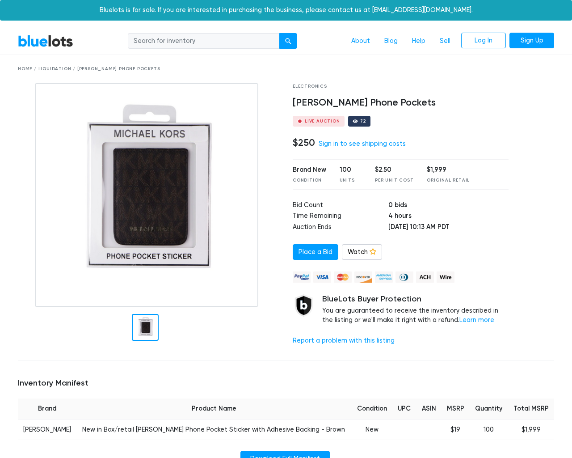
scroll to position [595, 0]
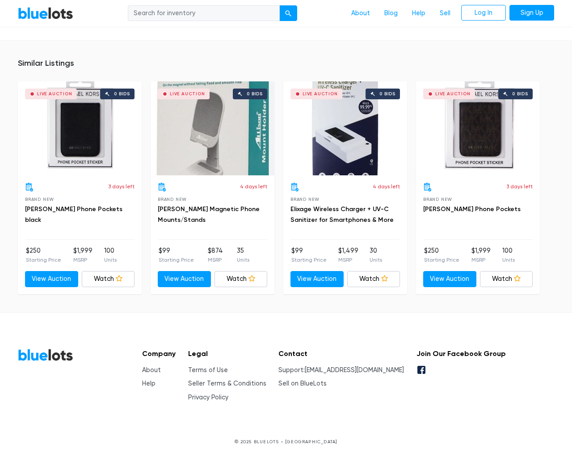
type input "the"
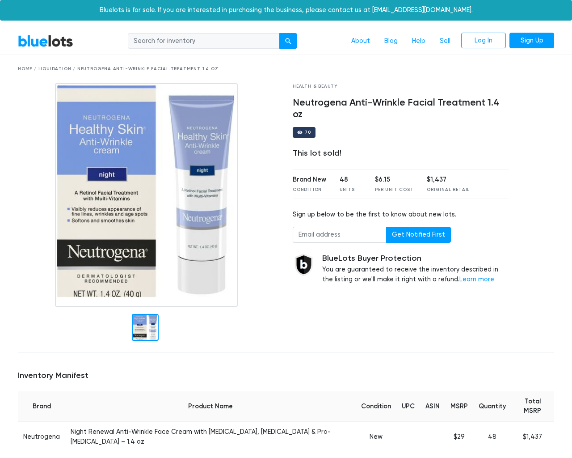
scroll to position [553, 0]
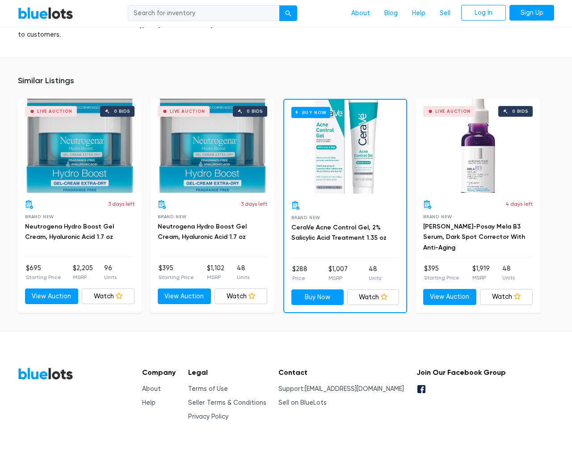
type input "the"
type input "[EMAIL_ADDRESS][DOMAIN_NAME]"
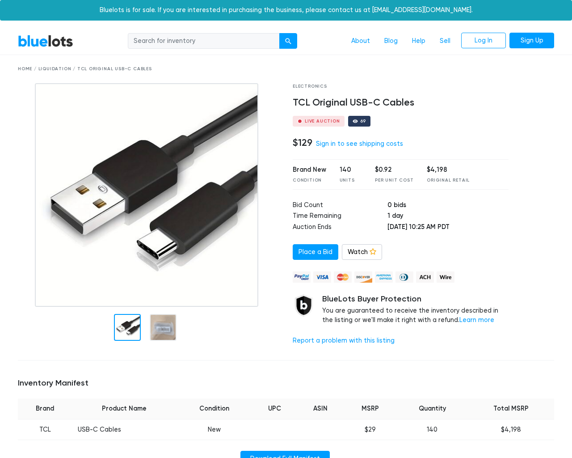
scroll to position [558, 0]
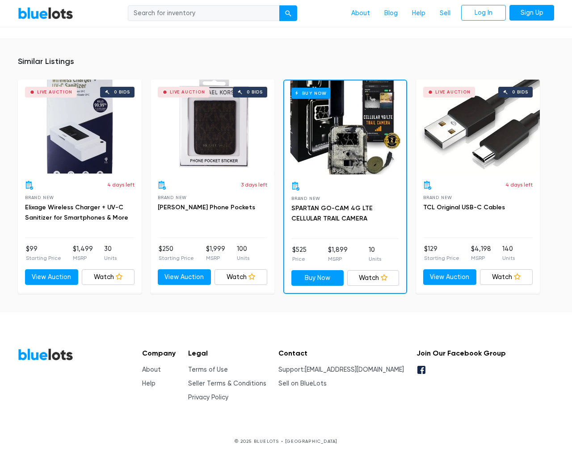
type input "the"
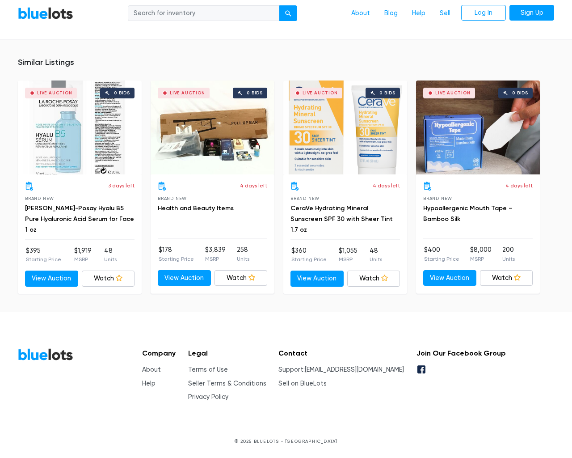
scroll to position [576, 0]
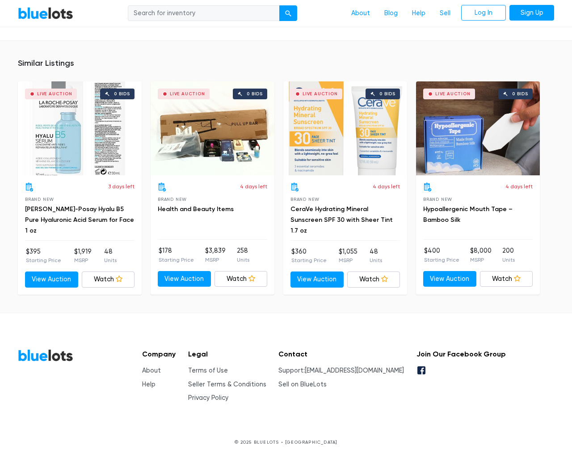
type input "the"
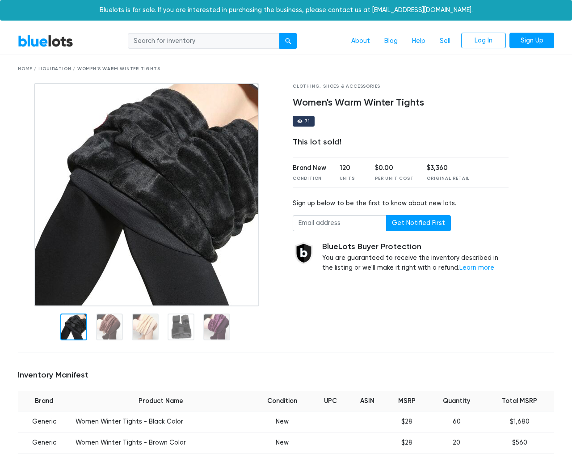
scroll to position [604, 0]
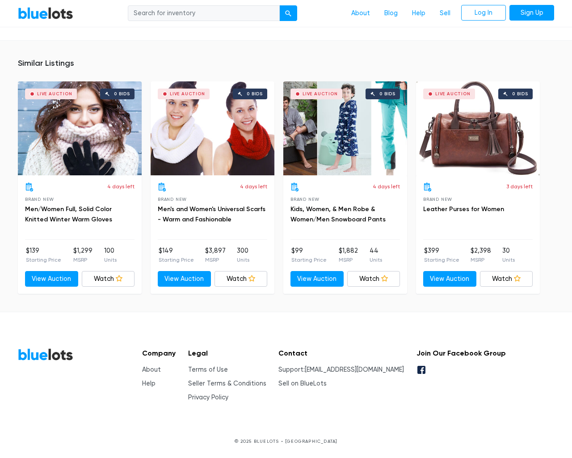
type input "the"
type input "[EMAIL_ADDRESS][DOMAIN_NAME]"
